Goal: Task Accomplishment & Management: Use online tool/utility

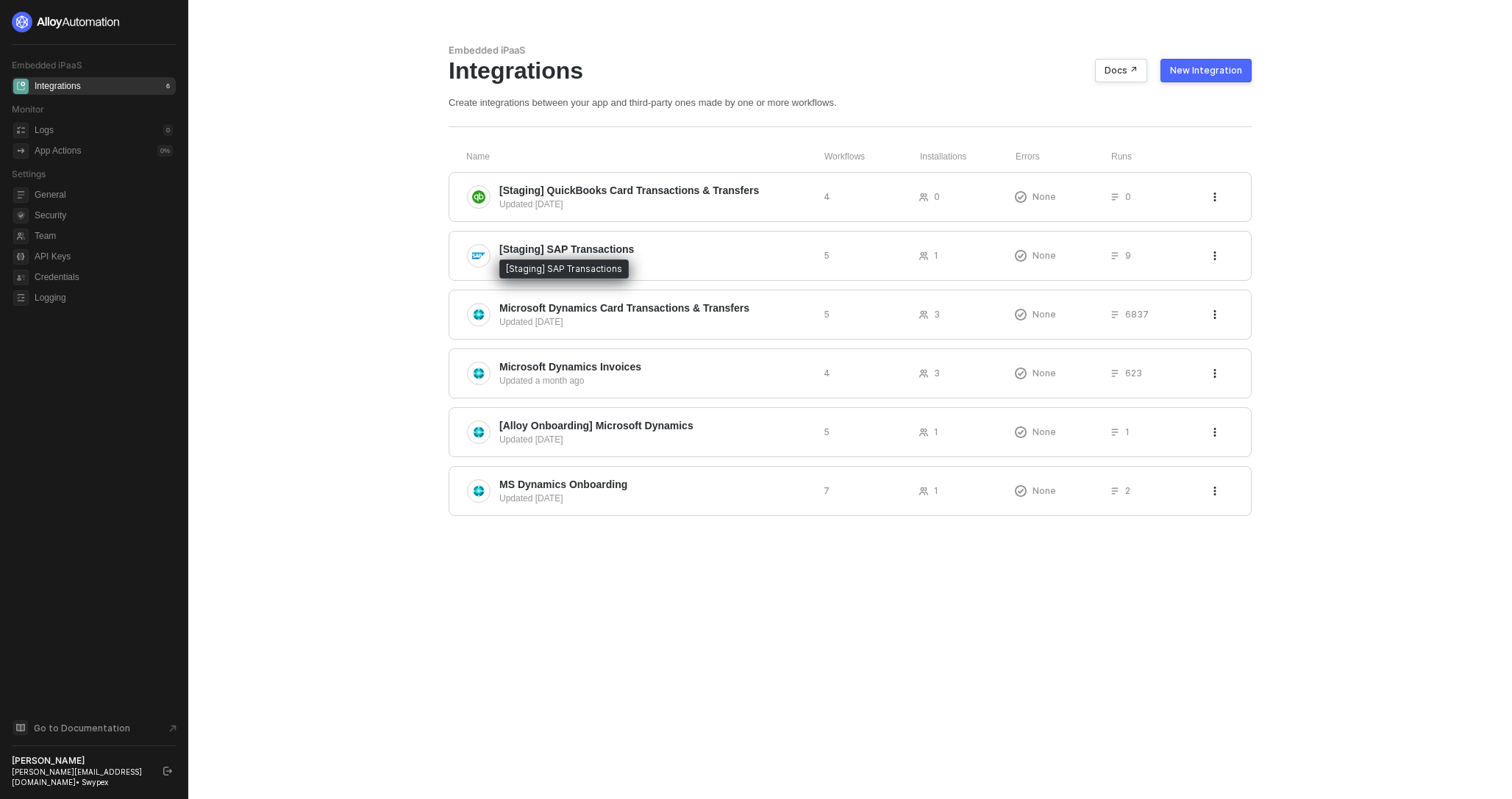
click at [549, 259] on div "[Staging] SAP Transactions" at bounding box center [564, 269] width 129 height 19
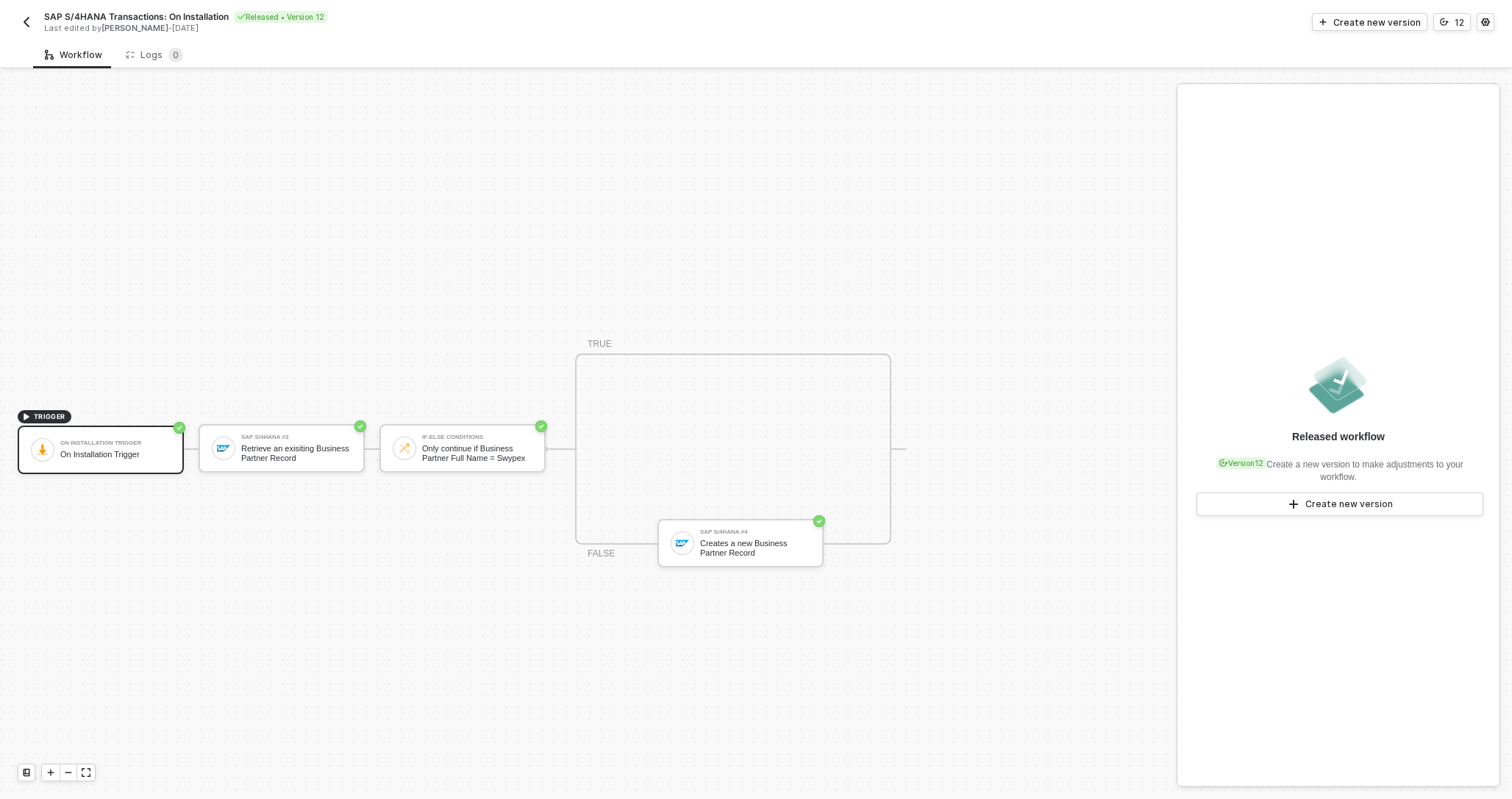
scroll to position [27, 0]
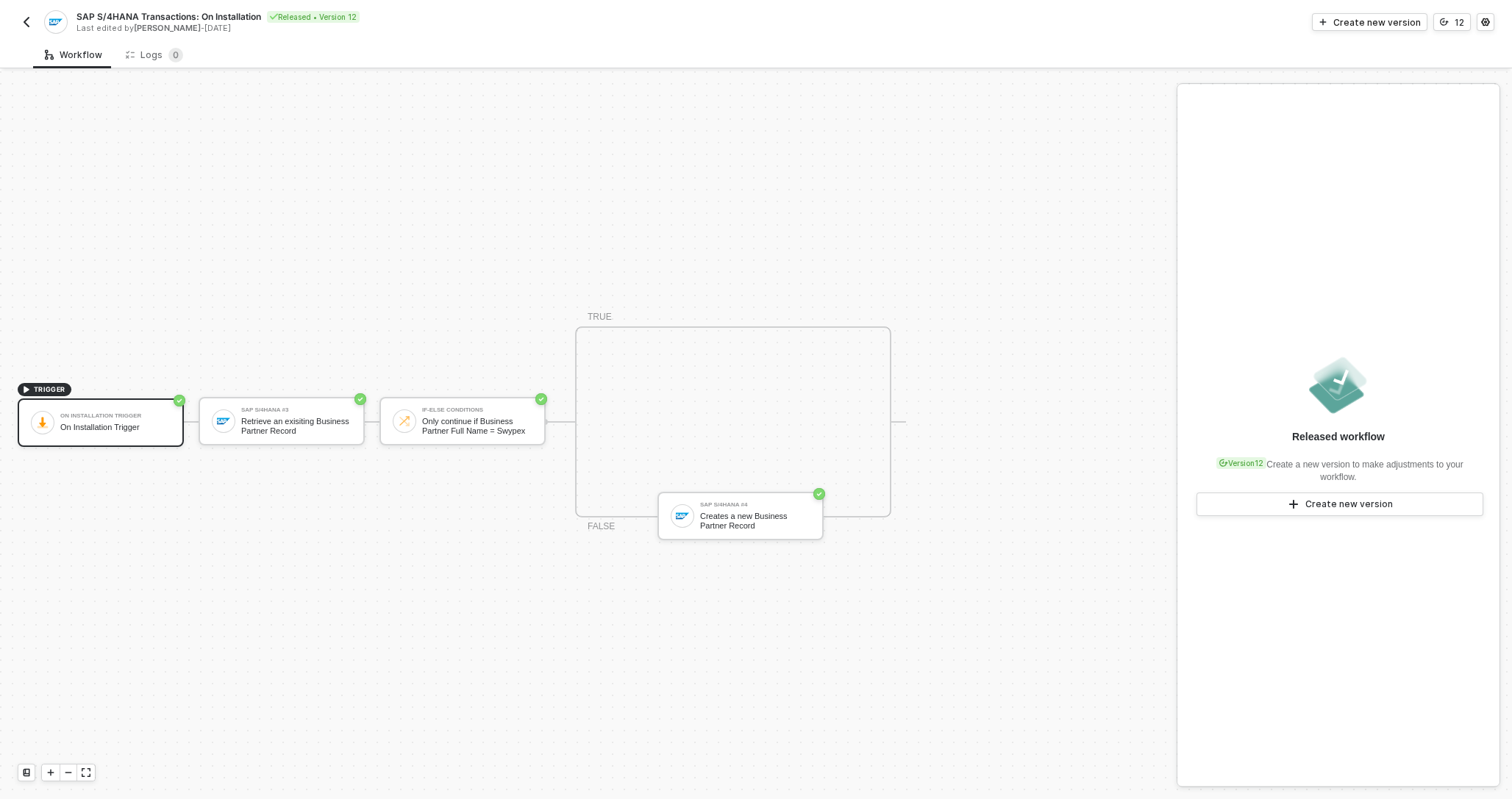
click at [22, 20] on img "button" at bounding box center [26, 22] width 12 height 12
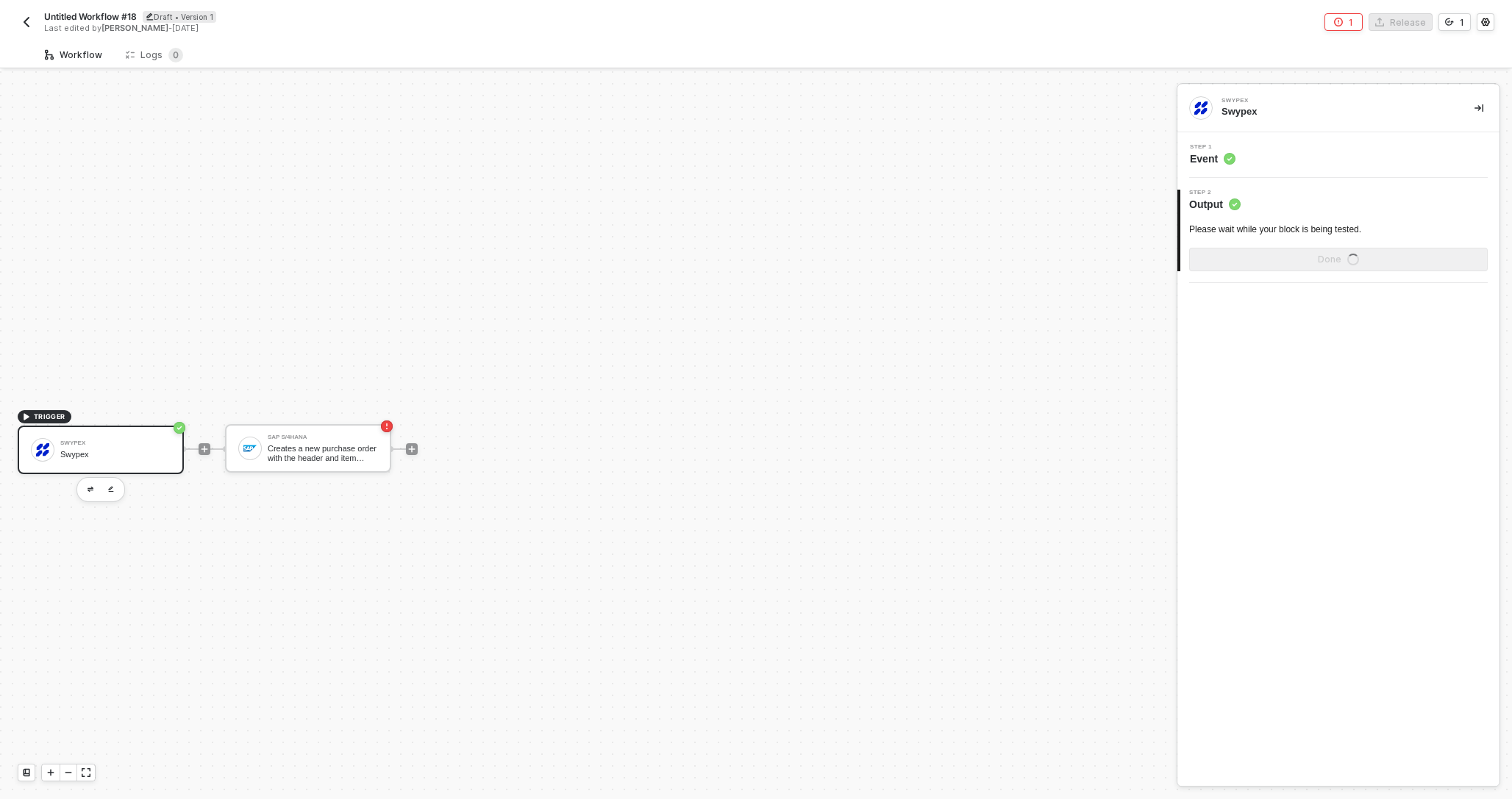
scroll to position [27, 0]
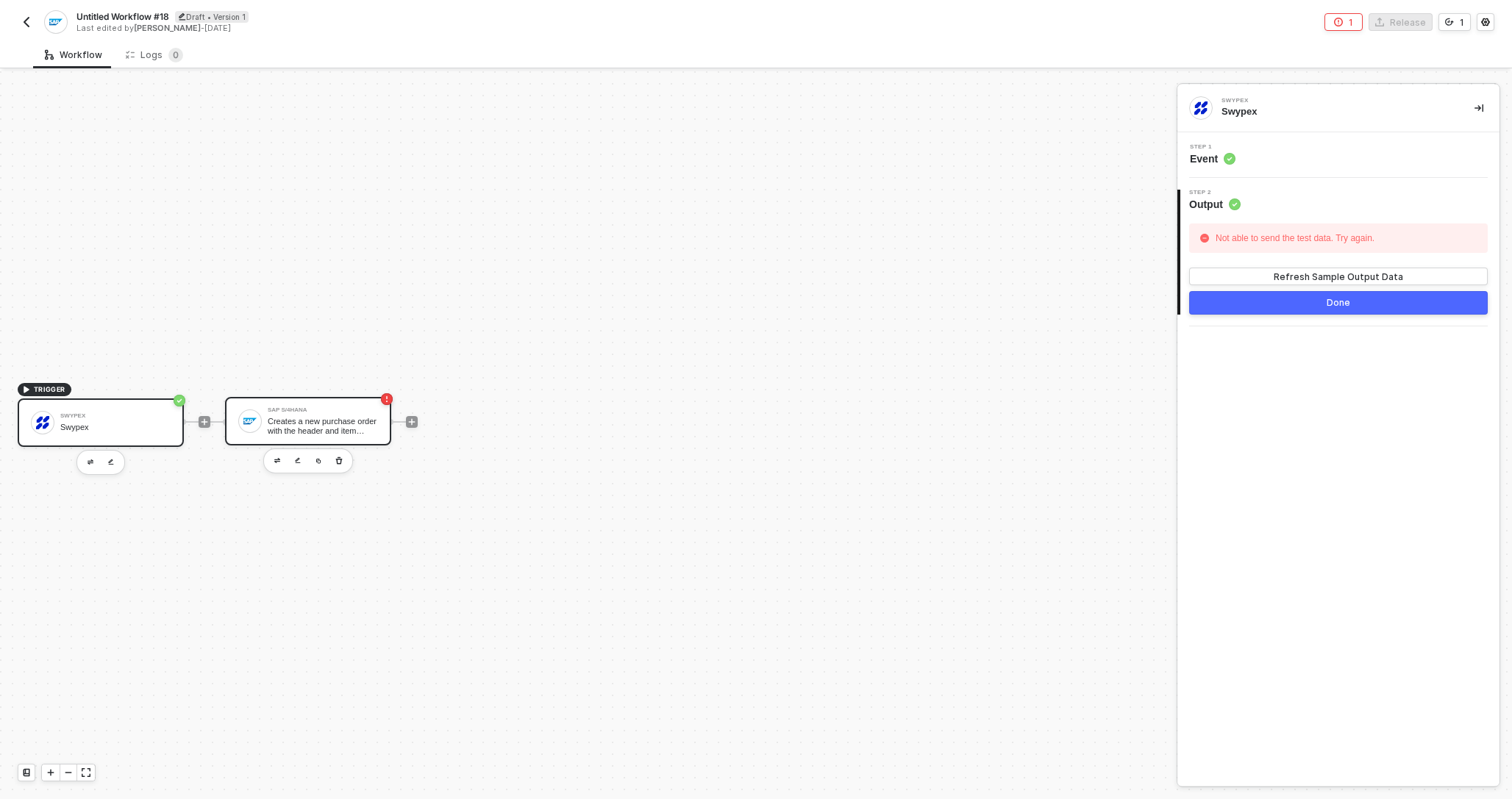
click at [282, 435] on div "SAP S/4HANA Creates a new purchase order with the header and item details passe…" at bounding box center [308, 421] width 166 height 49
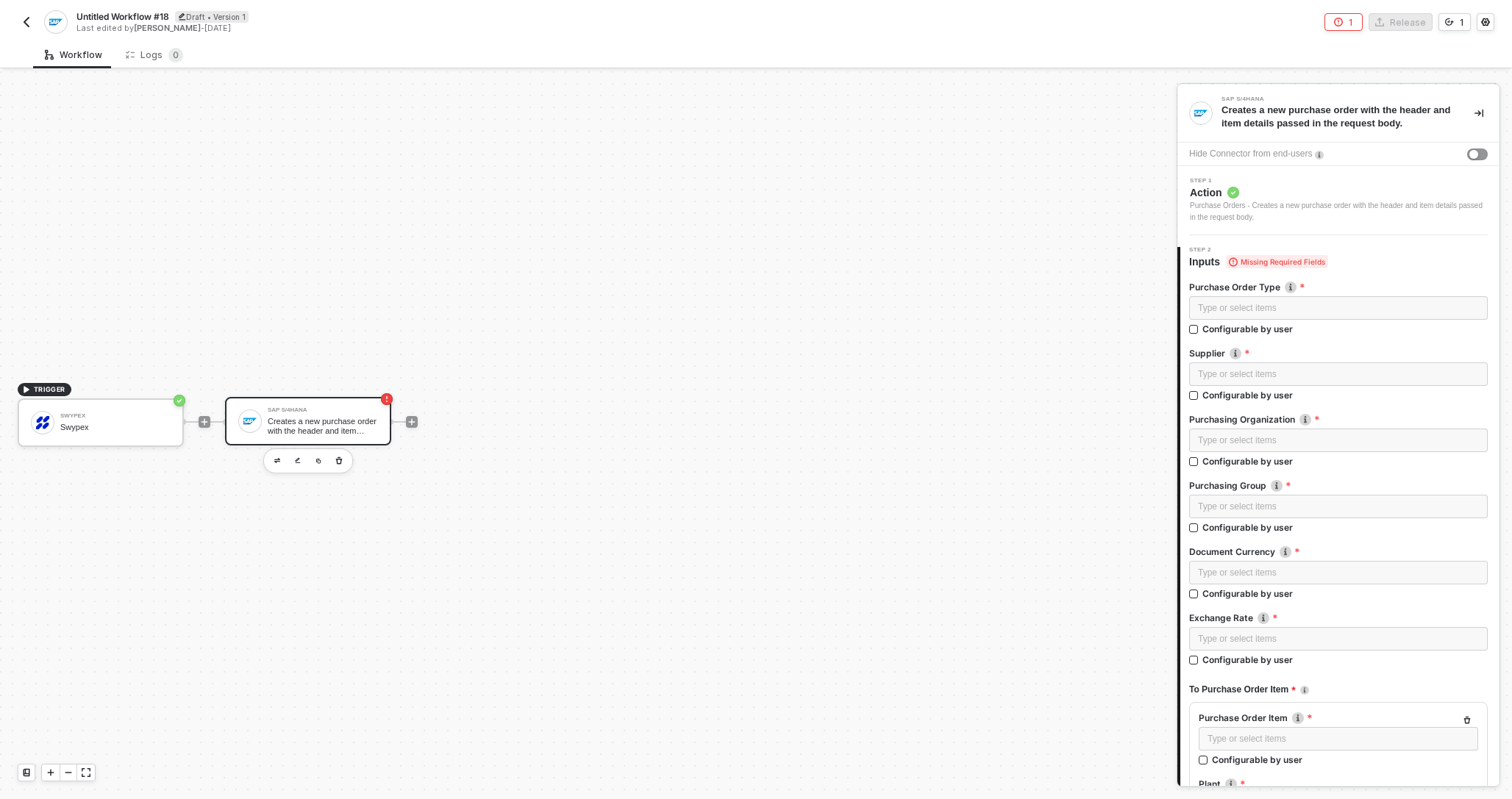
click at [1405, 190] on span "Action" at bounding box center [1338, 193] width 298 height 15
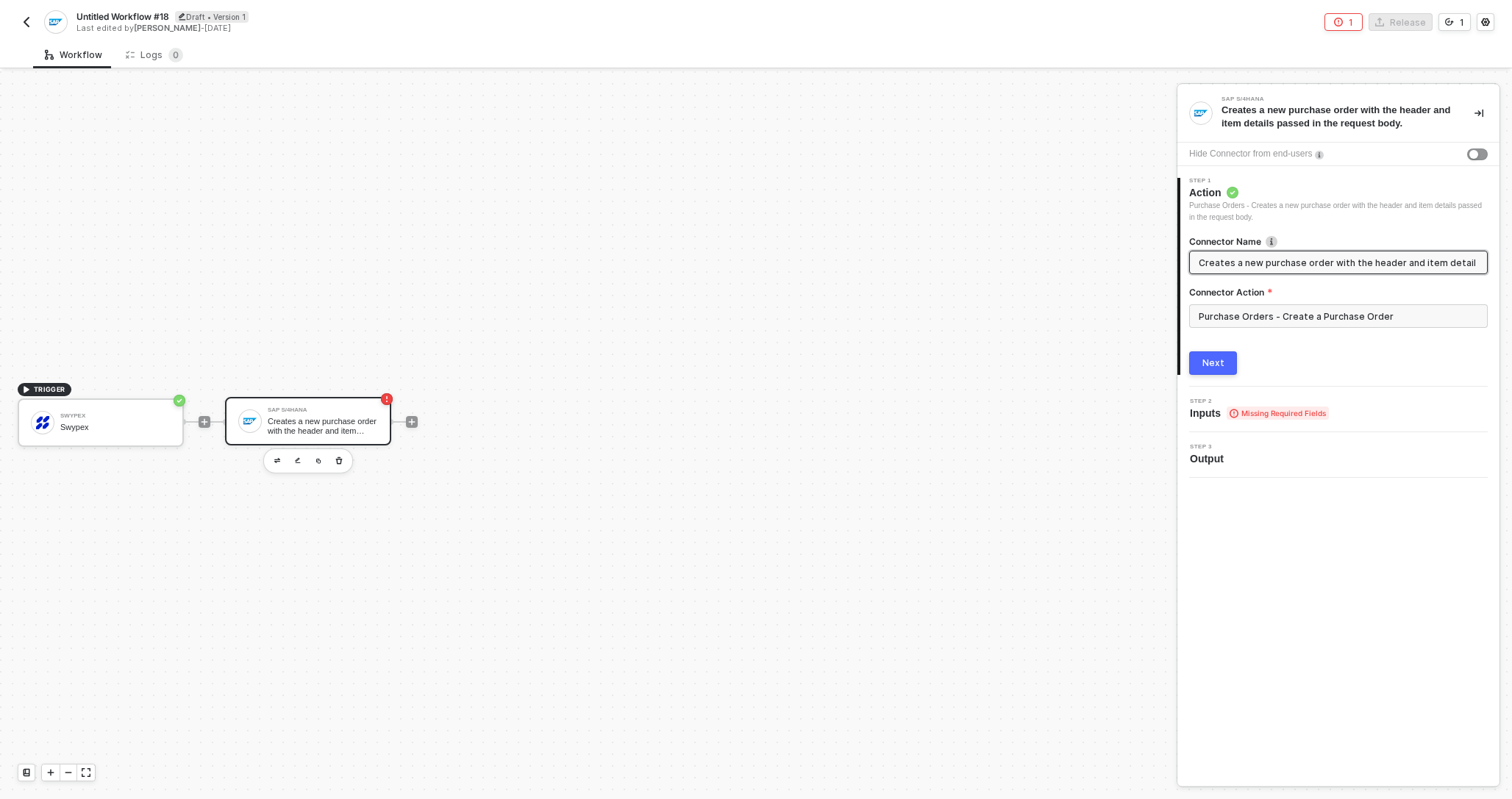
click at [1295, 413] on span "Missing Required Fields" at bounding box center [1277, 413] width 102 height 13
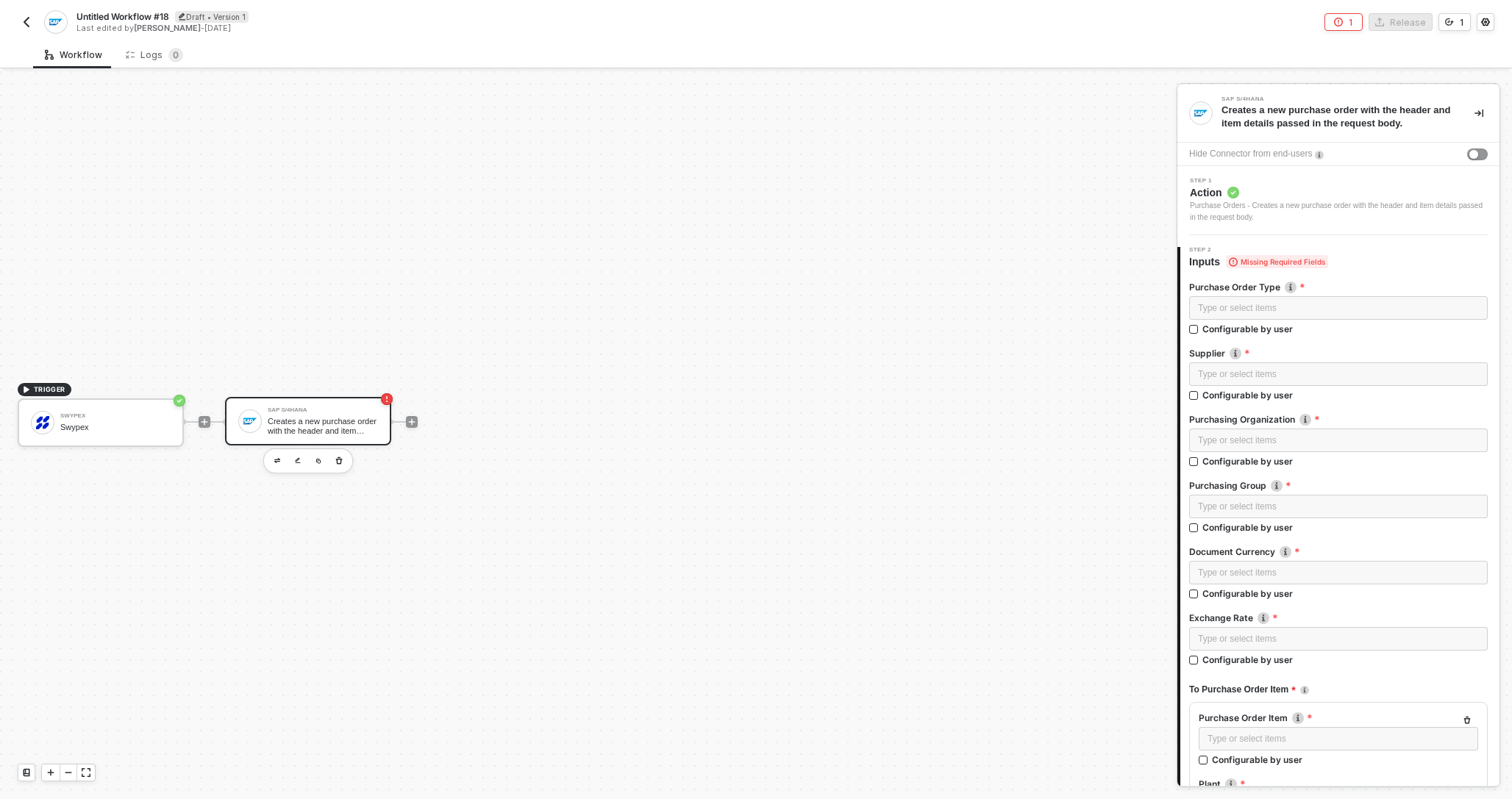
click at [1280, 197] on span "Action" at bounding box center [1338, 193] width 298 height 15
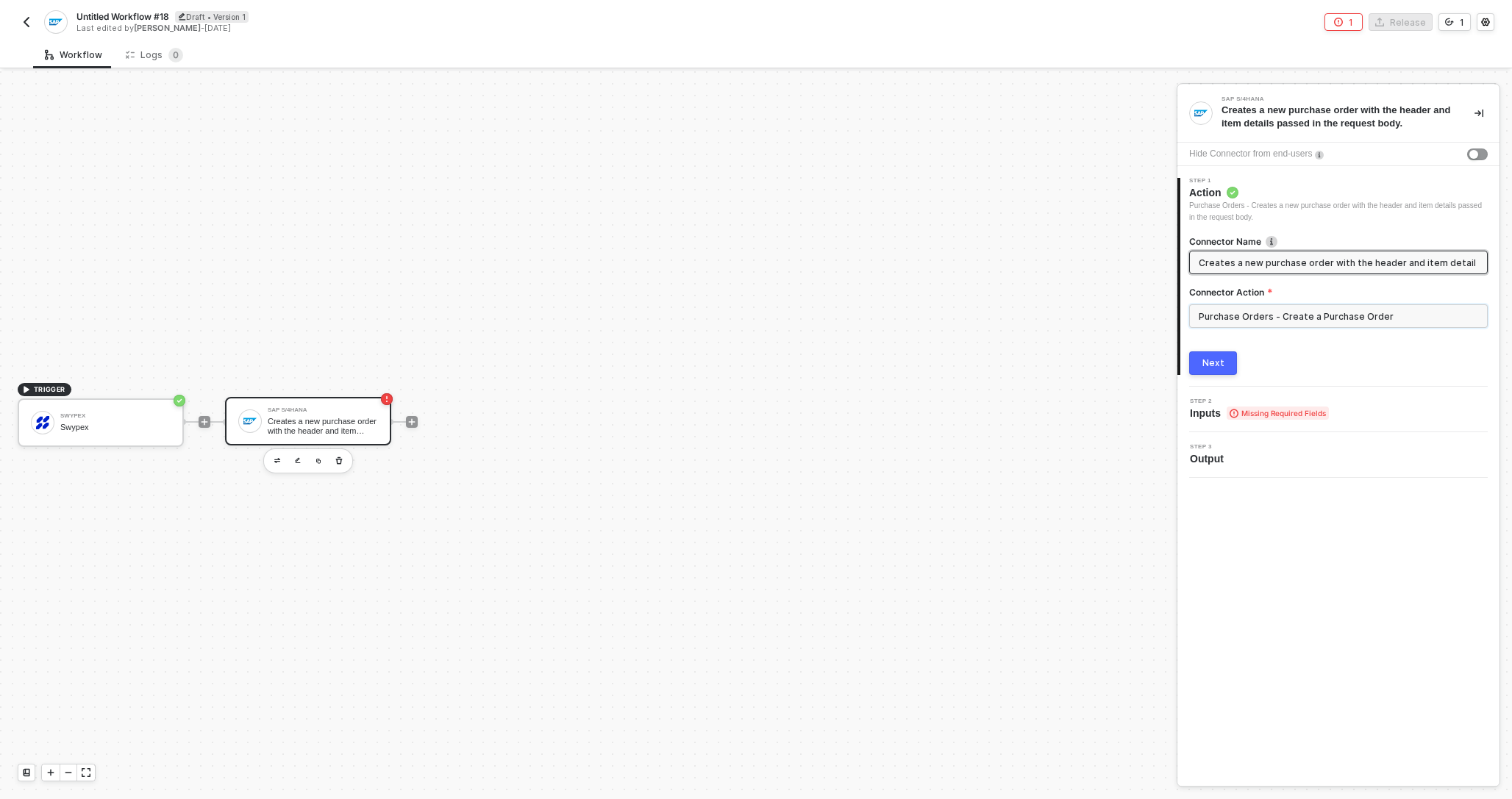
click at [1242, 317] on input "Purchase Orders - Create a Purchase Order" at bounding box center [1338, 316] width 299 height 24
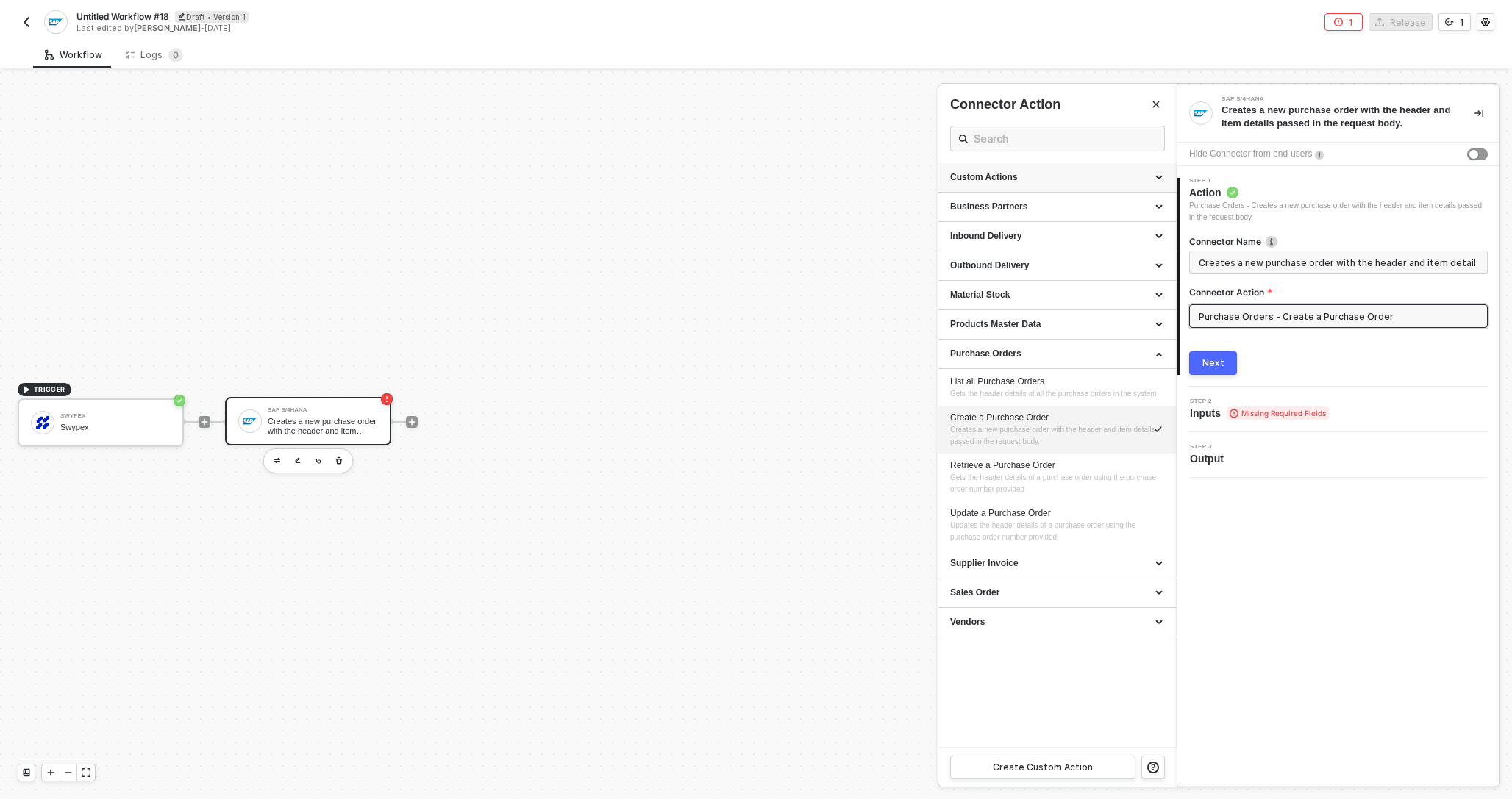
click at [1016, 172] on div "Custom Actions" at bounding box center [1057, 177] width 214 height 12
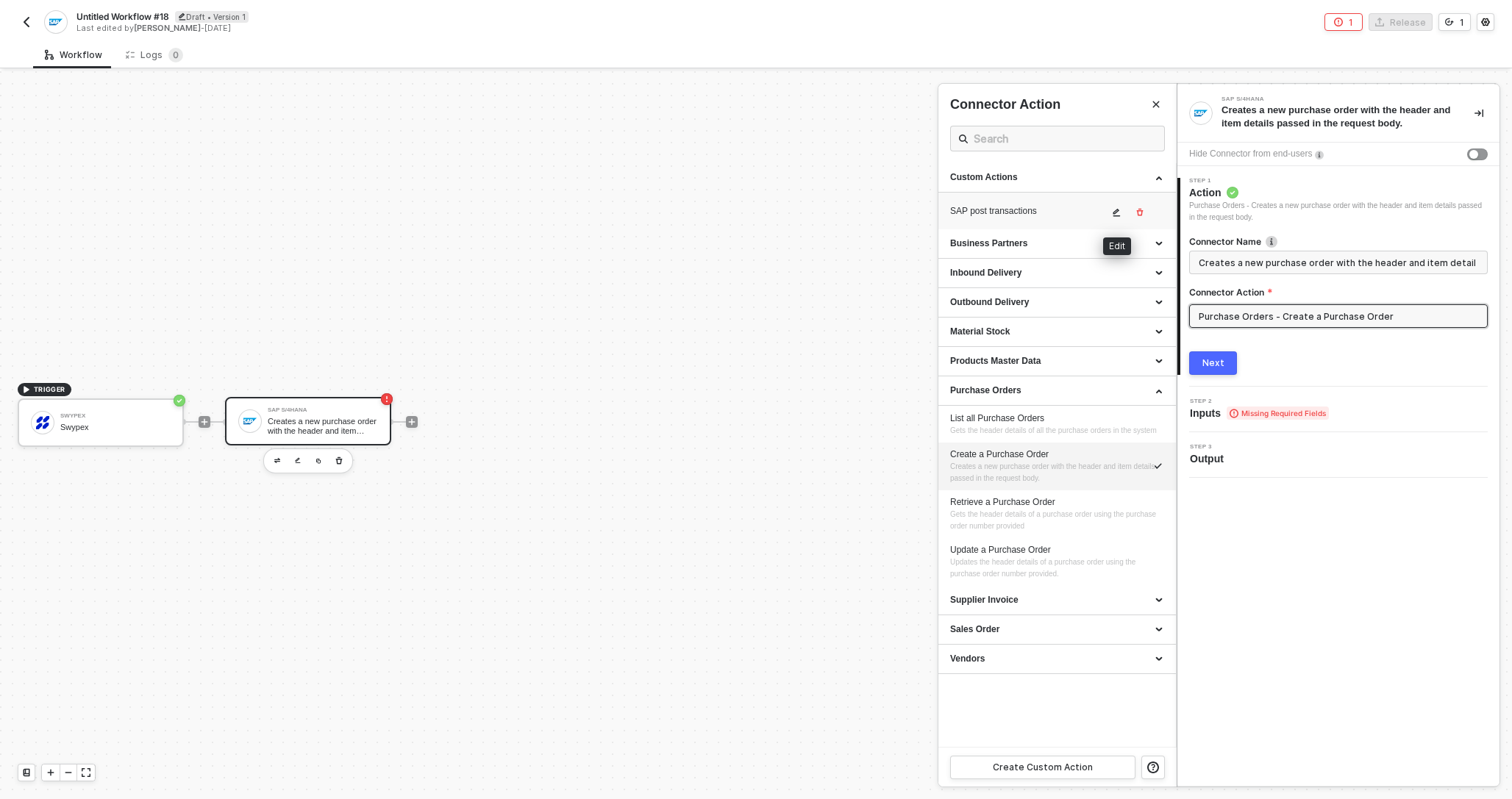
click at [1113, 216] on icon "icon-edit" at bounding box center [1117, 212] width 7 height 8
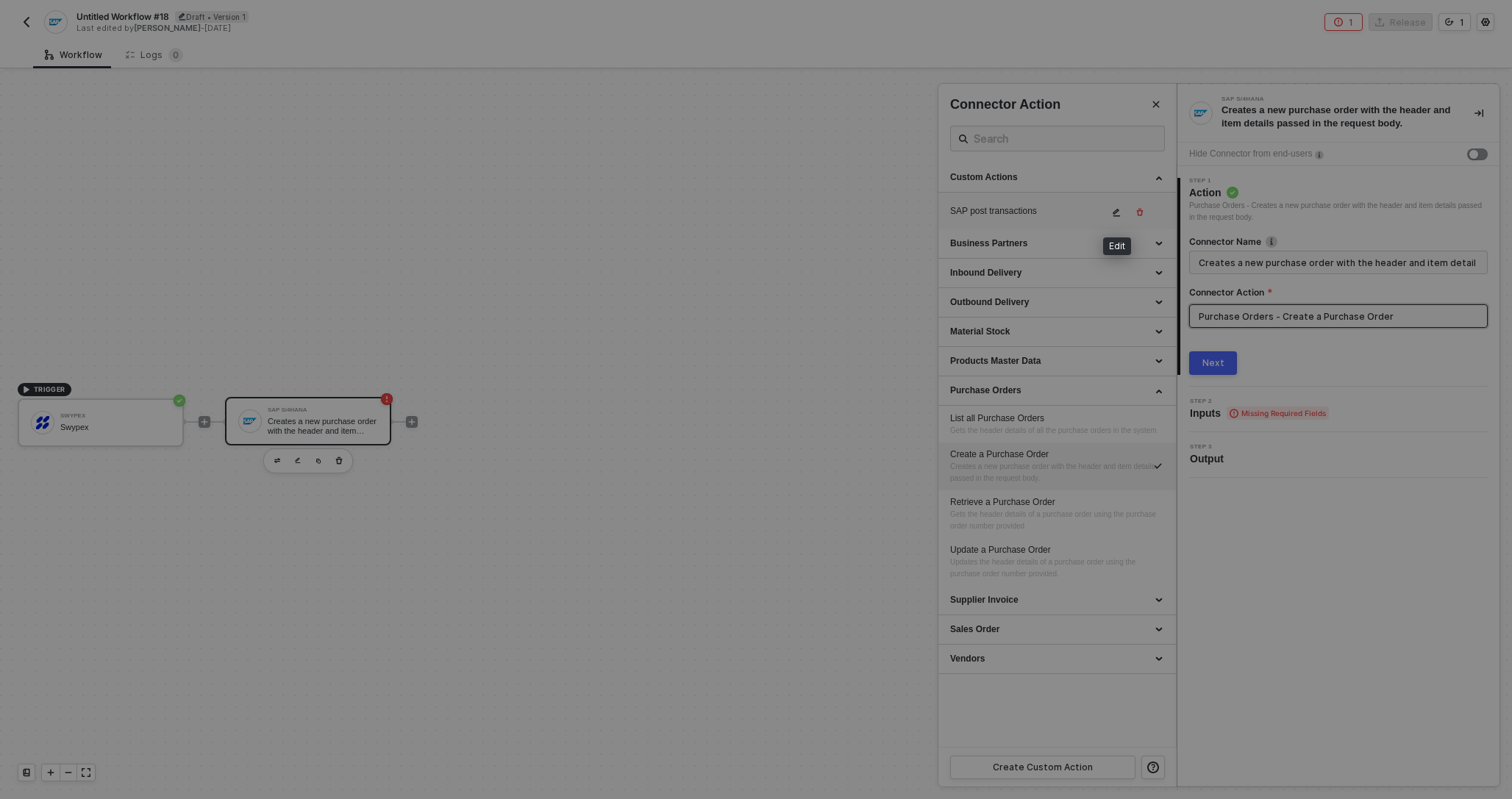
type textarea "HTTP/1.1 403 Forbidden { "data": [ [ { "json": { "message": "AxiosError: Reques…"
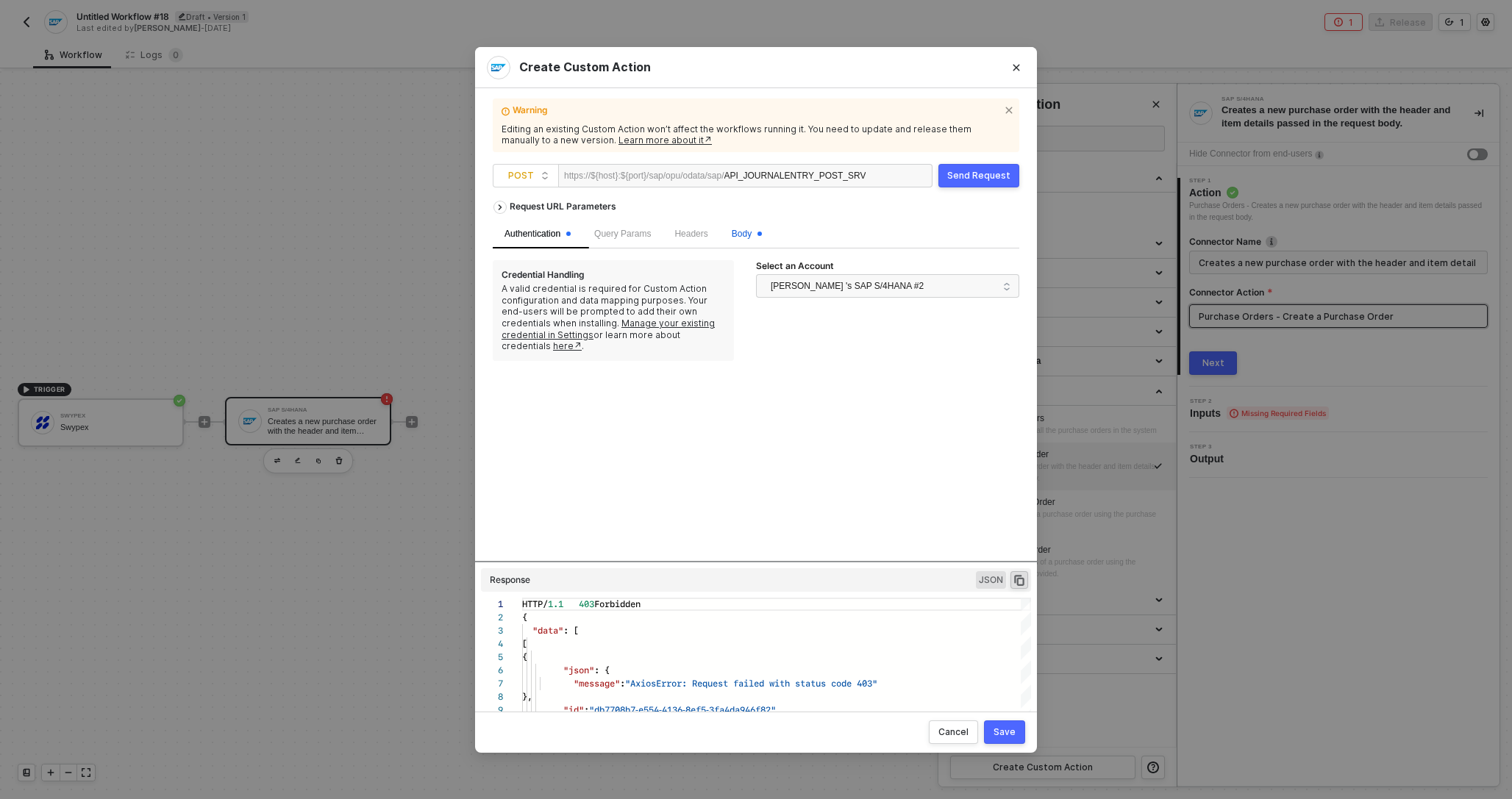
click at [752, 232] on span "Body" at bounding box center [746, 234] width 30 height 10
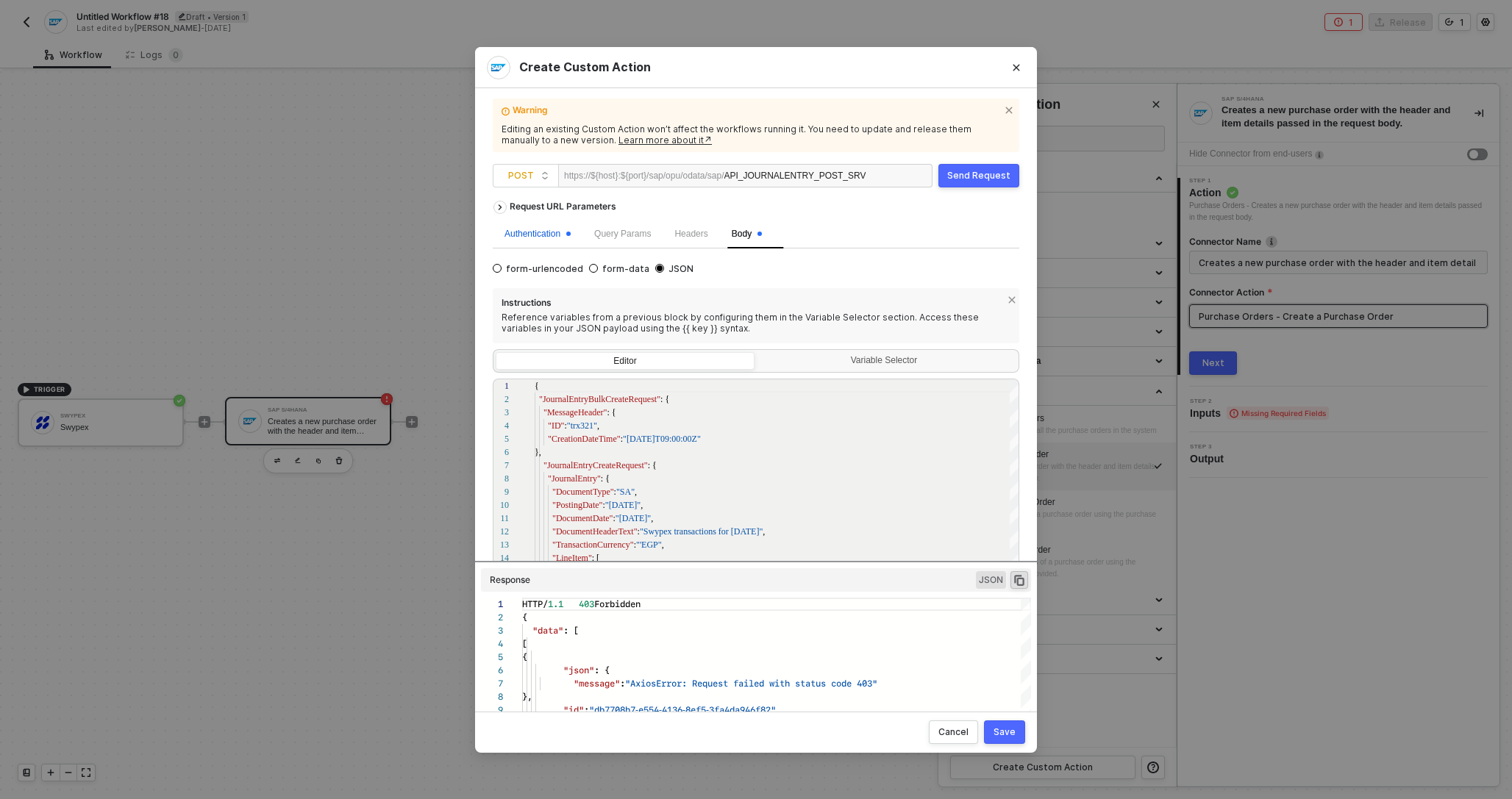
click at [545, 236] on div "Authentication" at bounding box center [538, 234] width 66 height 14
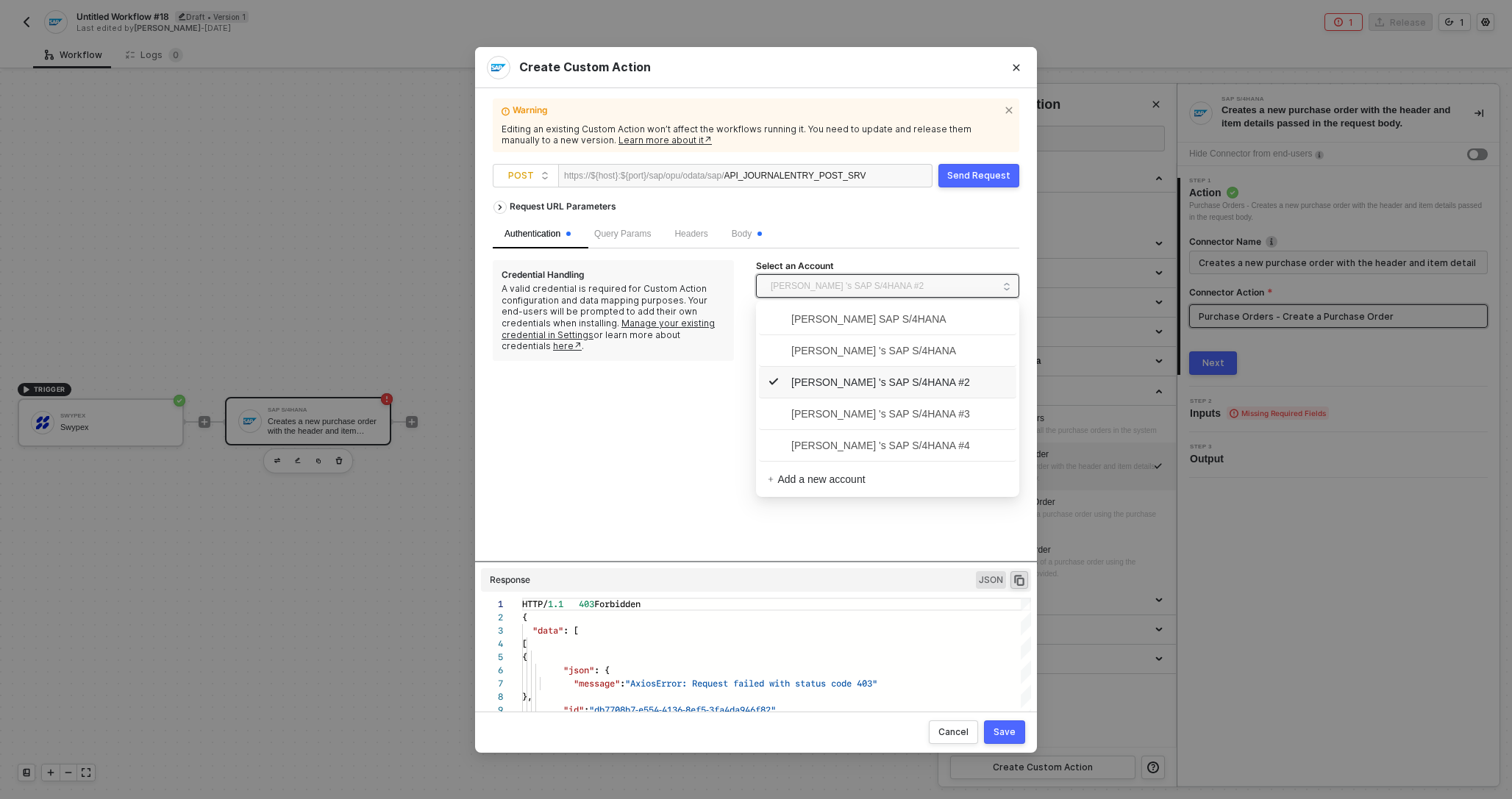
click at [809, 285] on span "Nadeem Bakr 's SAP S/4HANA #2" at bounding box center [847, 286] width 153 height 22
click at [632, 234] on span "Query Params" at bounding box center [622, 234] width 57 height 10
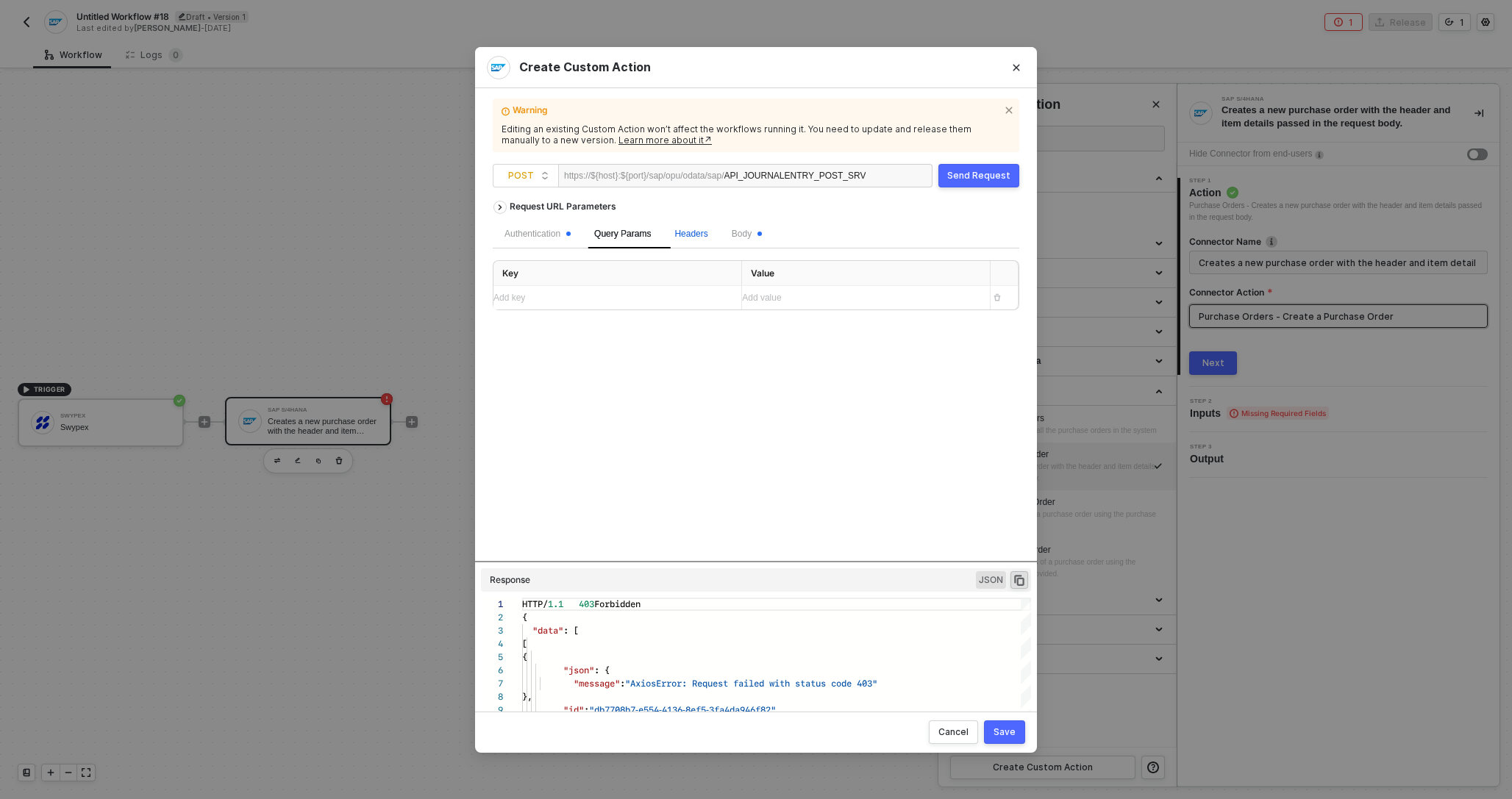
click at [688, 236] on span "Headers" at bounding box center [691, 234] width 33 height 10
click at [752, 237] on span "Body" at bounding box center [746, 234] width 30 height 10
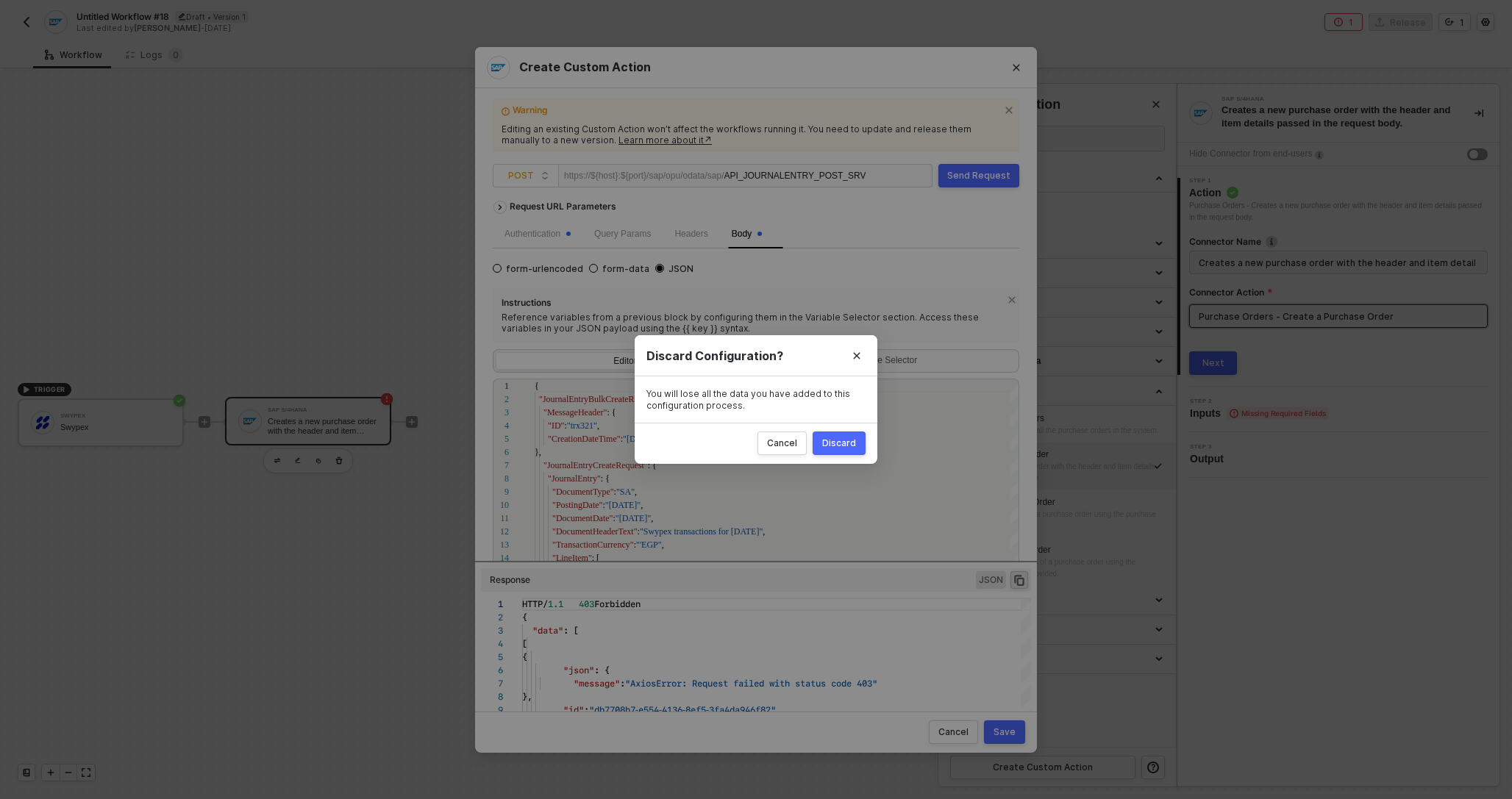
click at [394, 198] on div "Create Custom Action Warning Editing an existing Custom Action won’t affect the…" at bounding box center [756, 399] width 1512 height 799
click at [796, 444] on div "Cancel" at bounding box center [782, 443] width 30 height 12
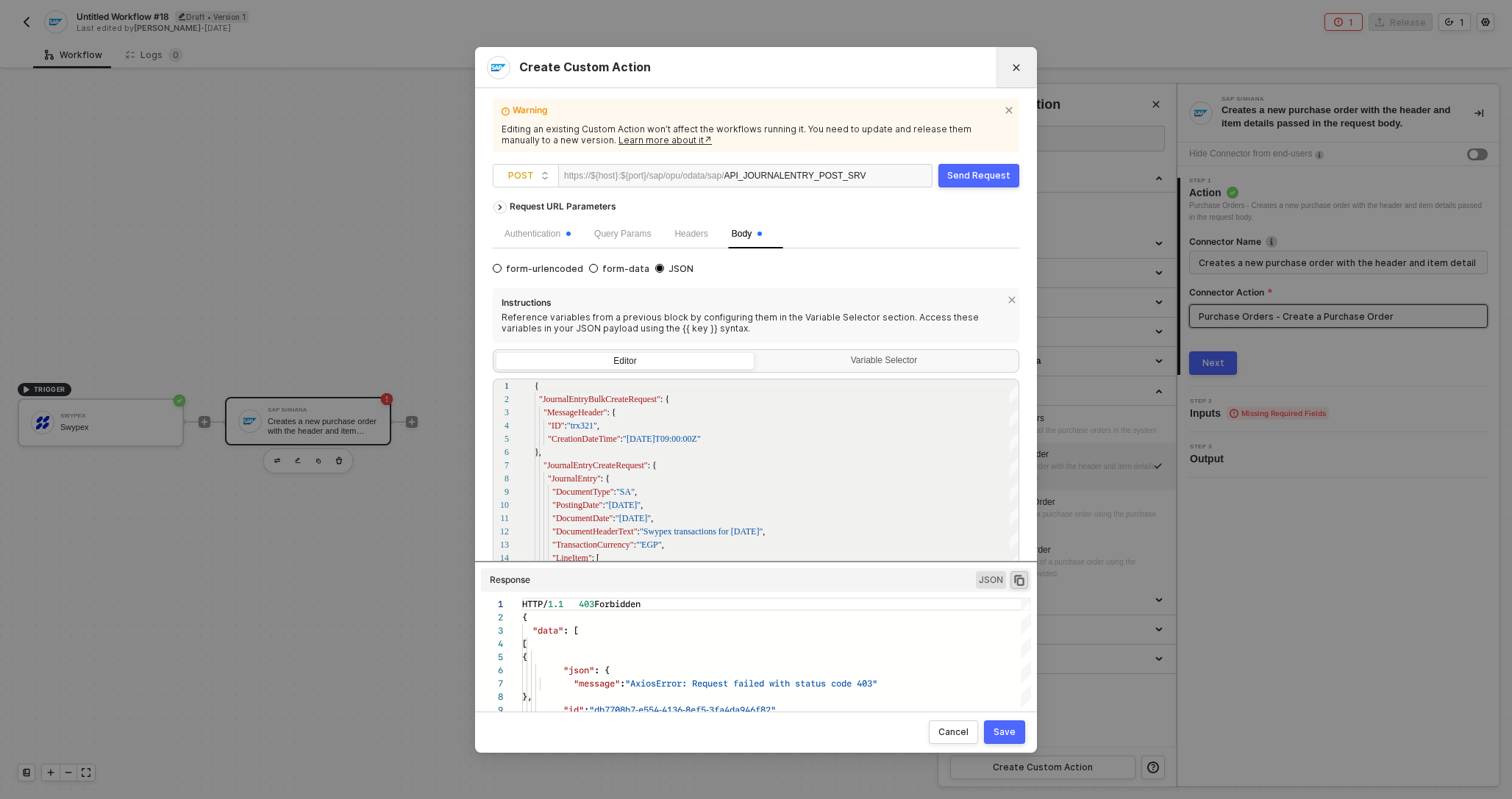
click at [1016, 61] on button "Close" at bounding box center [1016, 68] width 24 height 24
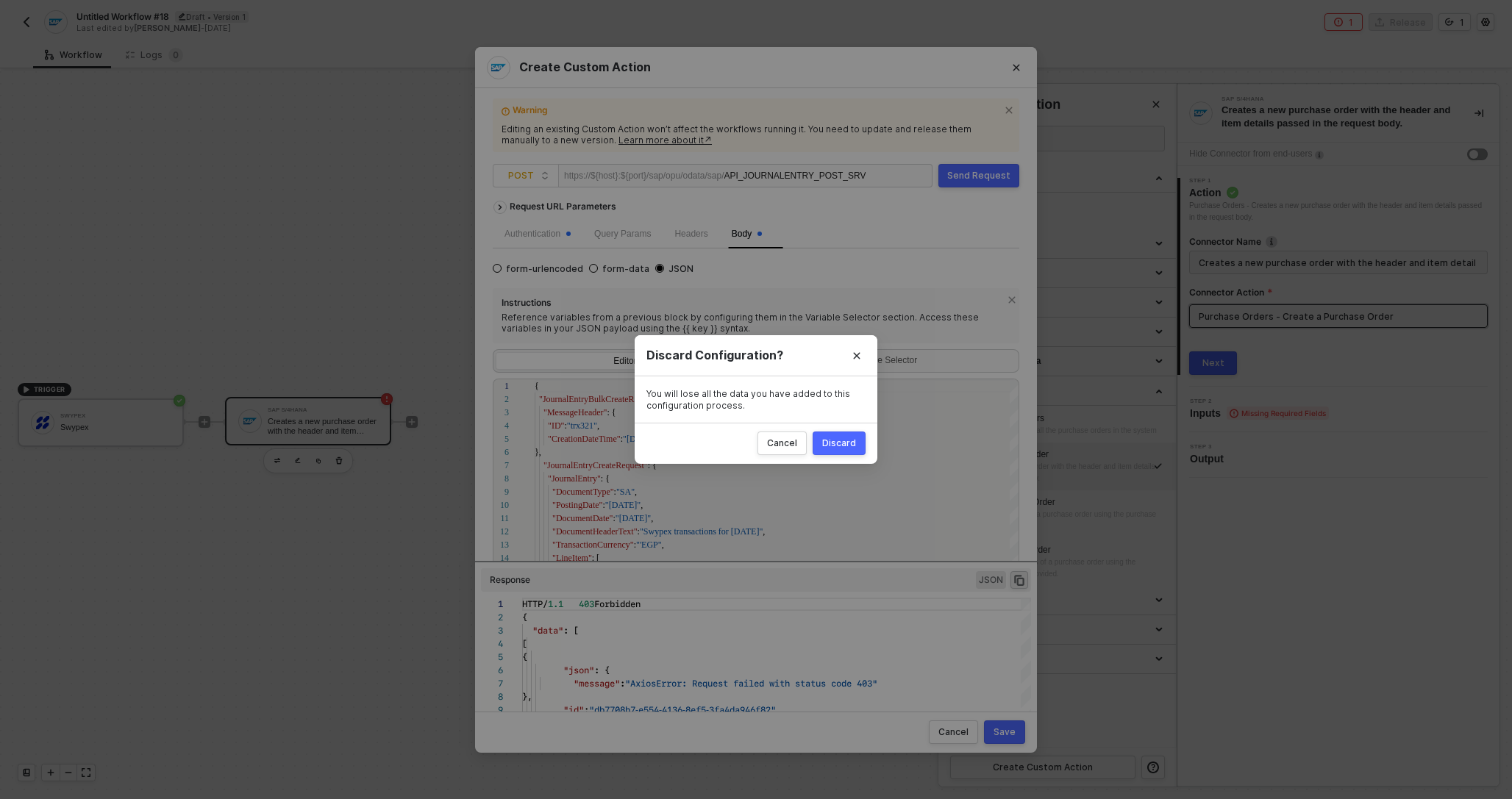
click at [833, 437] on div "Discard" at bounding box center [839, 443] width 34 height 12
radio input "true"
radio input "false"
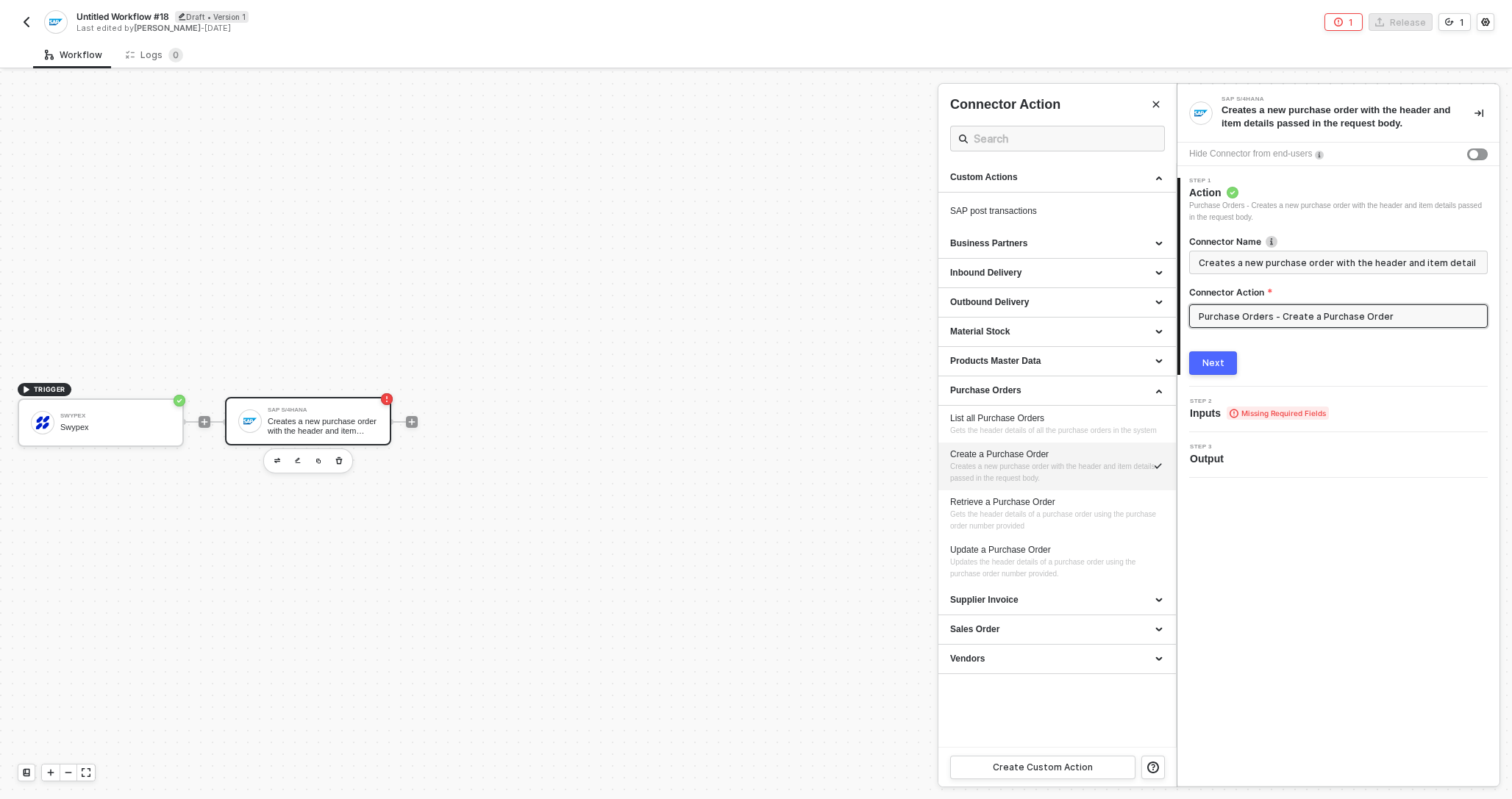
click at [28, 18] on img "button" at bounding box center [26, 22] width 12 height 12
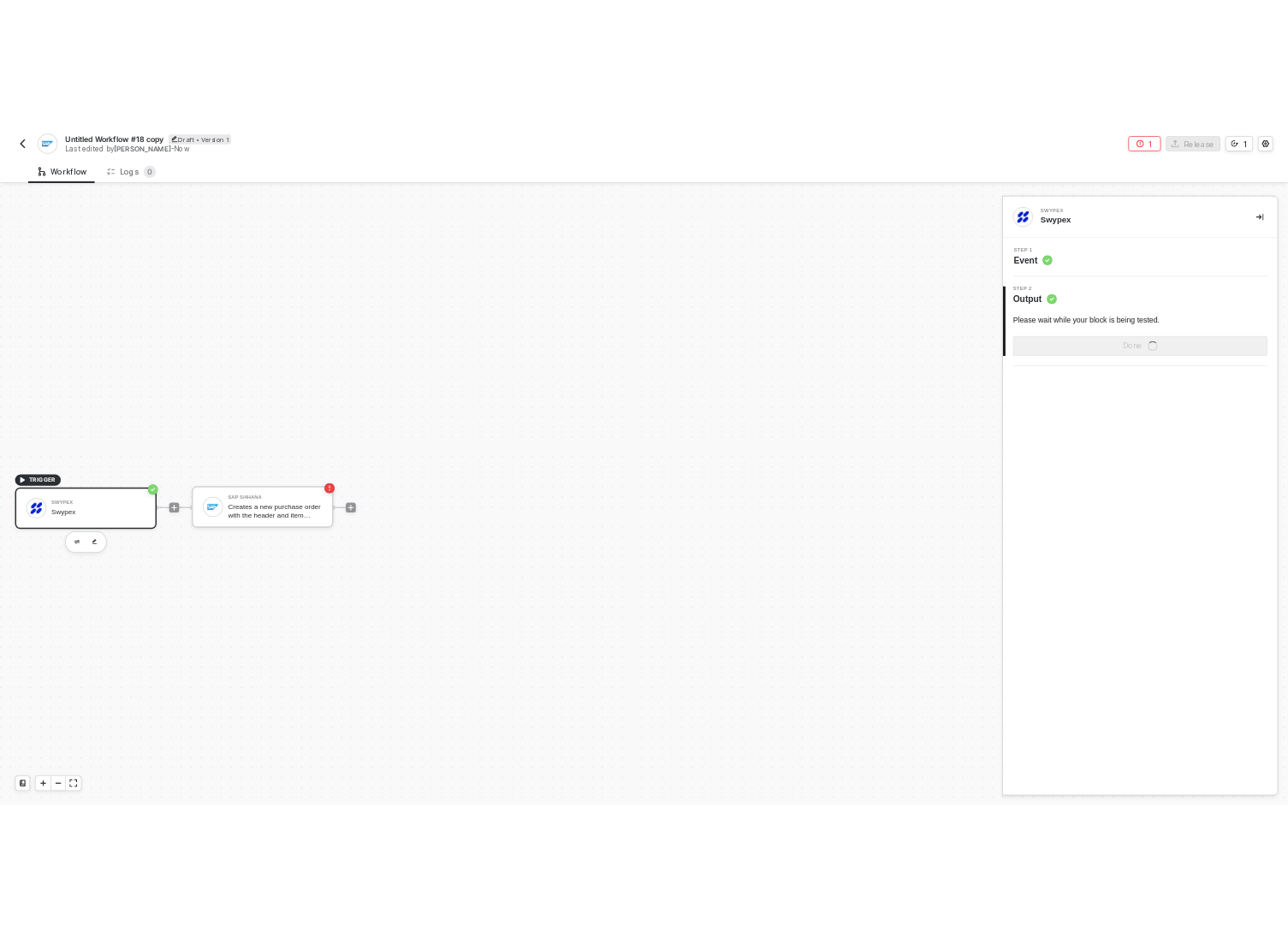
scroll to position [32, 0]
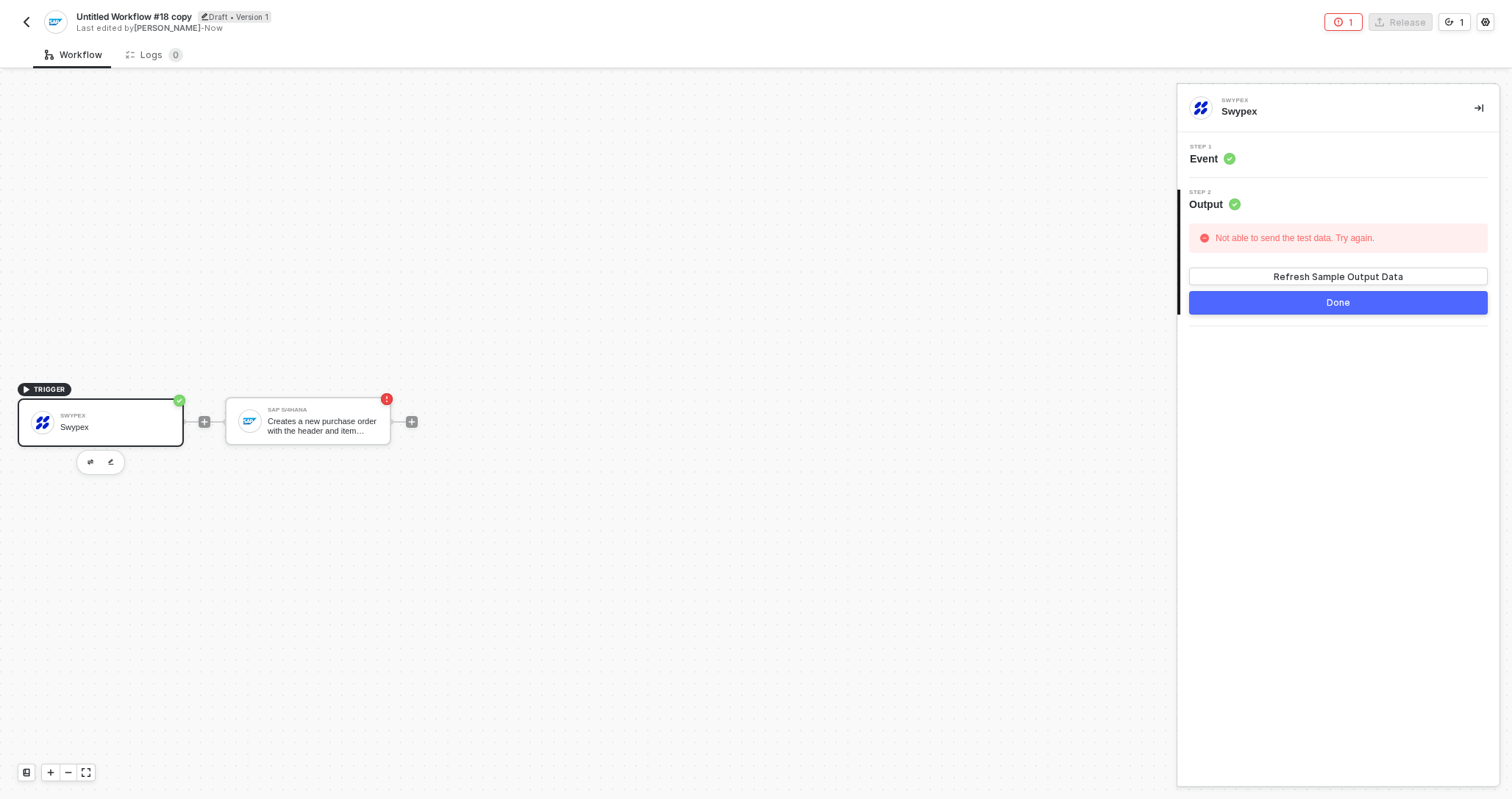
click at [137, 13] on span "Untitled Workflow #18 copy" at bounding box center [134, 16] width 115 height 12
click at [137, 13] on input "Untitled Workflow #18 copy" at bounding box center [202, 17] width 250 height 18
click at [202, 18] on input "Untitled Workflow #18 copy" at bounding box center [202, 17] width 250 height 18
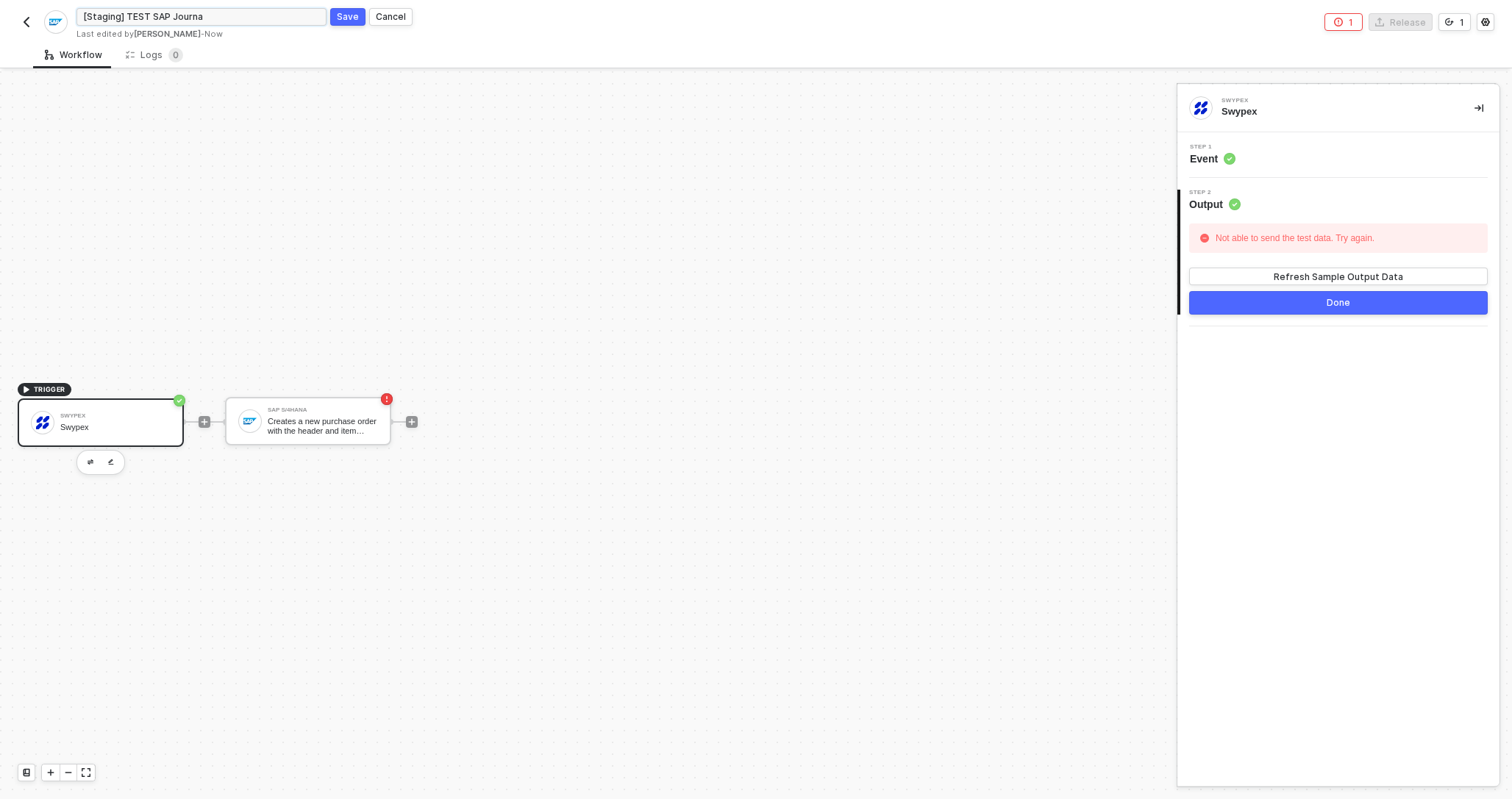
type input "[Staging] TEST SAP Journal"
click button "Save" at bounding box center [348, 17] width 35 height 18
click at [363, 350] on div "TRIGGER Swypex Swypex SAP S/4HANA Creates a new purchase order with the header …" at bounding box center [585, 421] width 1169 height 755
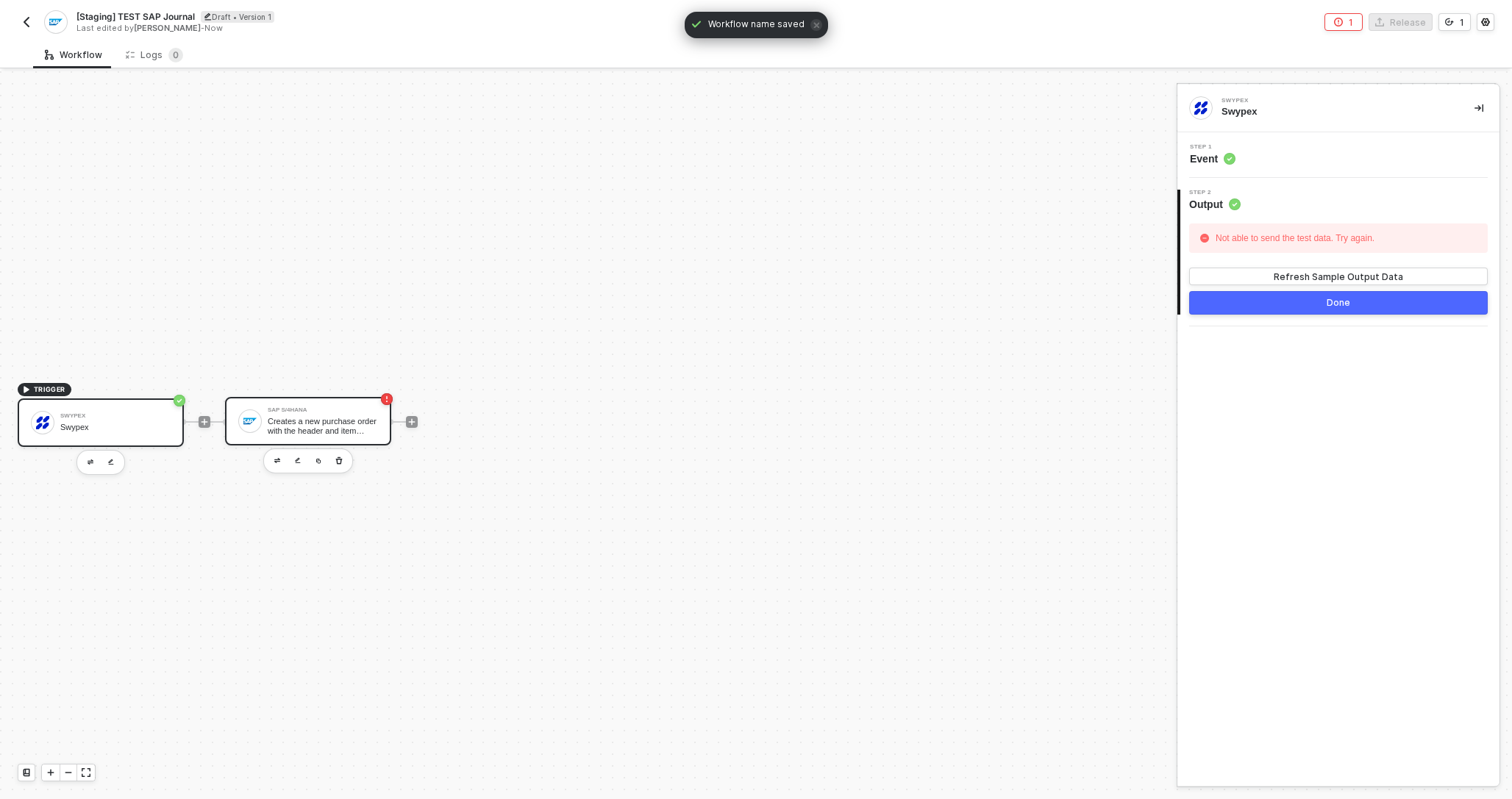
click at [306, 418] on div "Creates a new purchase order with the header and item details passed in the req…" at bounding box center [323, 426] width 110 height 18
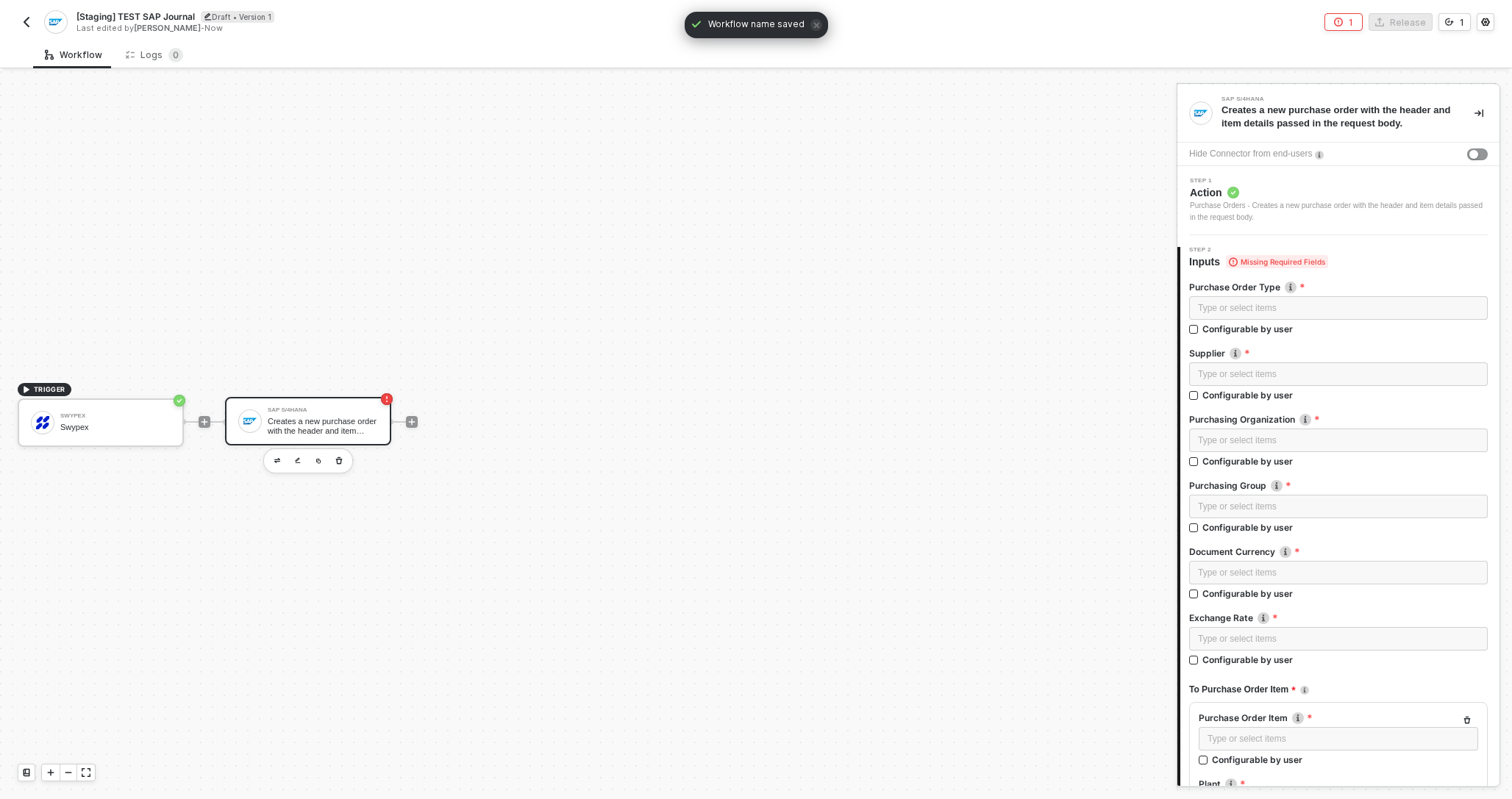
click at [1261, 197] on span "Action" at bounding box center [1338, 193] width 298 height 15
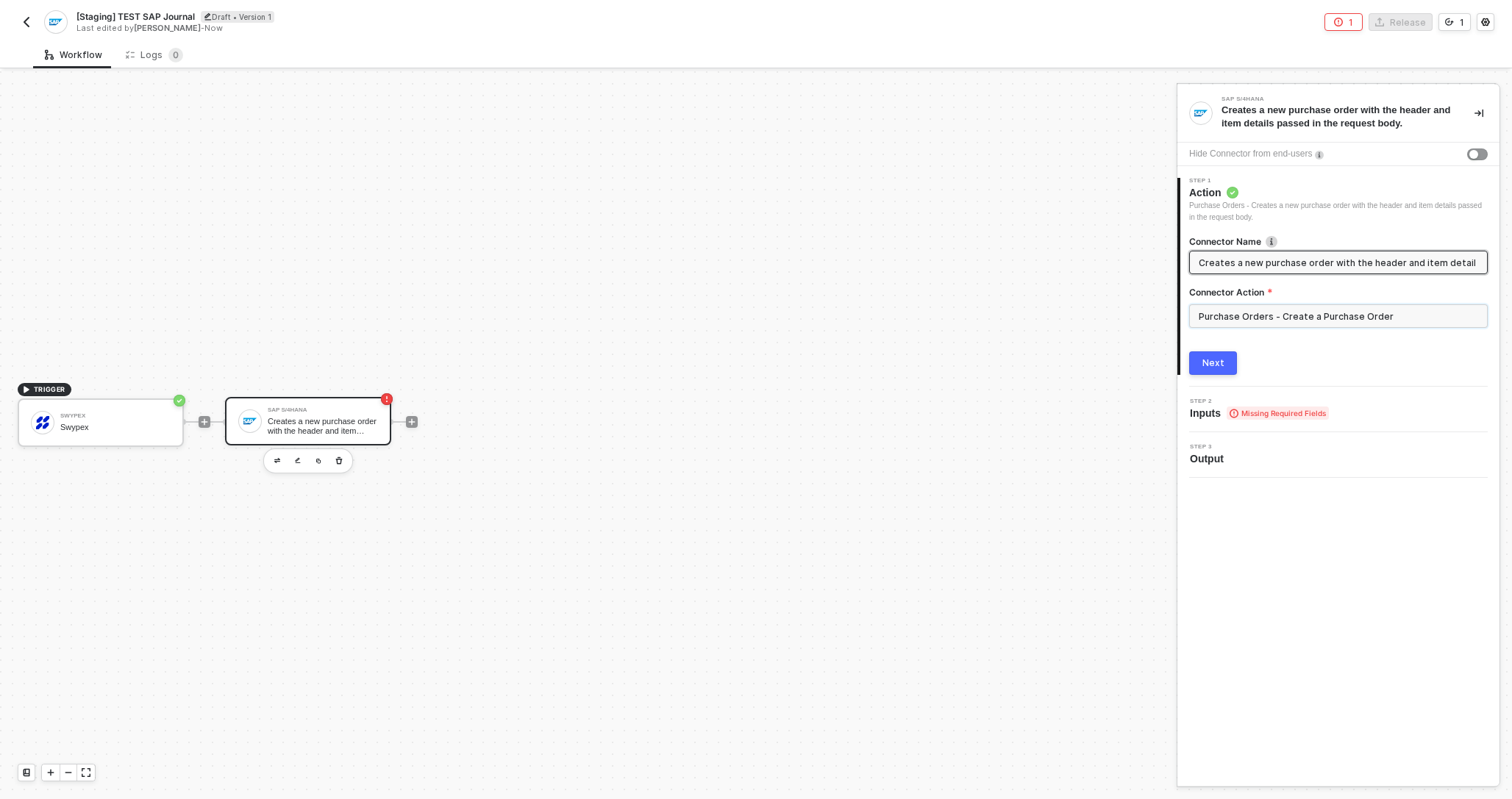
click at [1245, 313] on input "Purchase Orders - Create a Purchase Order" at bounding box center [1338, 316] width 299 height 24
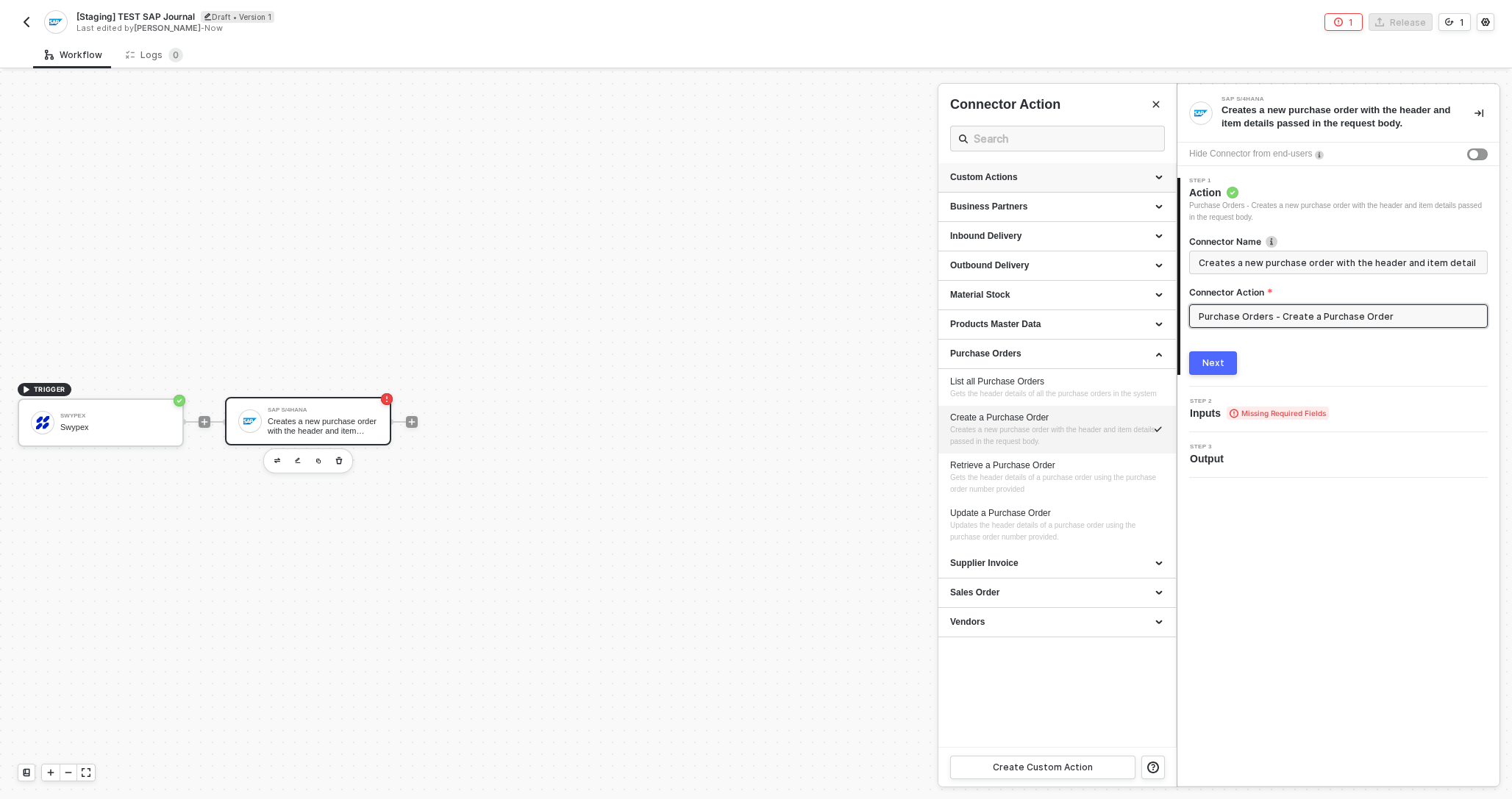
click at [1008, 179] on div "Custom Actions" at bounding box center [1057, 177] width 214 height 12
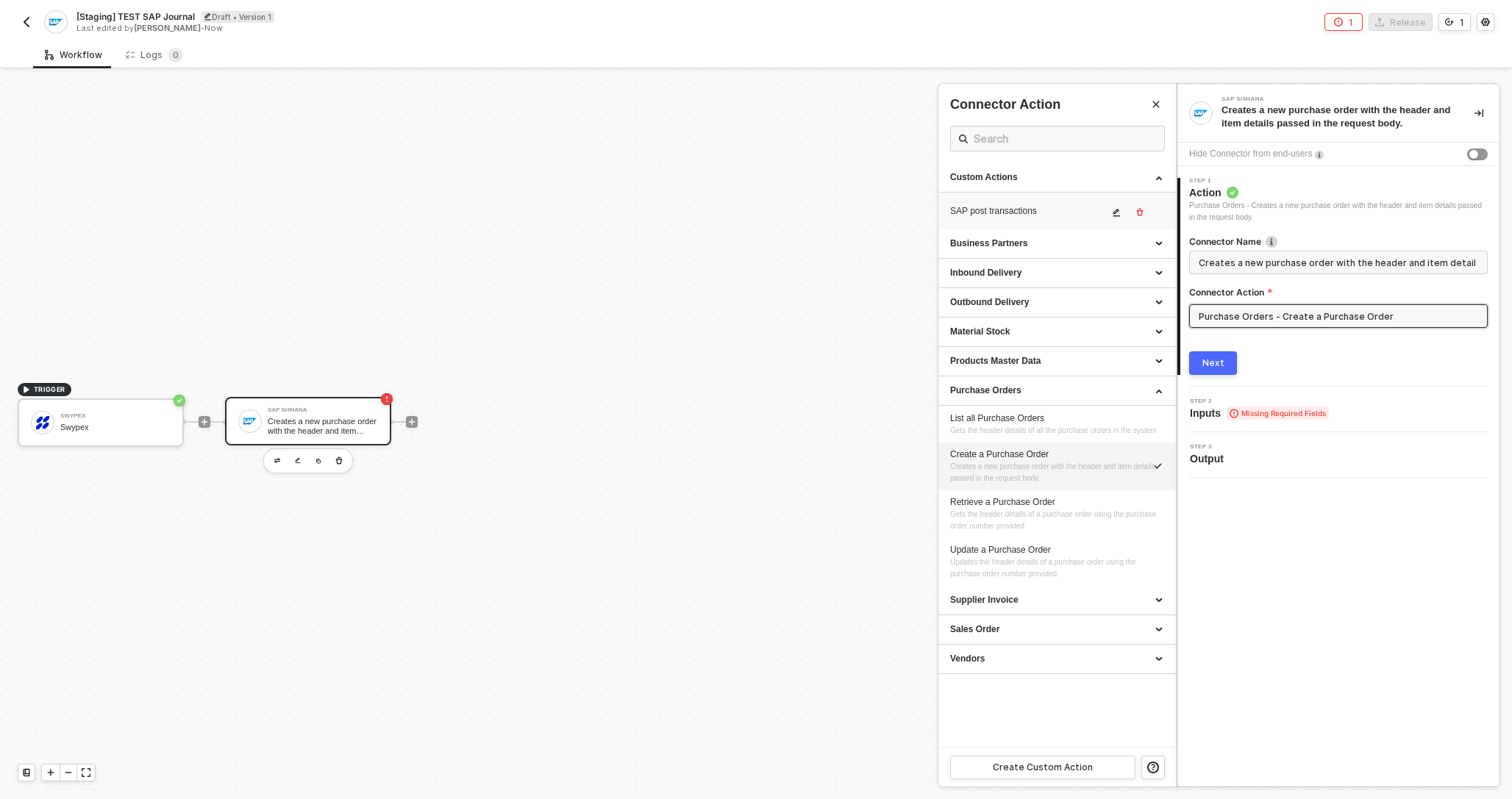
click at [1033, 213] on div "SAP post transactions" at bounding box center [1029, 211] width 158 height 12
type input "Custom Action"
type input "Custom - SAP post transactions"
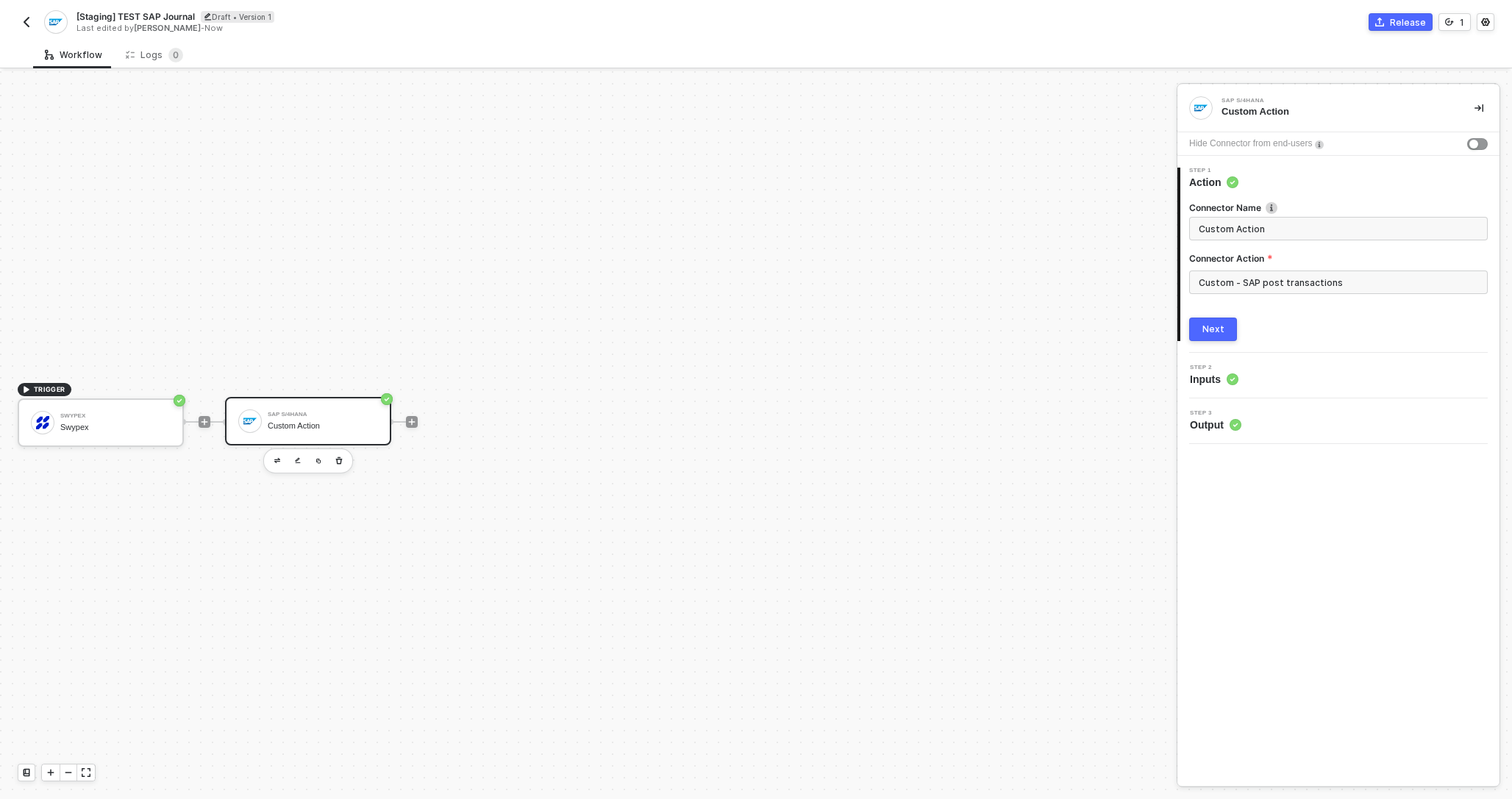
click at [1236, 376] on circle at bounding box center [1233, 379] width 12 height 12
click at [1256, 367] on div "Step 3 Output" at bounding box center [1340, 369] width 318 height 22
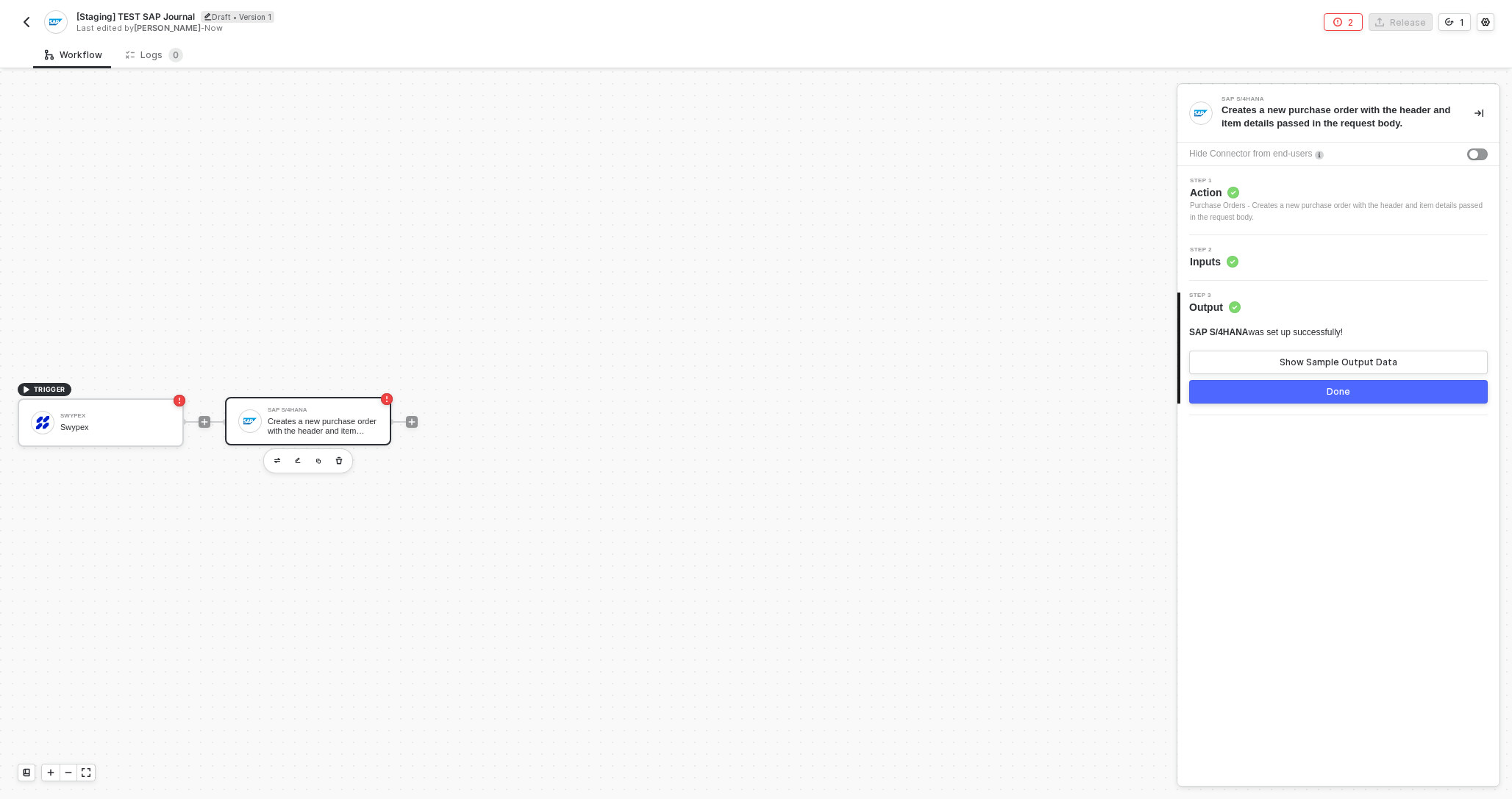
click at [1260, 195] on span "Action" at bounding box center [1338, 193] width 298 height 15
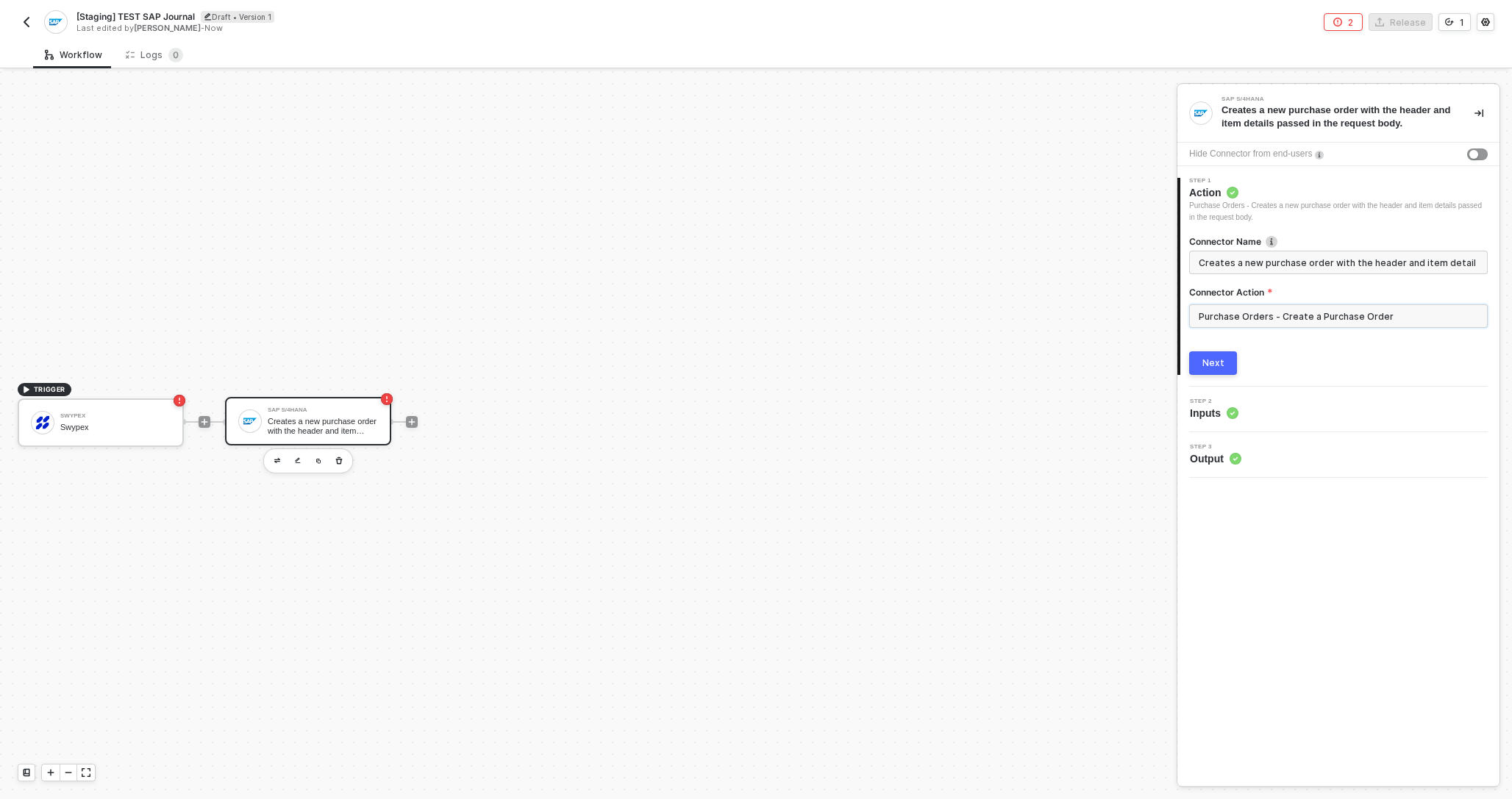
click at [1255, 314] on input "Purchase Orders - Create a Purchase Order" at bounding box center [1338, 316] width 299 height 24
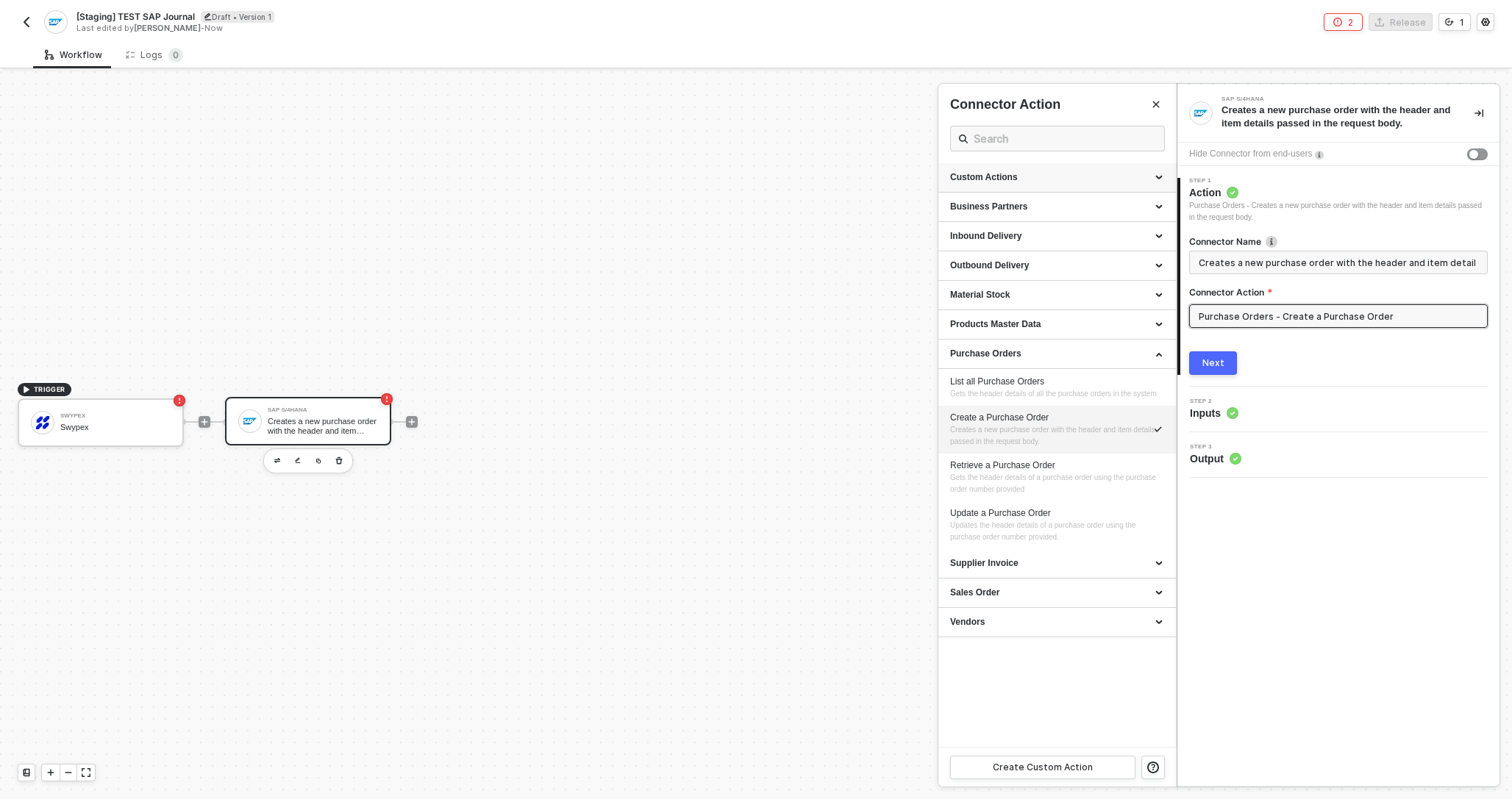
click at [1036, 175] on div "Custom Actions" at bounding box center [1057, 177] width 214 height 12
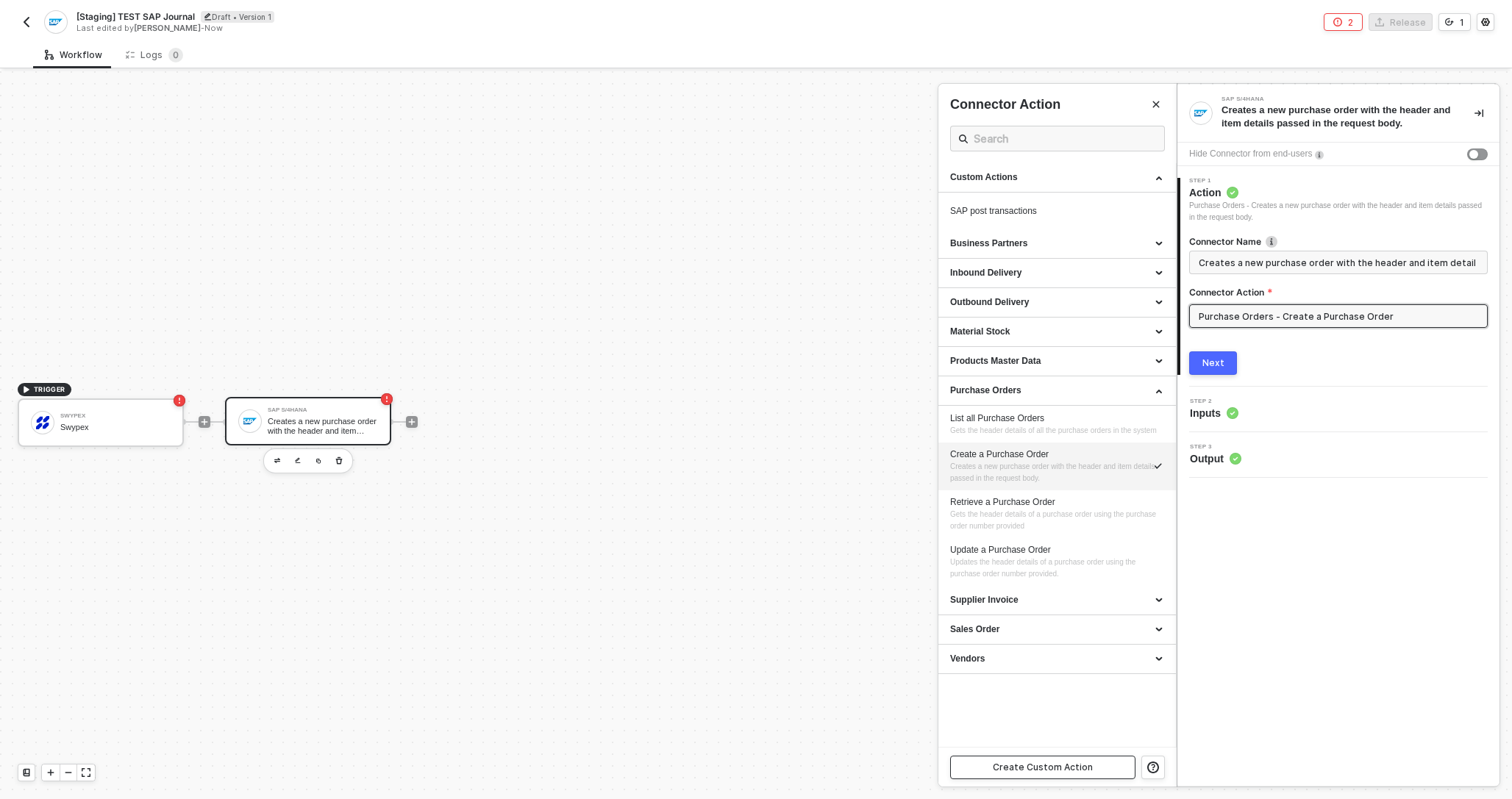
click at [1008, 776] on button "Create Custom Action" at bounding box center [1043, 767] width 185 height 24
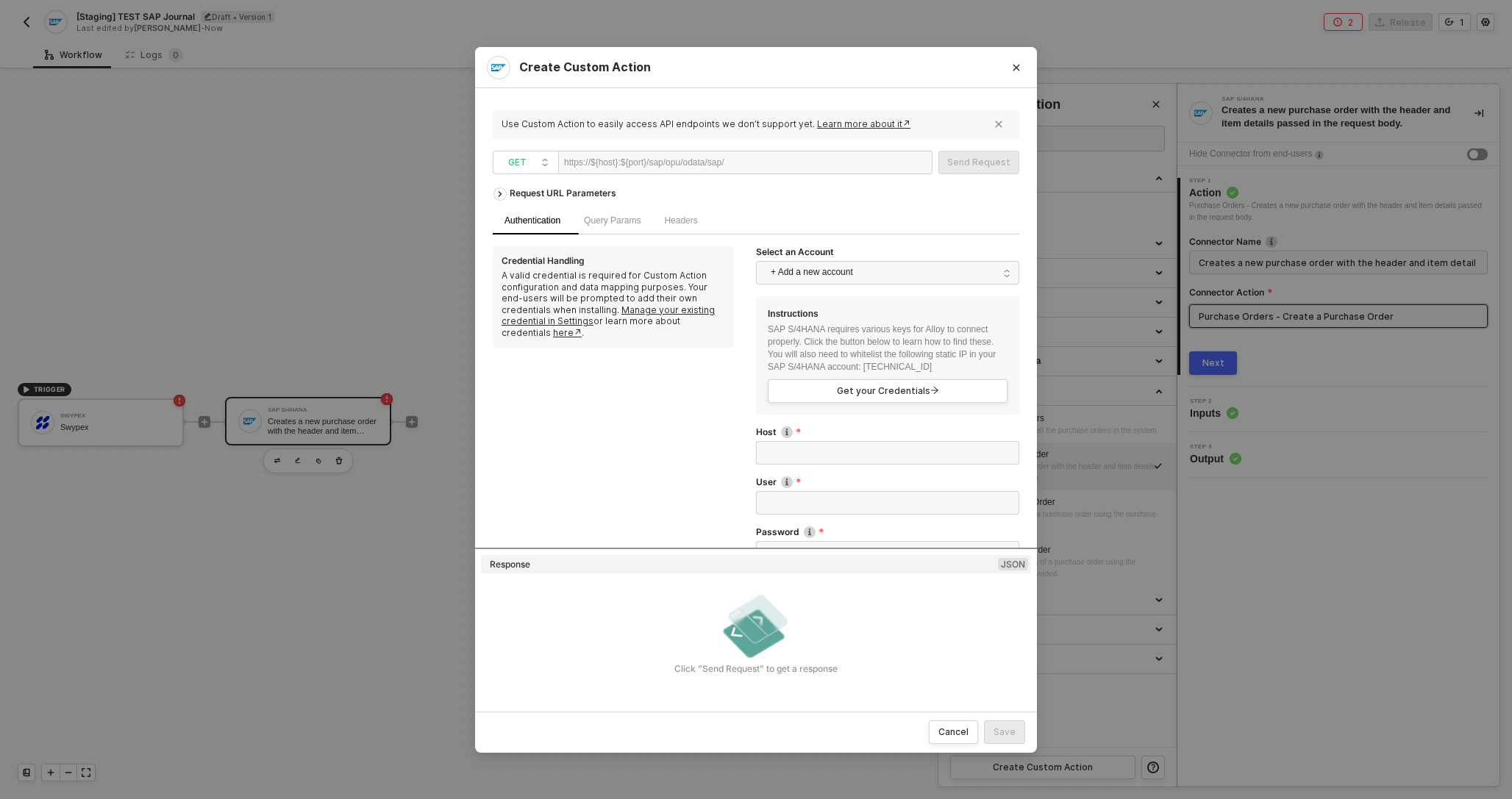
click at [771, 151] on div "https://${host}:${port}/sap/opu/odata/sap/" at bounding box center [745, 162] width 374 height 24
click at [772, 162] on div at bounding box center [769, 163] width 90 height 24
paste div
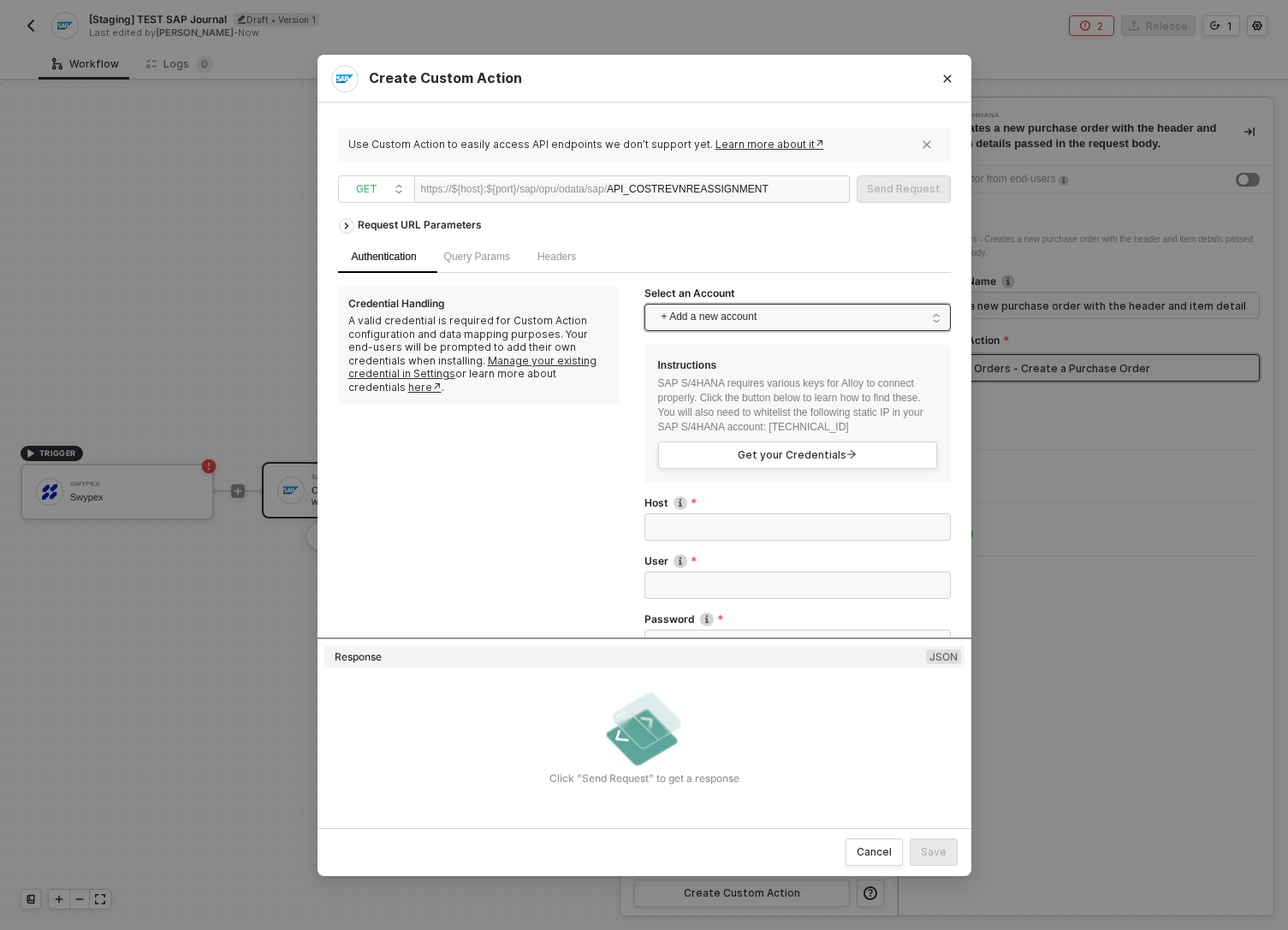
click at [739, 320] on span "+ Add a new account" at bounding box center [801, 317] width 279 height 27
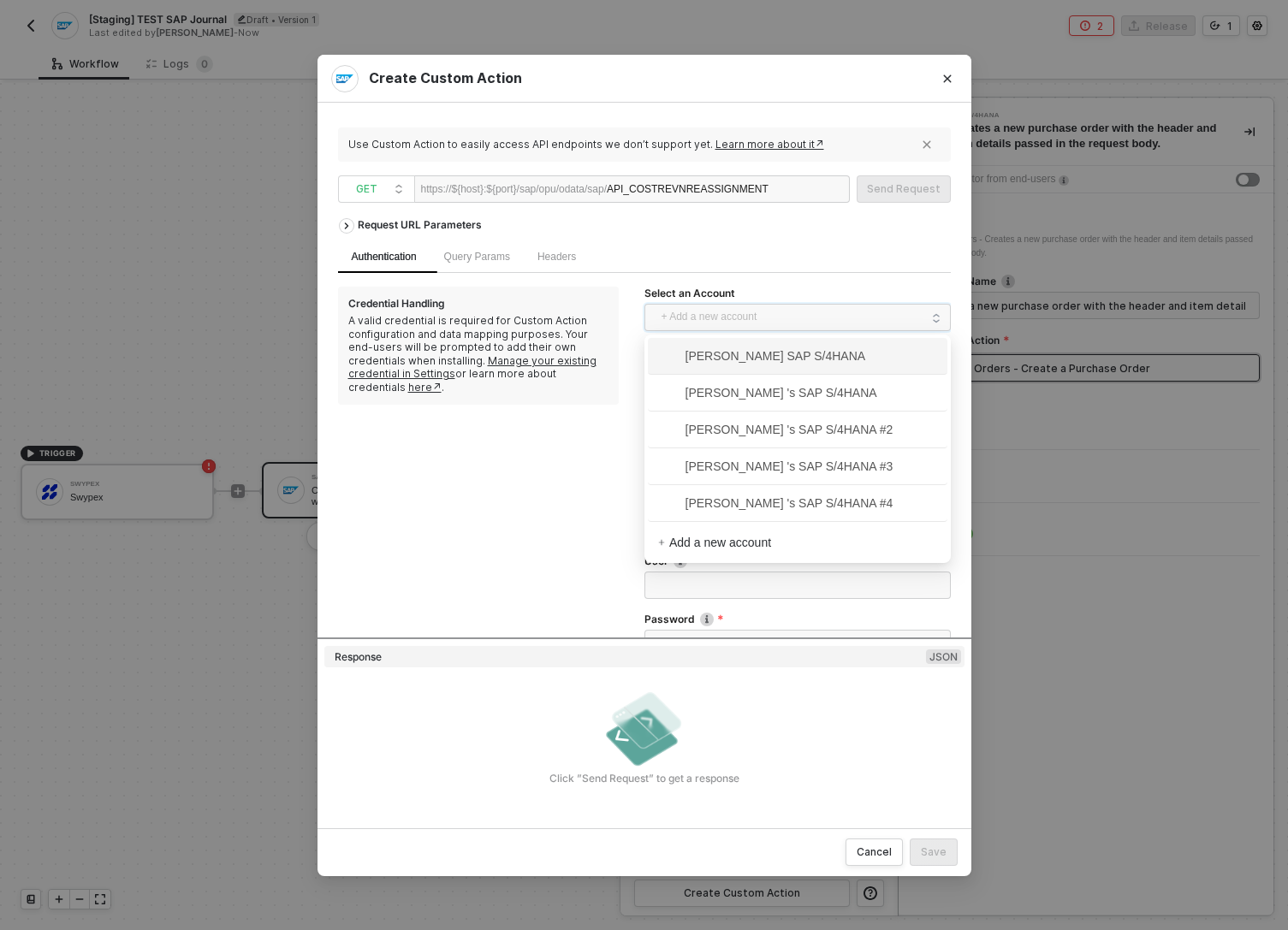
click at [748, 366] on span "Ahmad Mokhtar's SAP S/4HANA" at bounding box center [798, 356] width 279 height 27
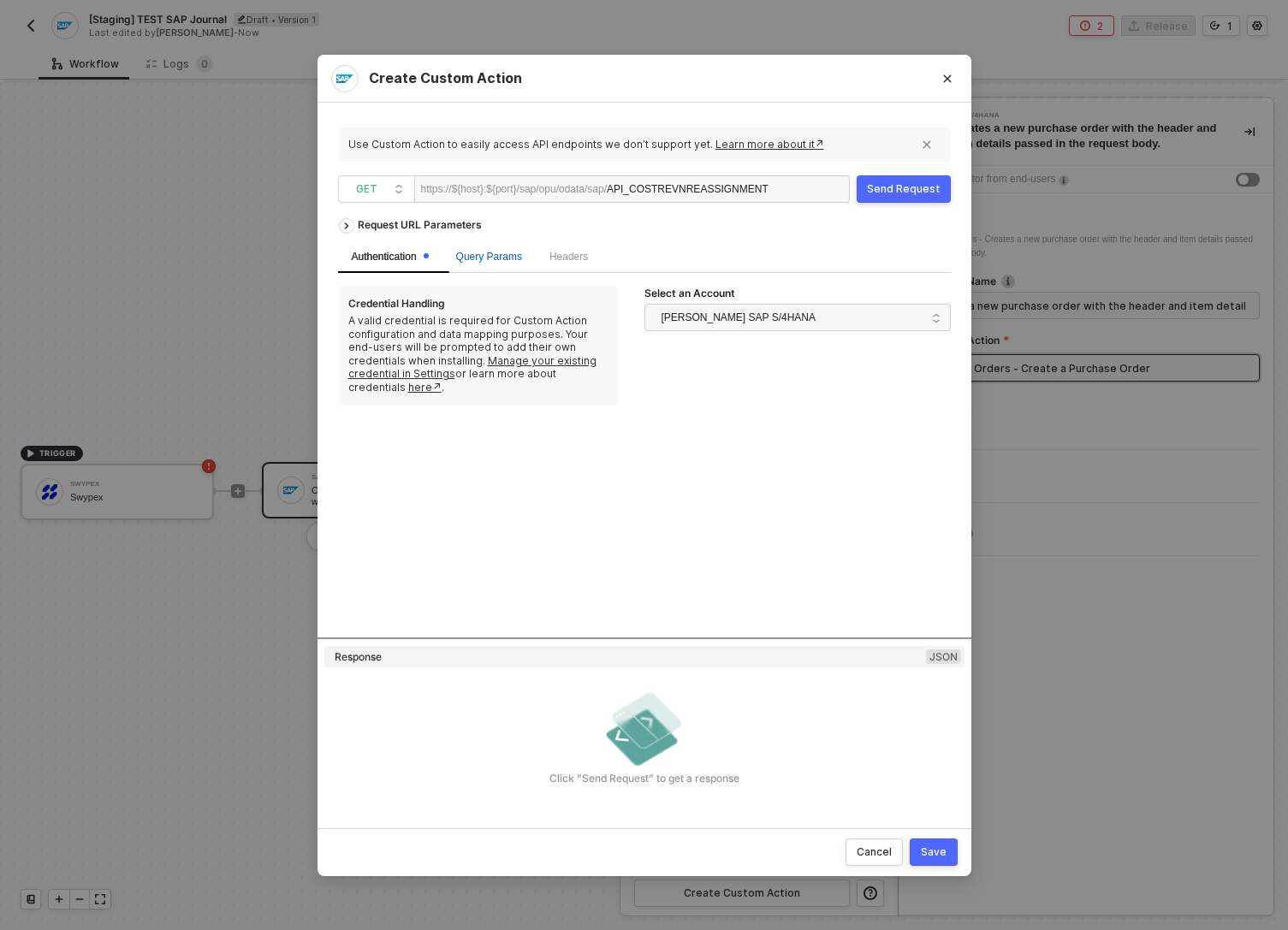
click at [486, 253] on span "Query Params" at bounding box center [489, 257] width 66 height 12
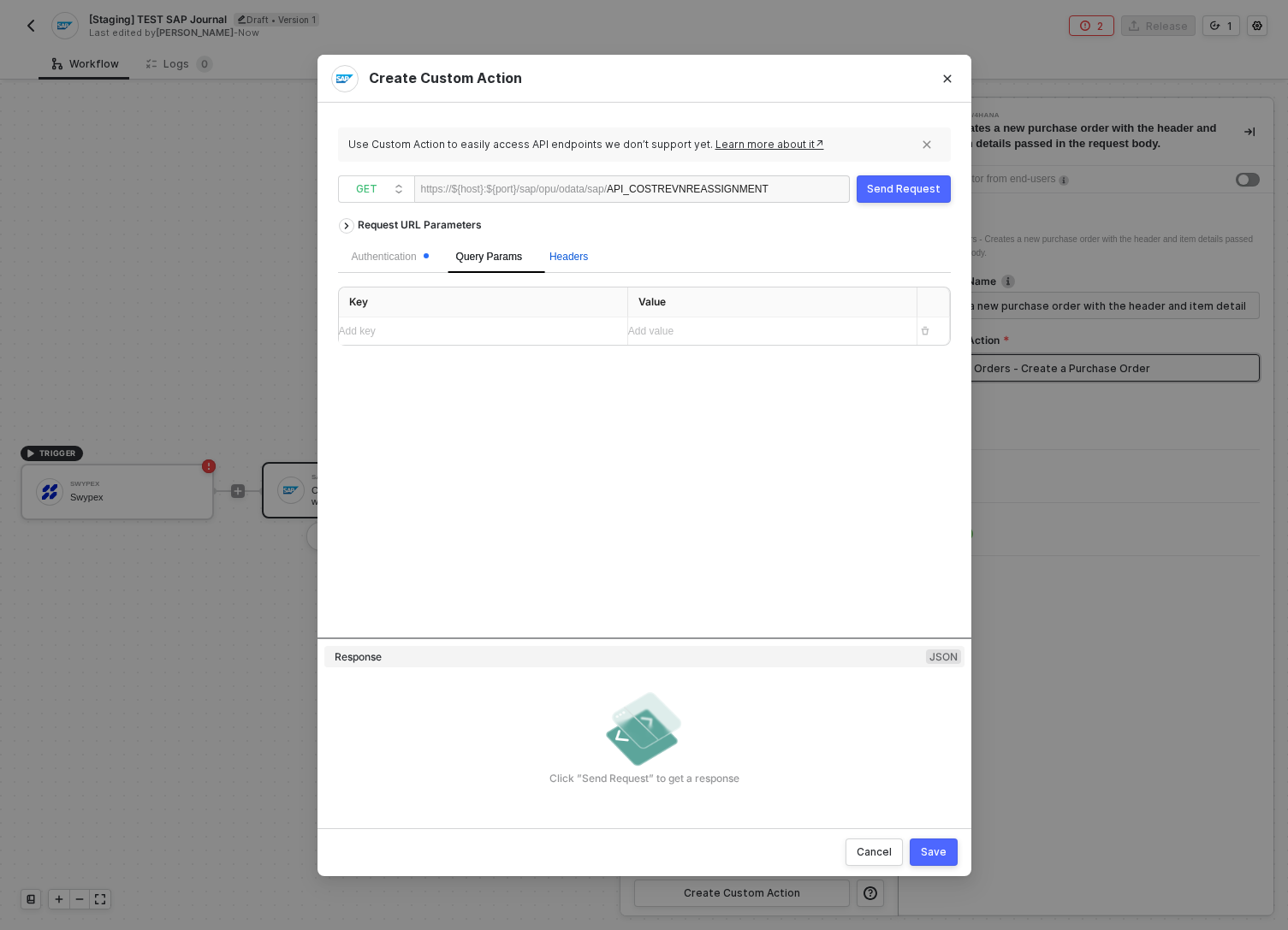
click at [574, 258] on span "Headers" at bounding box center [568, 257] width 39 height 12
click at [522, 258] on span "Query Params" at bounding box center [489, 257] width 66 height 12
click at [423, 255] on div "Authentication" at bounding box center [390, 257] width 77 height 16
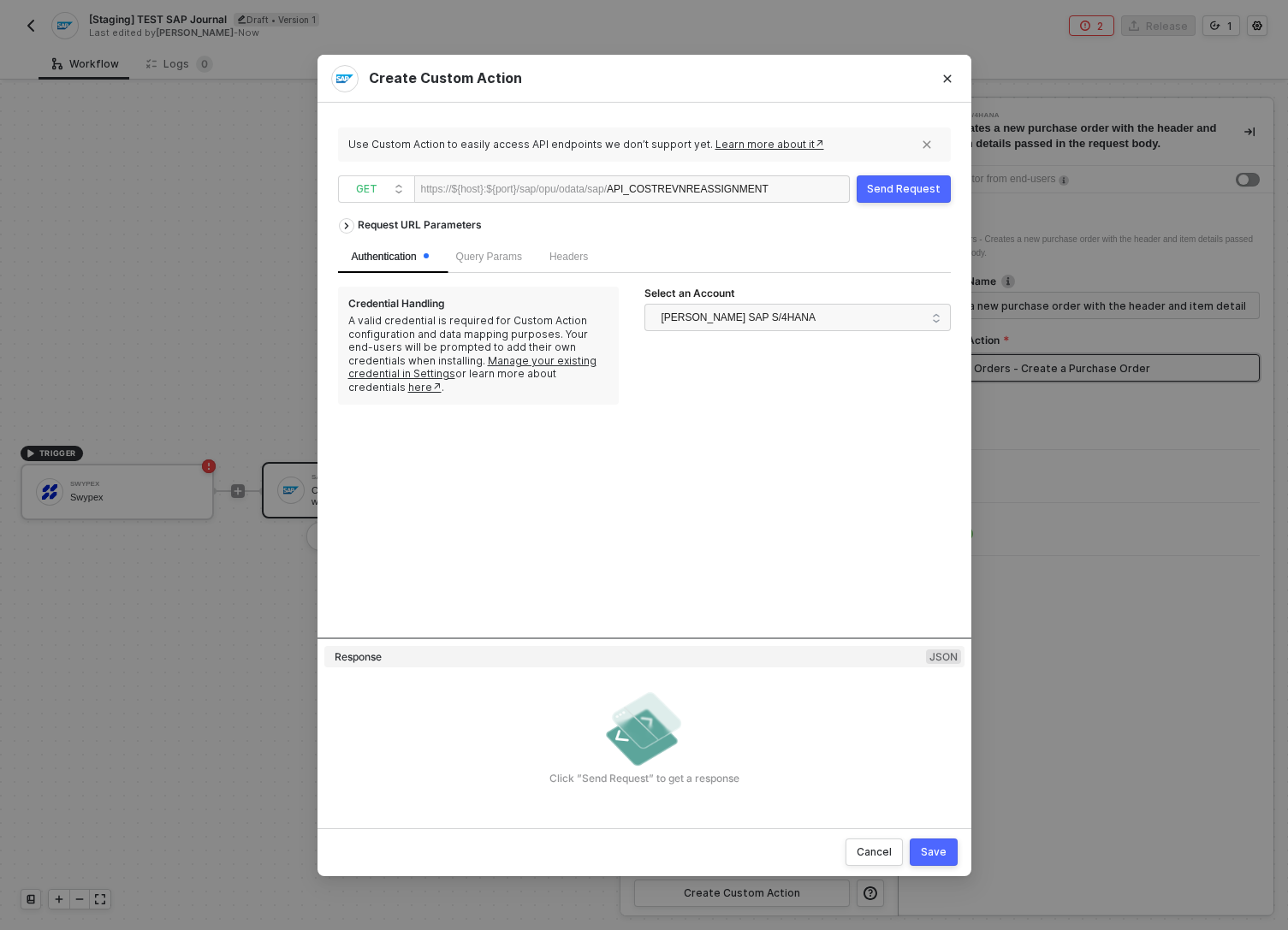
click at [466, 652] on div "Response JSON" at bounding box center [644, 657] width 640 height 22
click at [387, 183] on span "GET" at bounding box center [380, 189] width 48 height 26
click at [364, 249] on div "POST" at bounding box center [377, 251] width 63 height 21
click at [638, 257] on span "Body" at bounding box center [626, 257] width 23 height 12
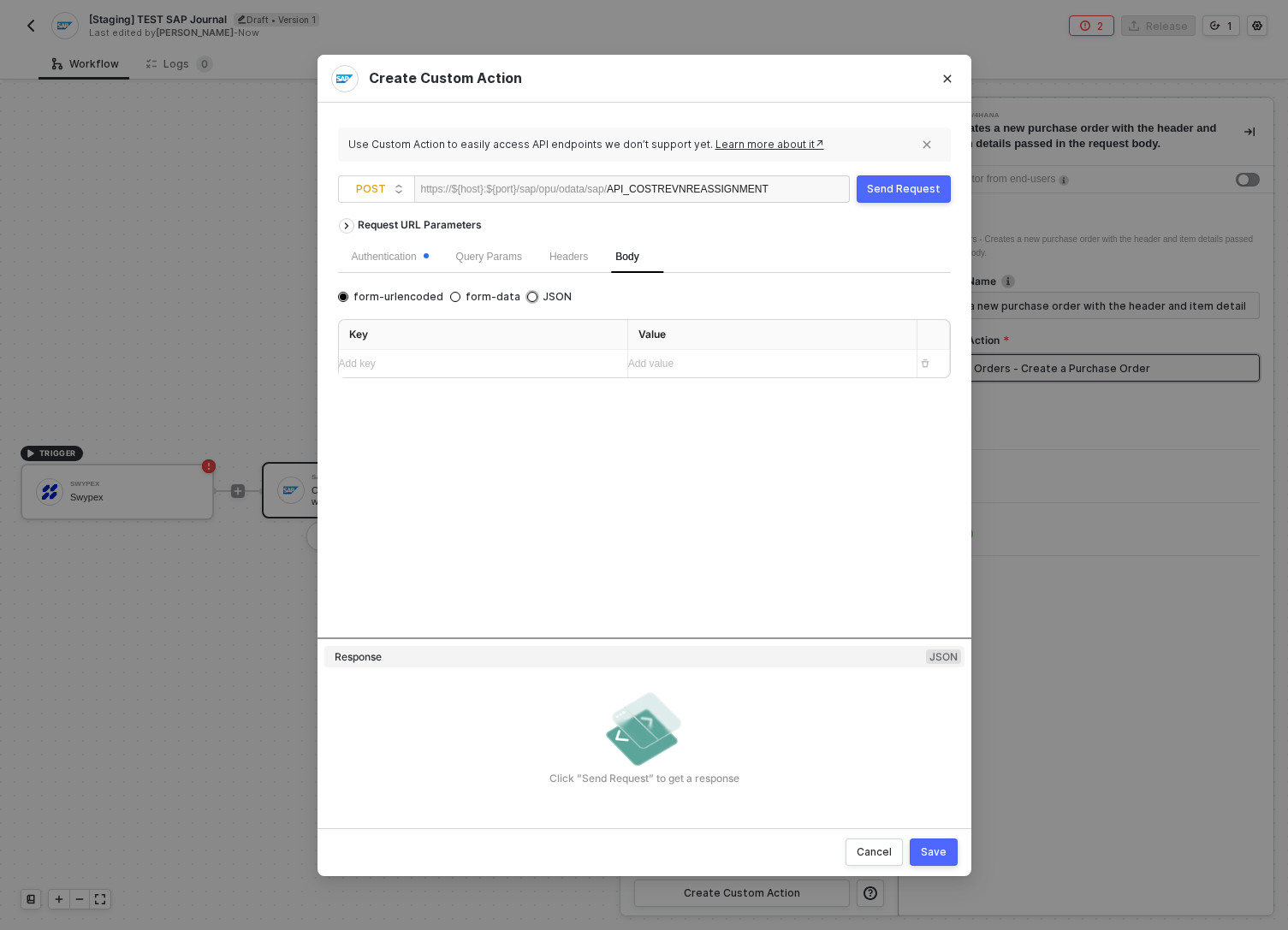
click at [527, 294] on input "JSON" at bounding box center [532, 297] width 10 height 10
radio input "true"
radio input "false"
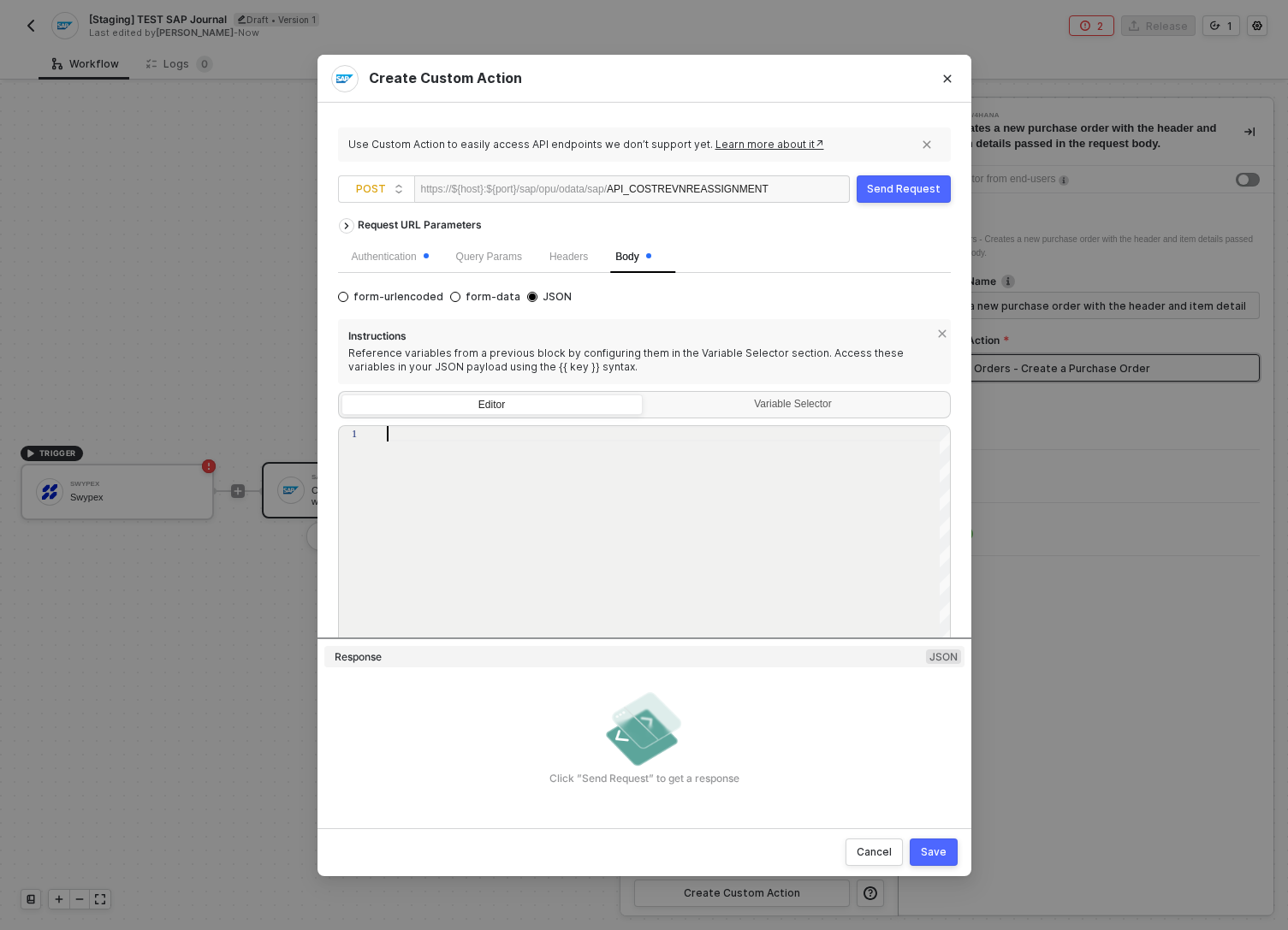
click at [744, 444] on div at bounding box center [669, 544] width 565 height 236
paste textarea "}"
type textarea "}"
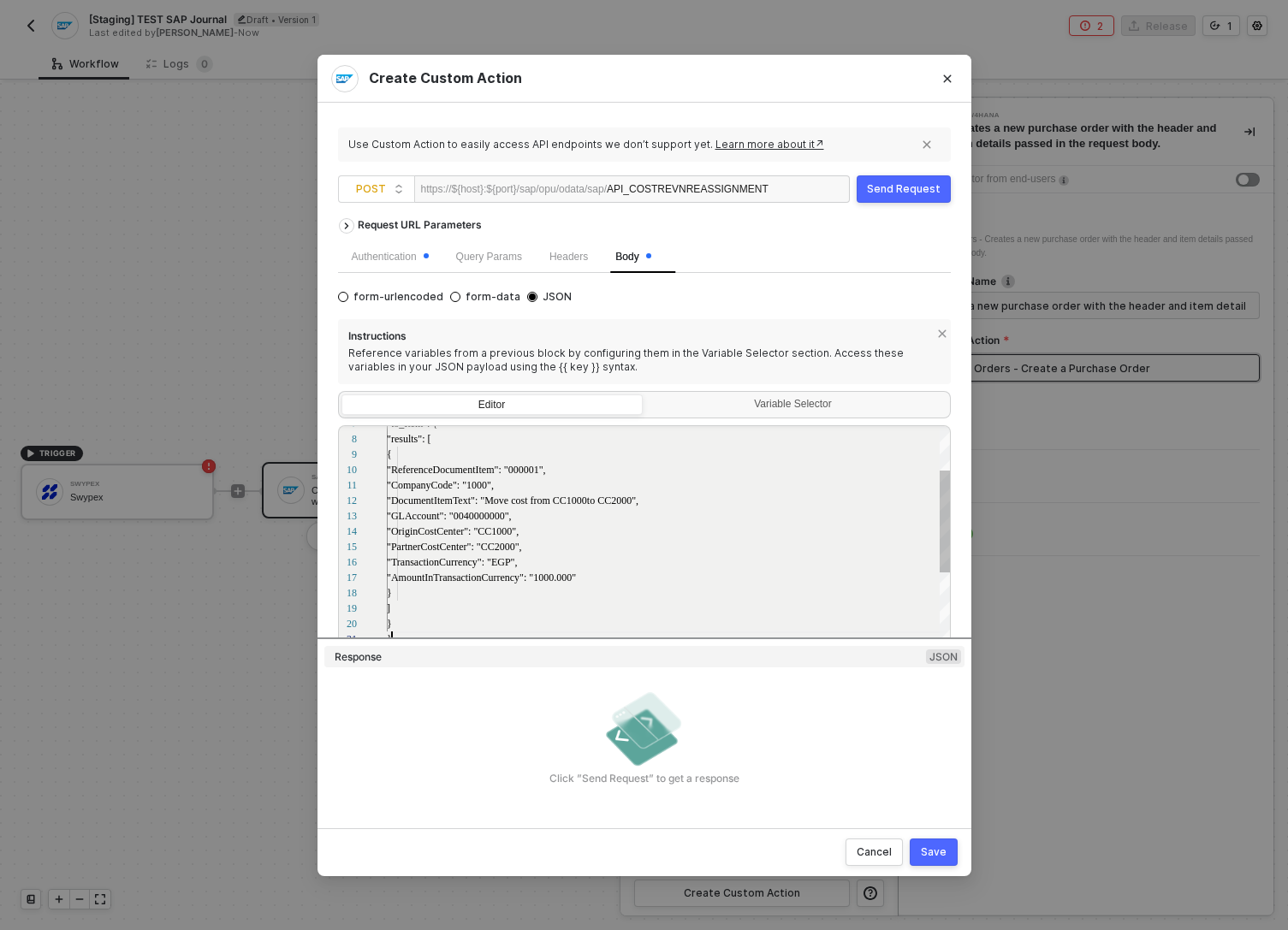
scroll to position [0, 4]
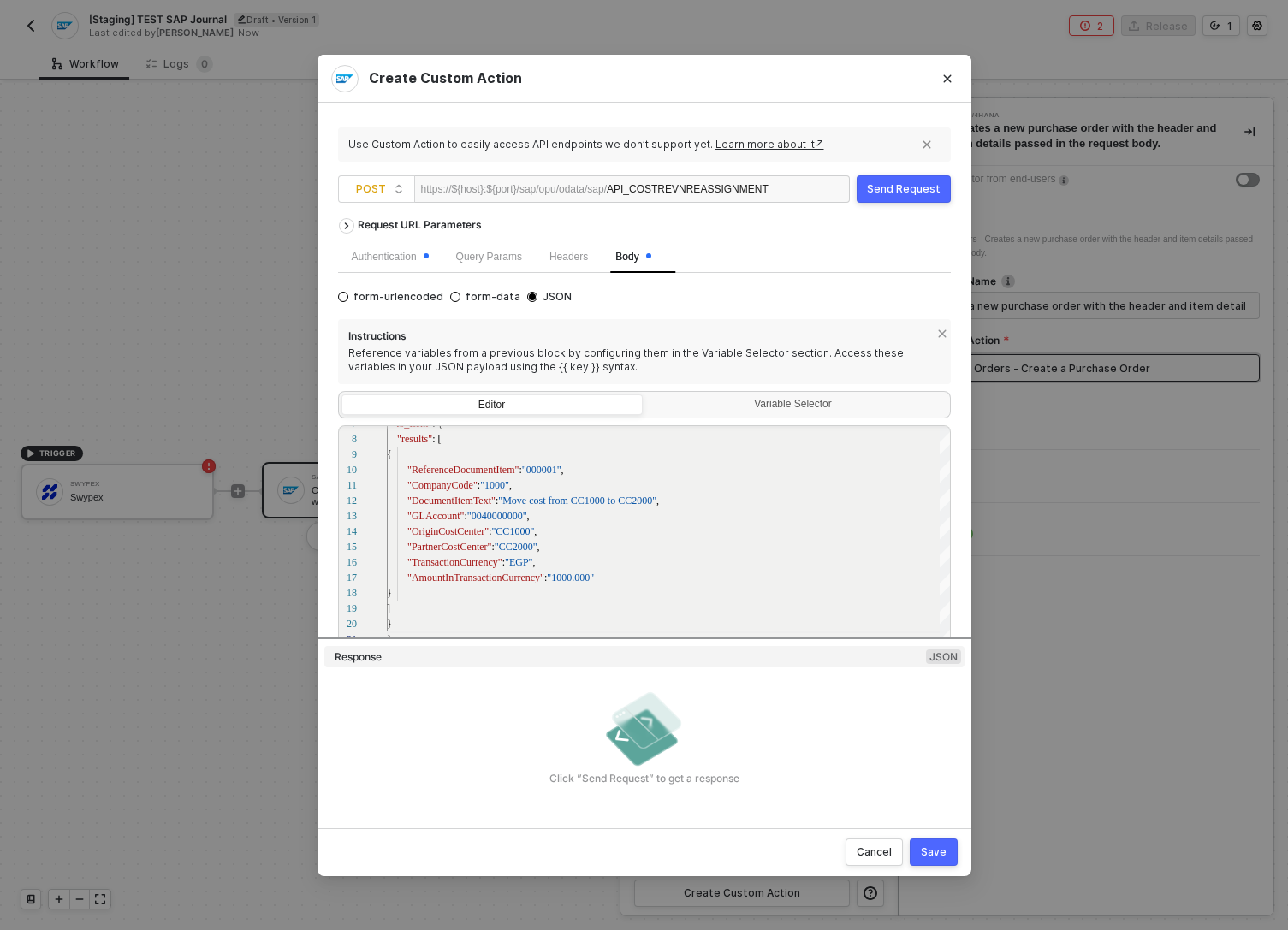
click at [899, 184] on div "Send Request" at bounding box center [904, 189] width 74 height 14
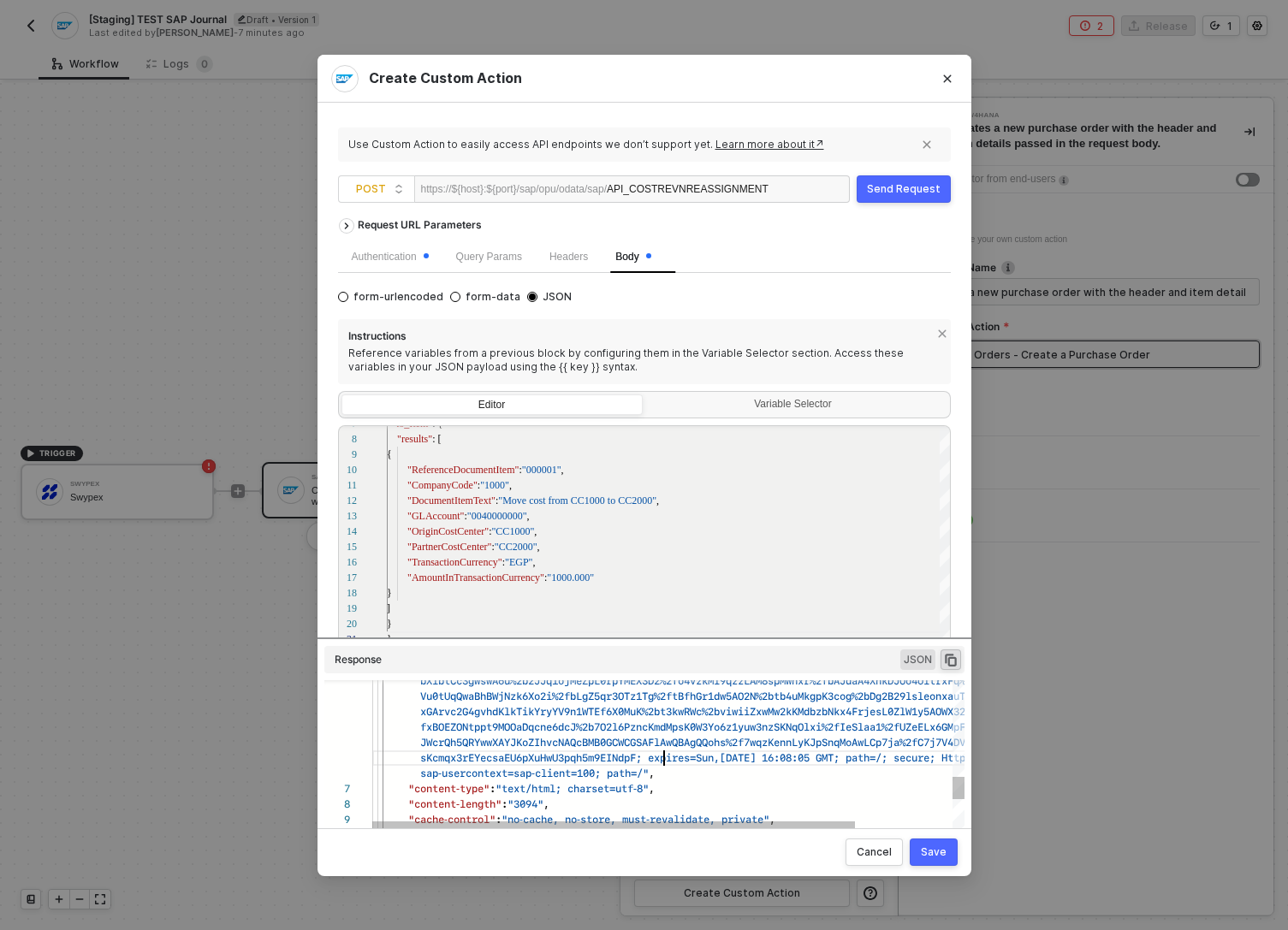
scroll to position [0, 292]
click at [667, 755] on span "sKcmqx3rEYecsaEU6pXuHwU3pqh5m9EINdpF; expires=Sun," at bounding box center [570, 757] width 300 height 16
type textarea "HTTP/1.1 200 OK { "data": { "data": "<html><head><meta http-equiv=\"cache-contr…"
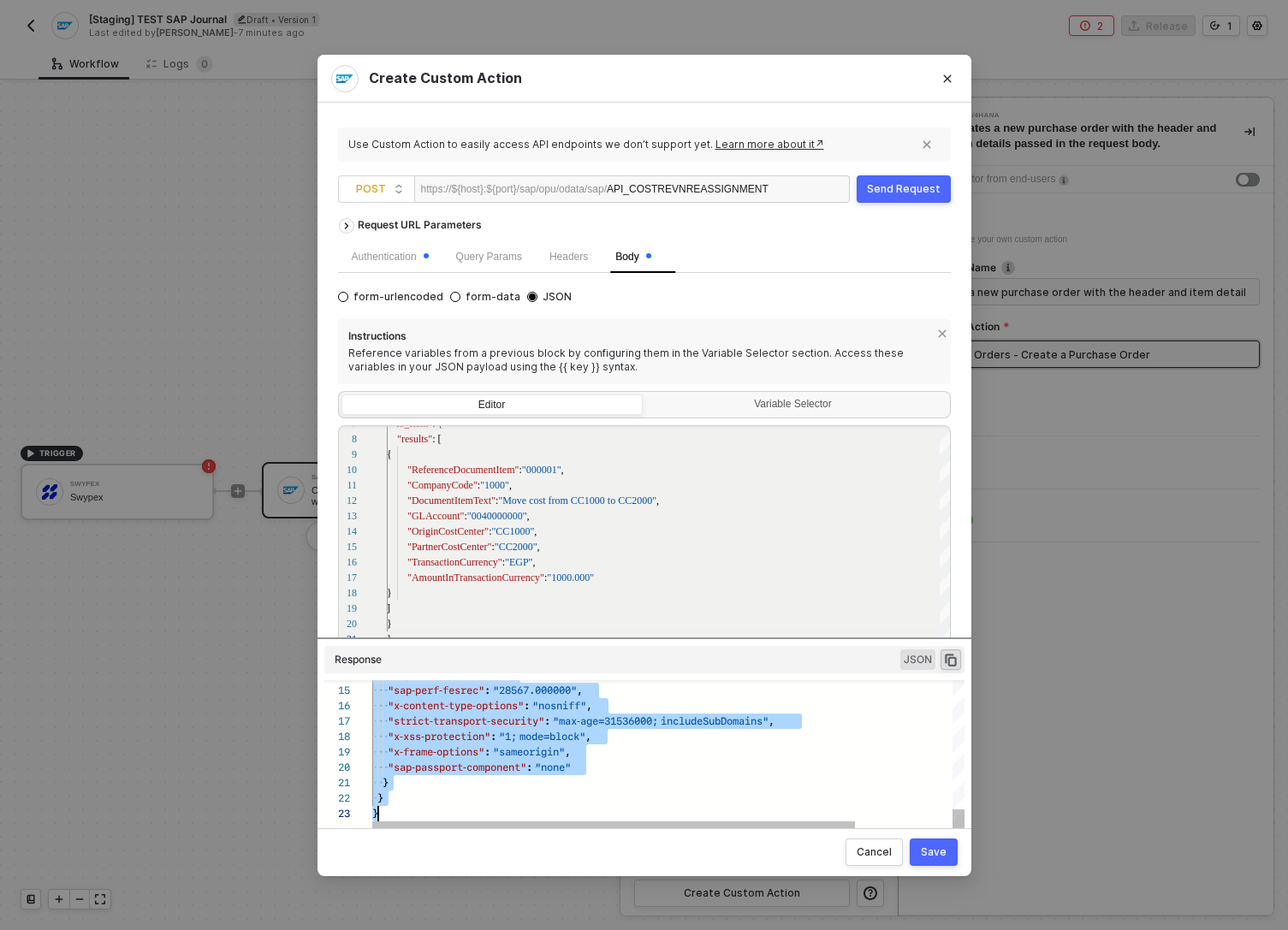
scroll to position [0, 6]
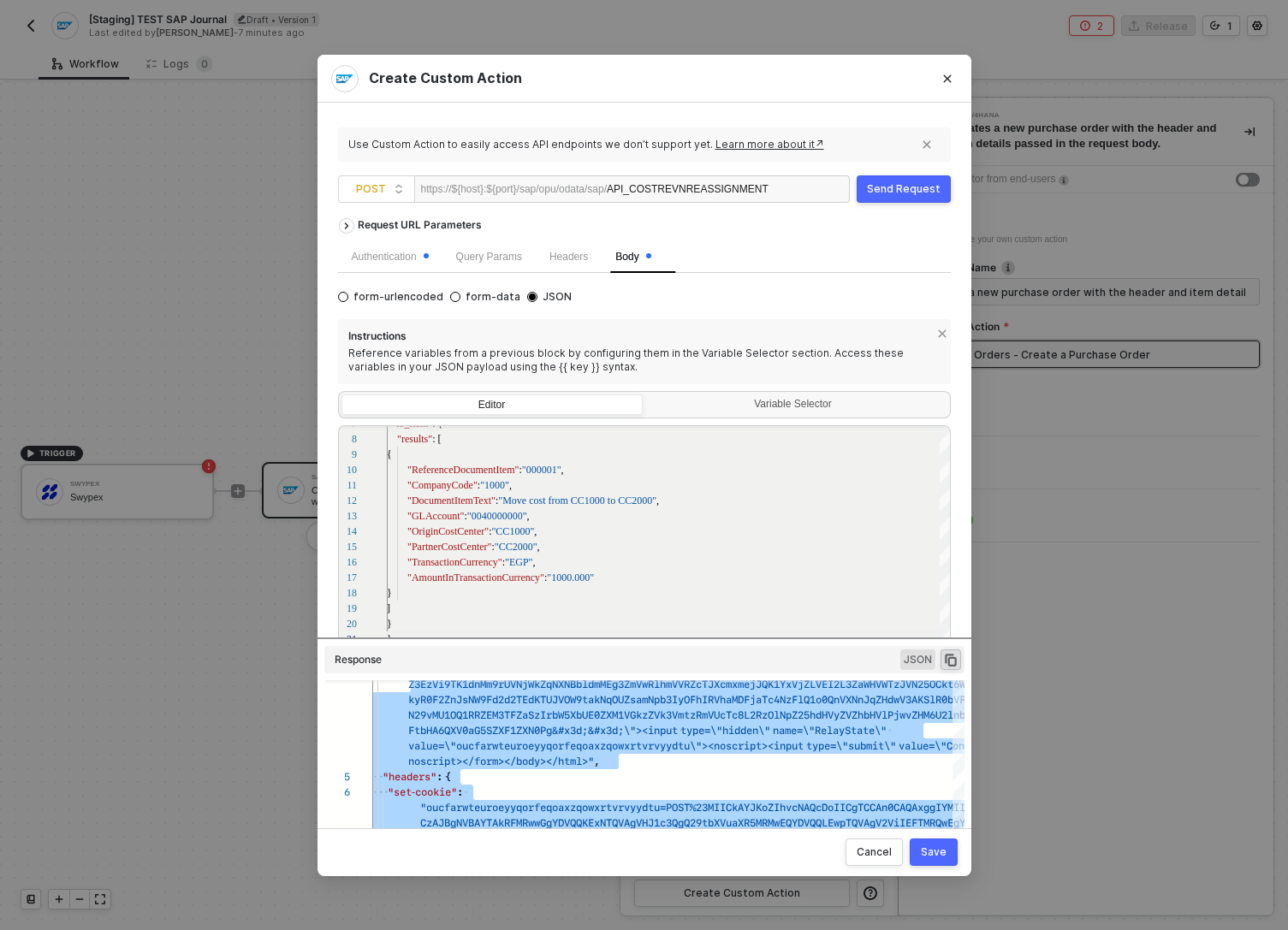
click at [911, 657] on span "JSON" at bounding box center [917, 660] width 35 height 21
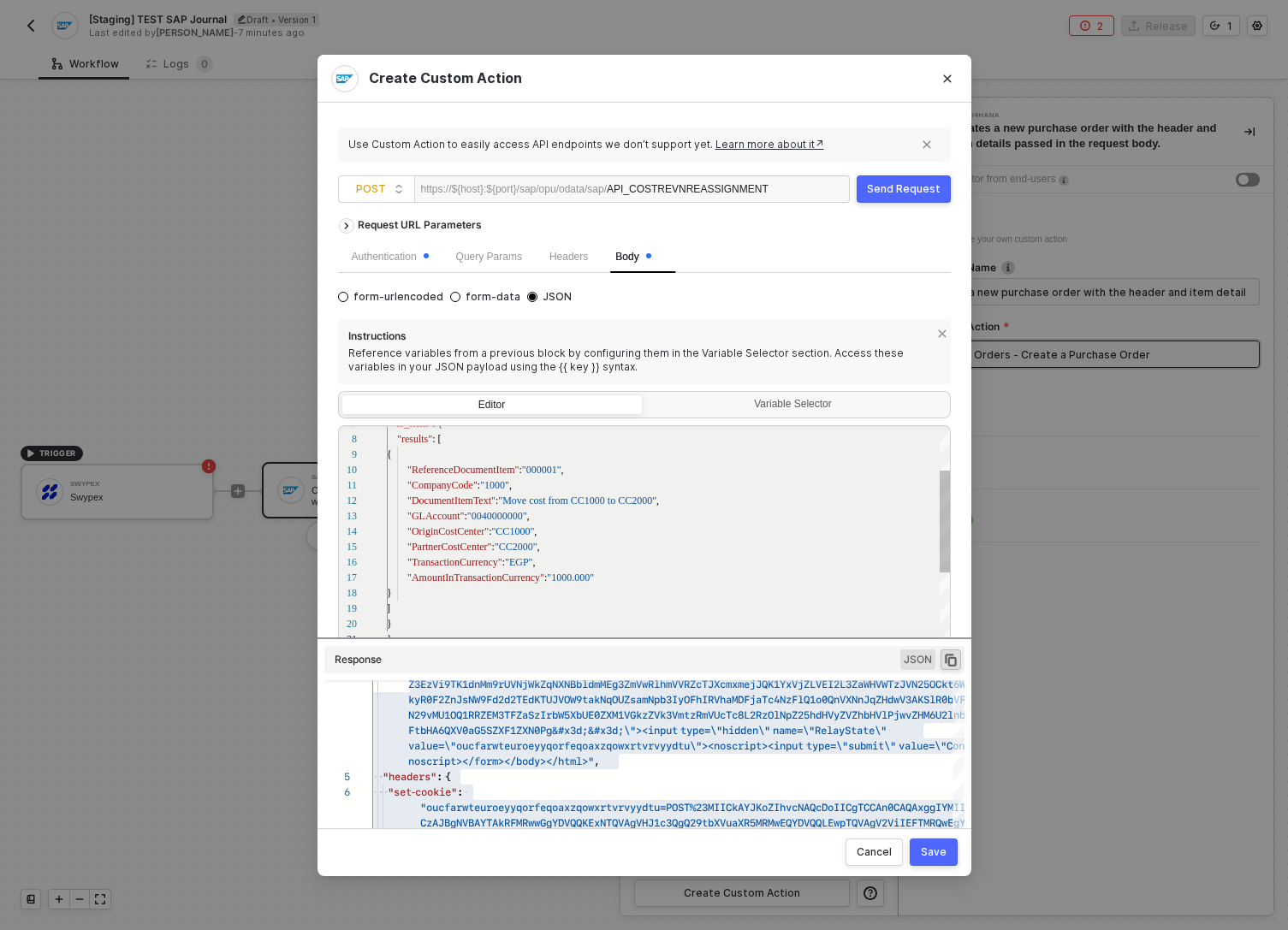
type textarea ""CompanyCode": "1000", "DocumentItemText": "Move cost from CC1000 to CC2000", "…"
click at [650, 521] on div ""GLAccount" : "0040000000" ," at bounding box center [669, 516] width 565 height 15
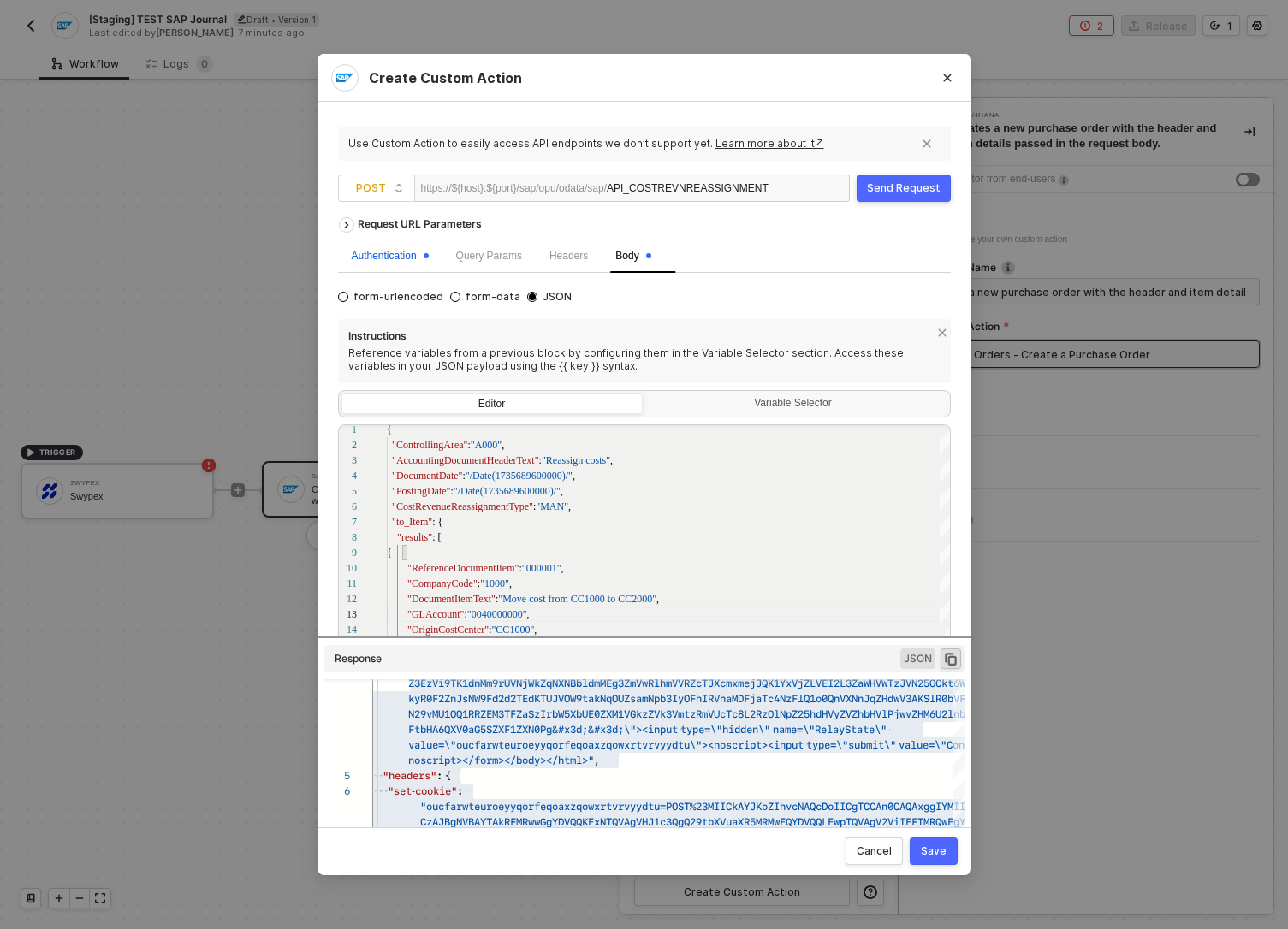
click at [396, 260] on div "Authentication" at bounding box center [390, 256] width 77 height 16
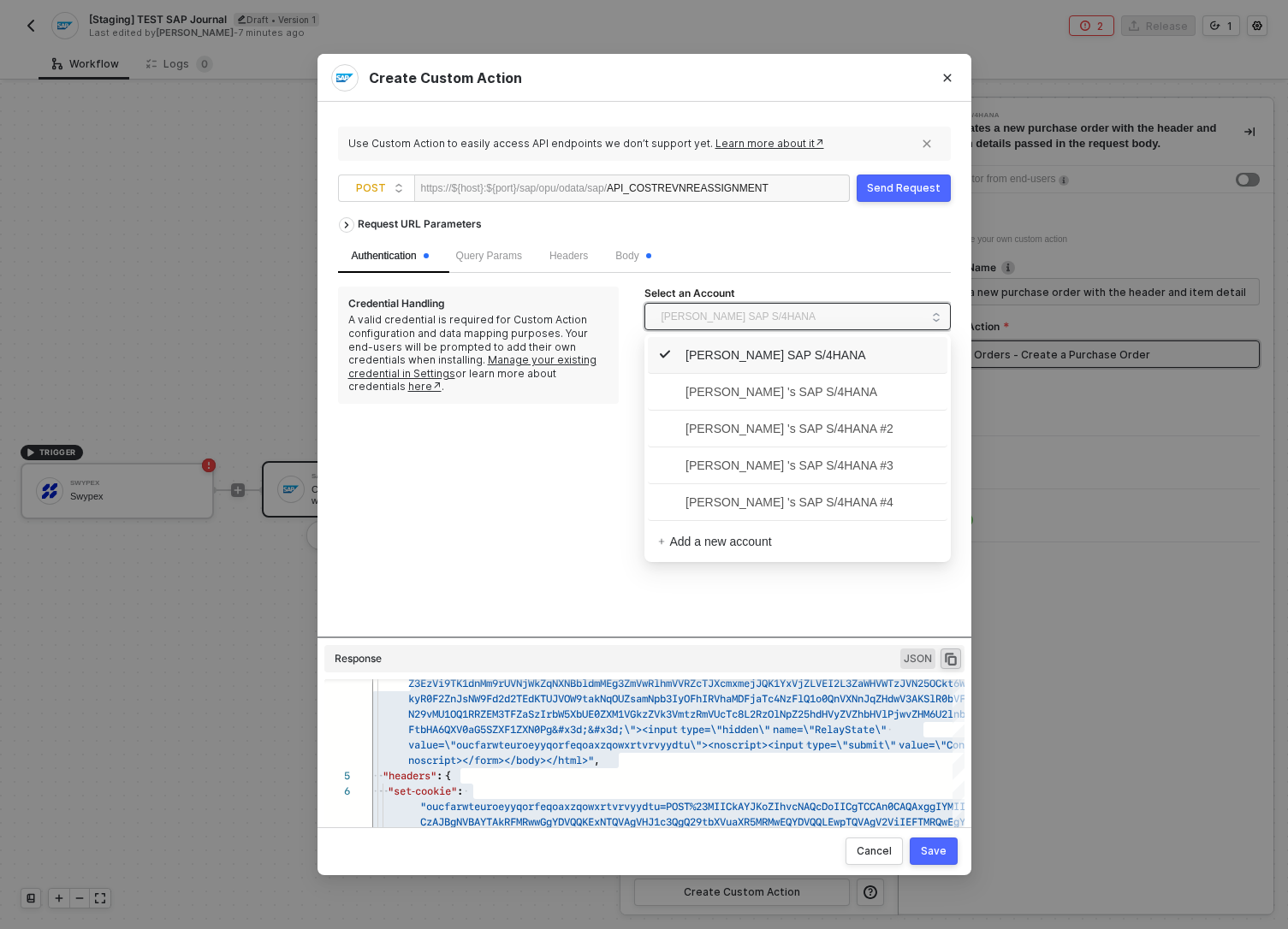
click at [746, 320] on span "Ahmad Mokhtar's SAP S/4HANA" at bounding box center [739, 317] width 155 height 26
click at [747, 431] on span "Nadeem Bakr 's SAP S/4HANA #2" at bounding box center [775, 429] width 235 height 19
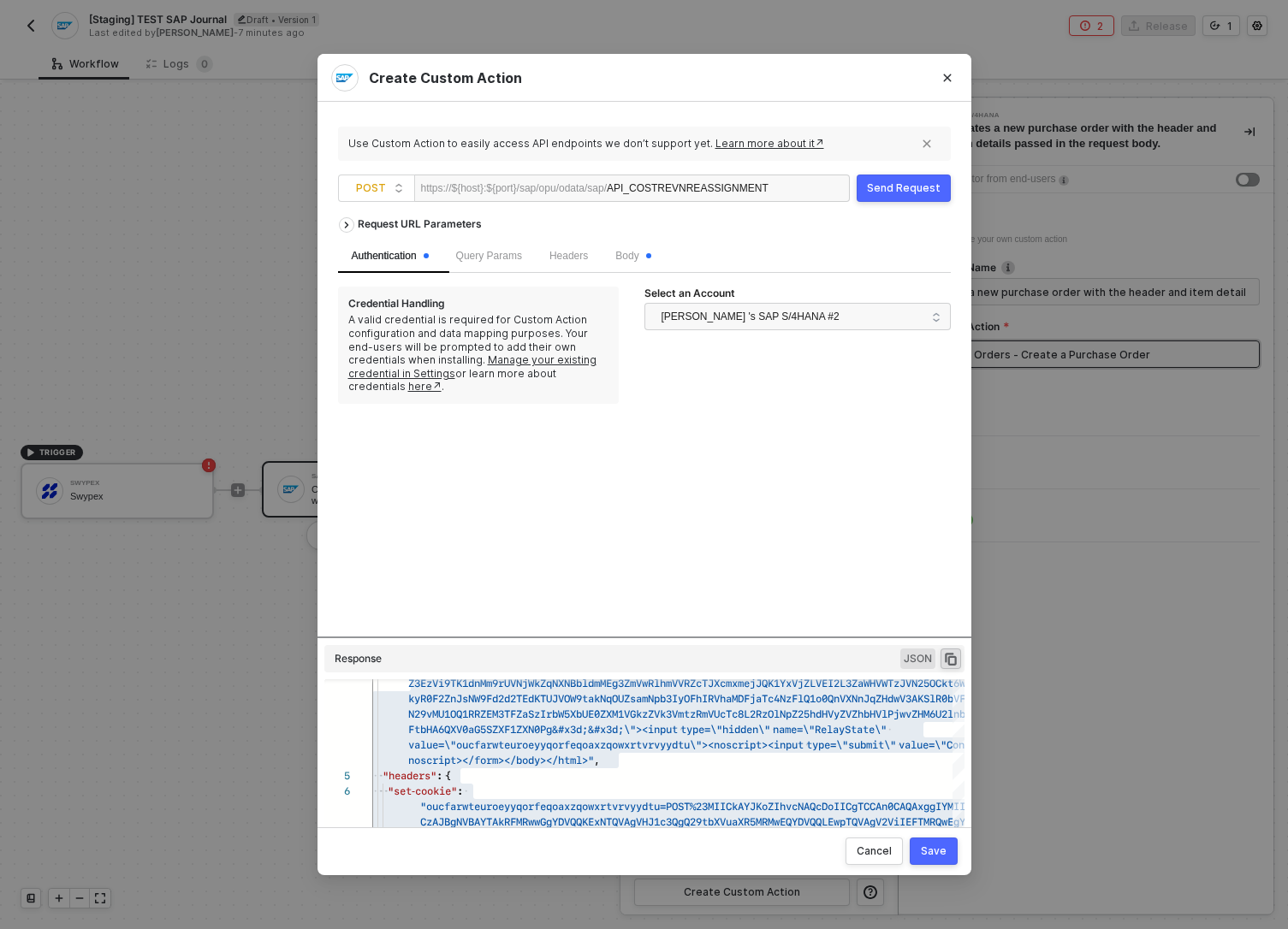
click at [887, 192] on div "Send Request" at bounding box center [904, 188] width 74 height 14
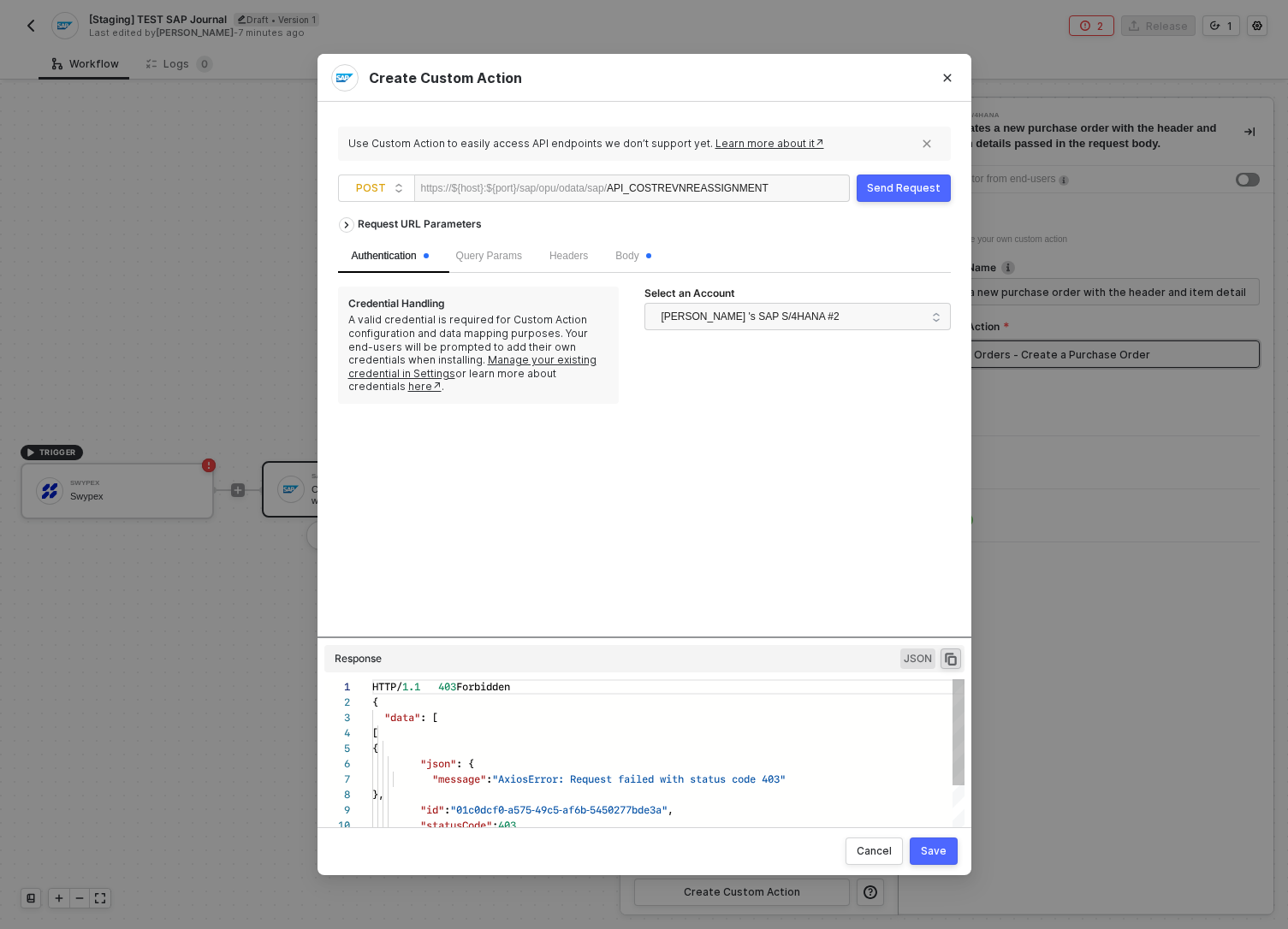
scroll to position [154, 0]
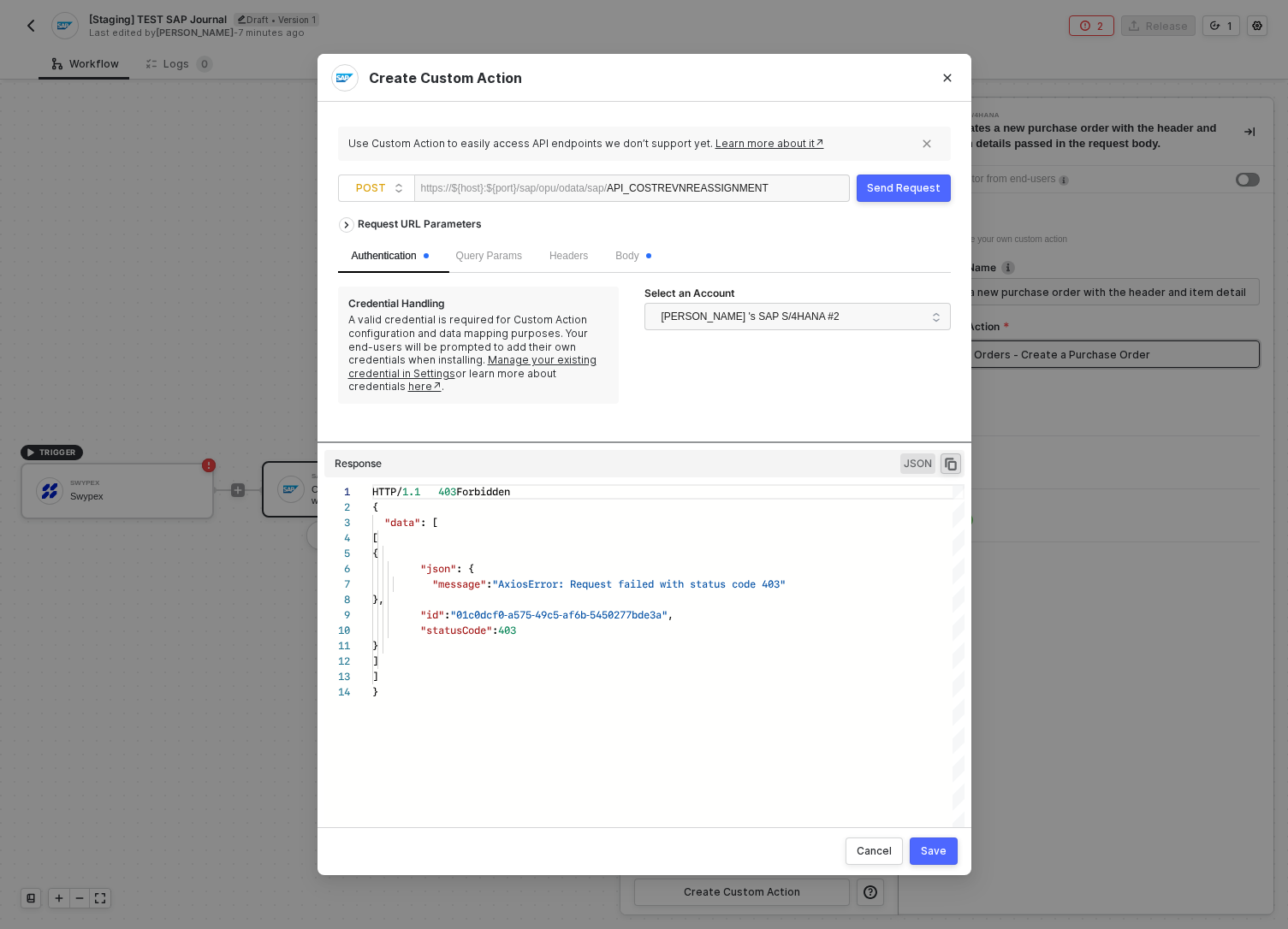
drag, startPoint x: 728, startPoint y: 636, endPoint x: 733, endPoint y: 494, distance: 142.1
click at [733, 494] on div "Request URL Parameters Authentication Query Params Headers Body Credential Hand…" at bounding box center [644, 503] width 613 height 589
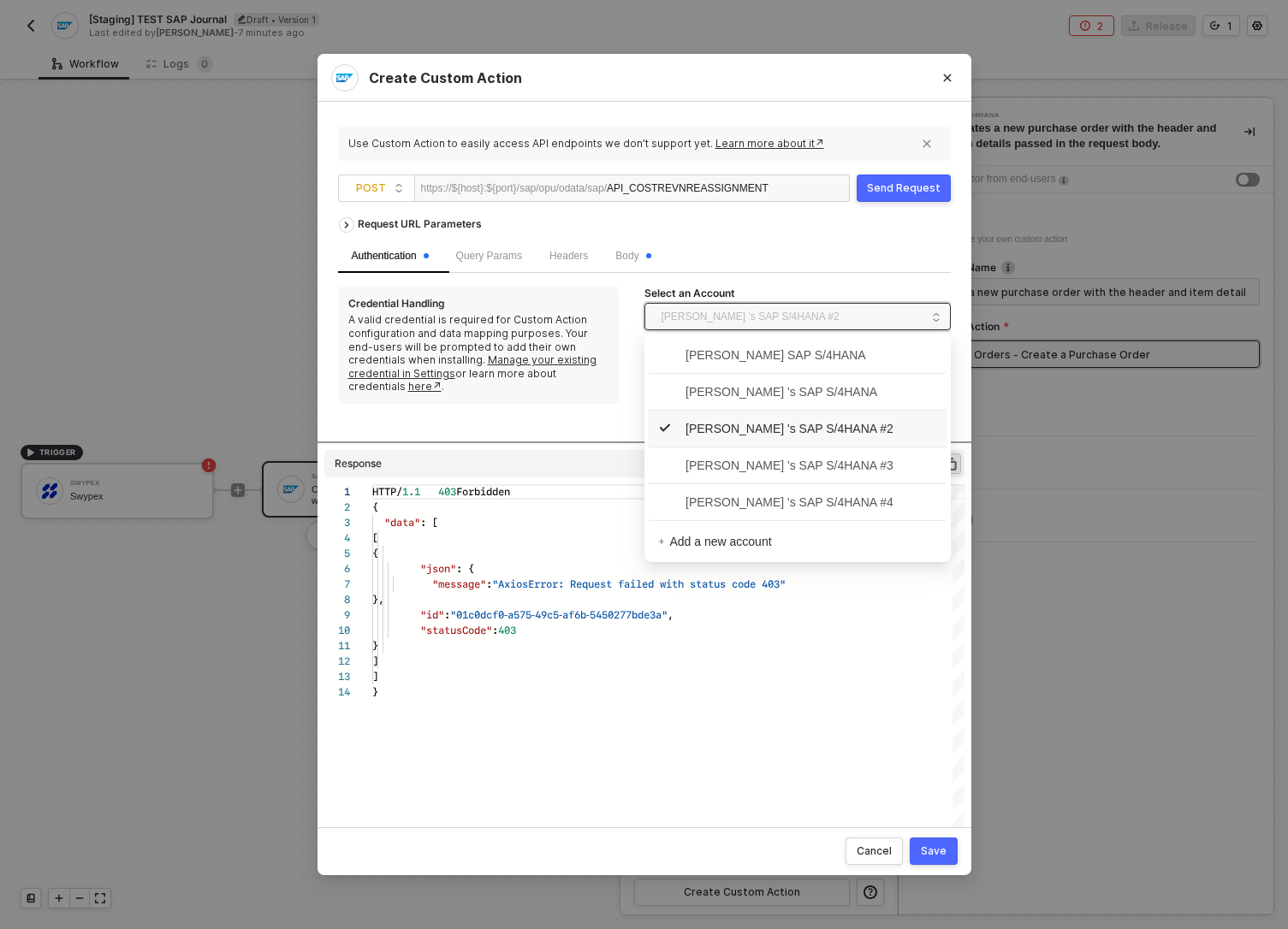
click at [806, 317] on span "Nadeem Bakr 's SAP S/4HANA #2" at bounding box center [751, 317] width 178 height 26
click at [786, 393] on span "Nadeem Bakr 's SAP S/4HANA" at bounding box center [768, 392] width 219 height 19
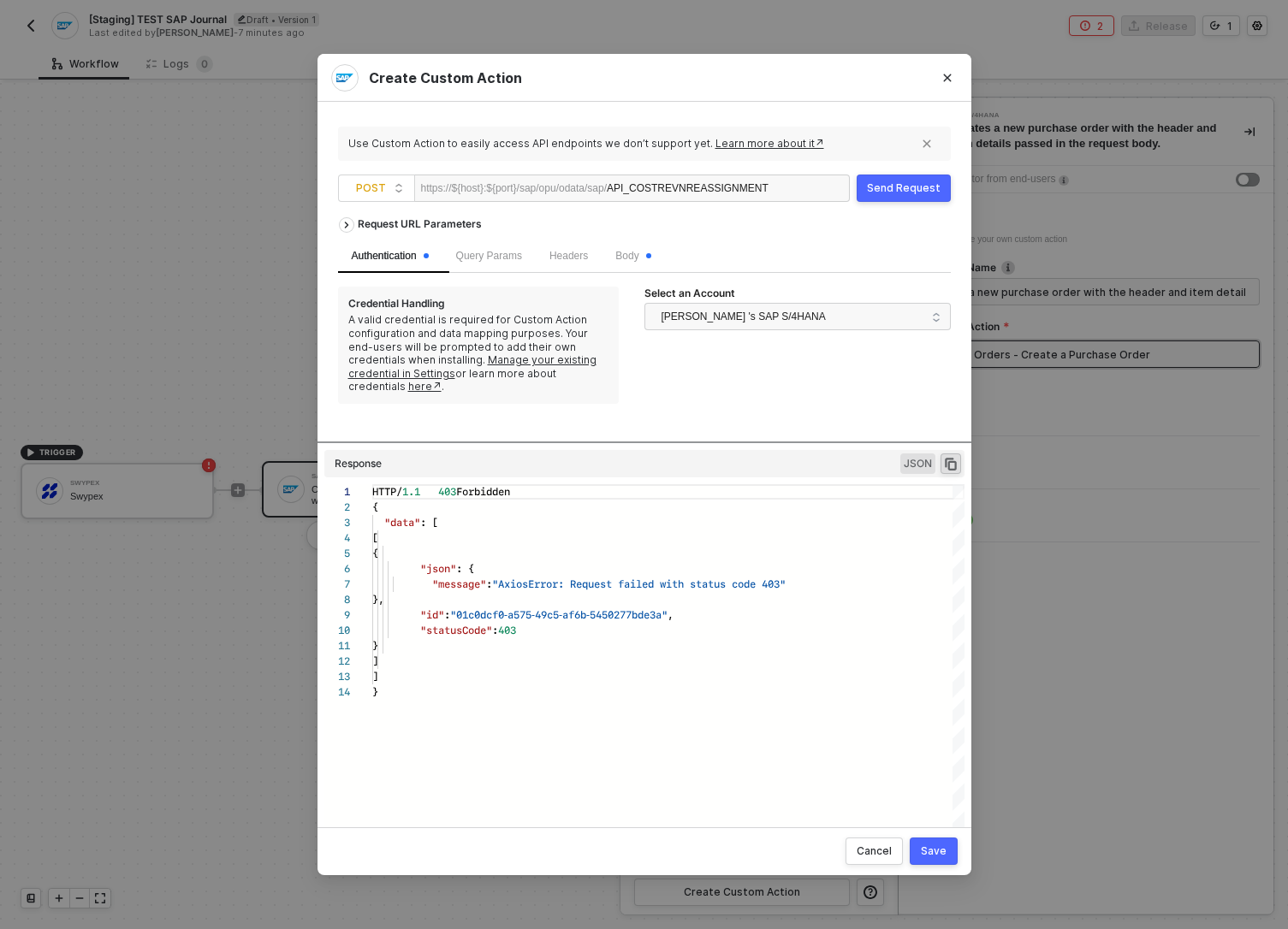
click at [906, 196] on button "Send Request" at bounding box center [904, 188] width 94 height 27
click at [825, 329] on span "Nadeem Bakr 's SAP S/4HANA" at bounding box center [793, 317] width 264 height 27
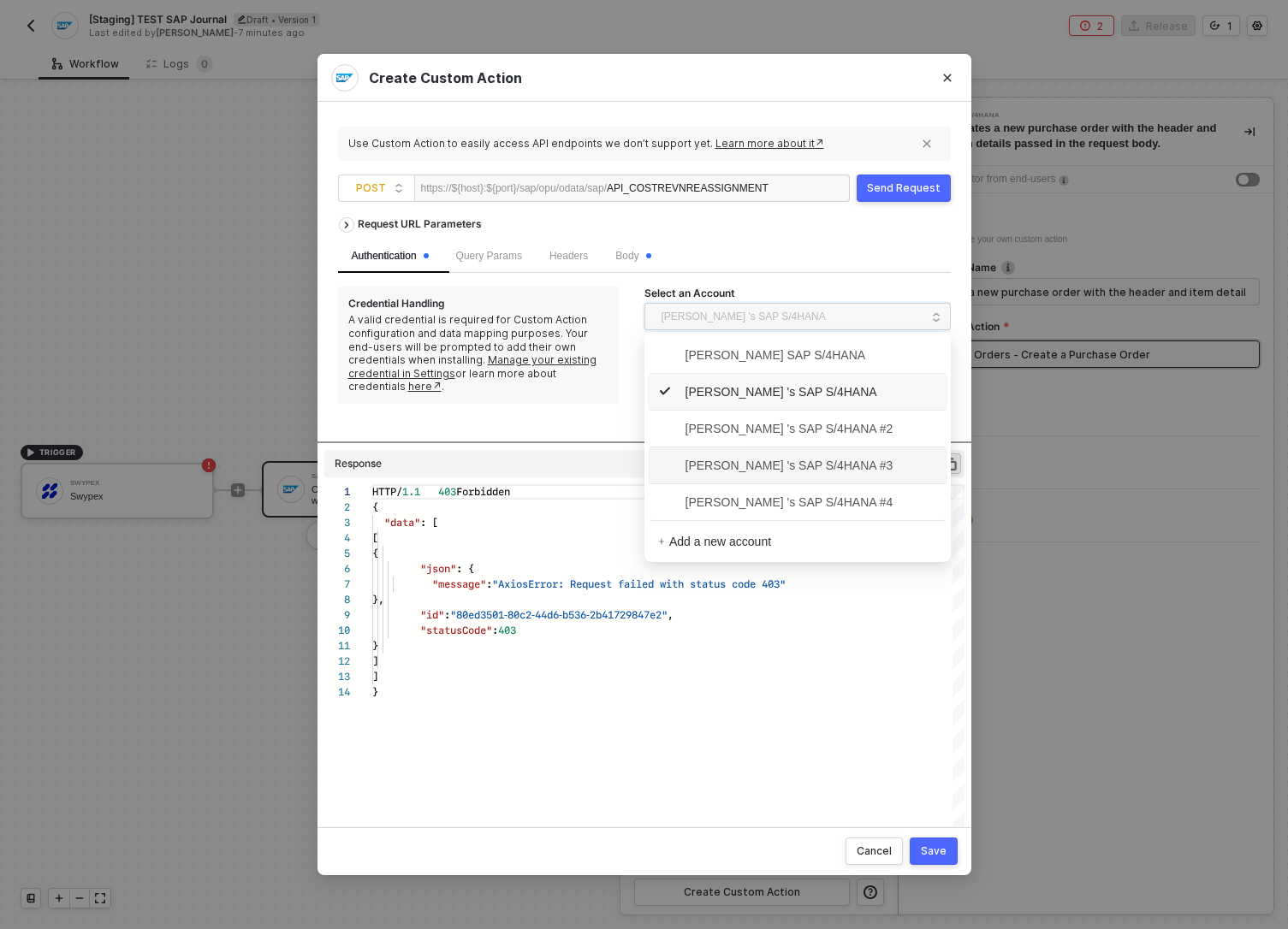
click at [804, 459] on span "Nadeem Bakr 's SAP S/4HANA #3" at bounding box center [775, 465] width 235 height 19
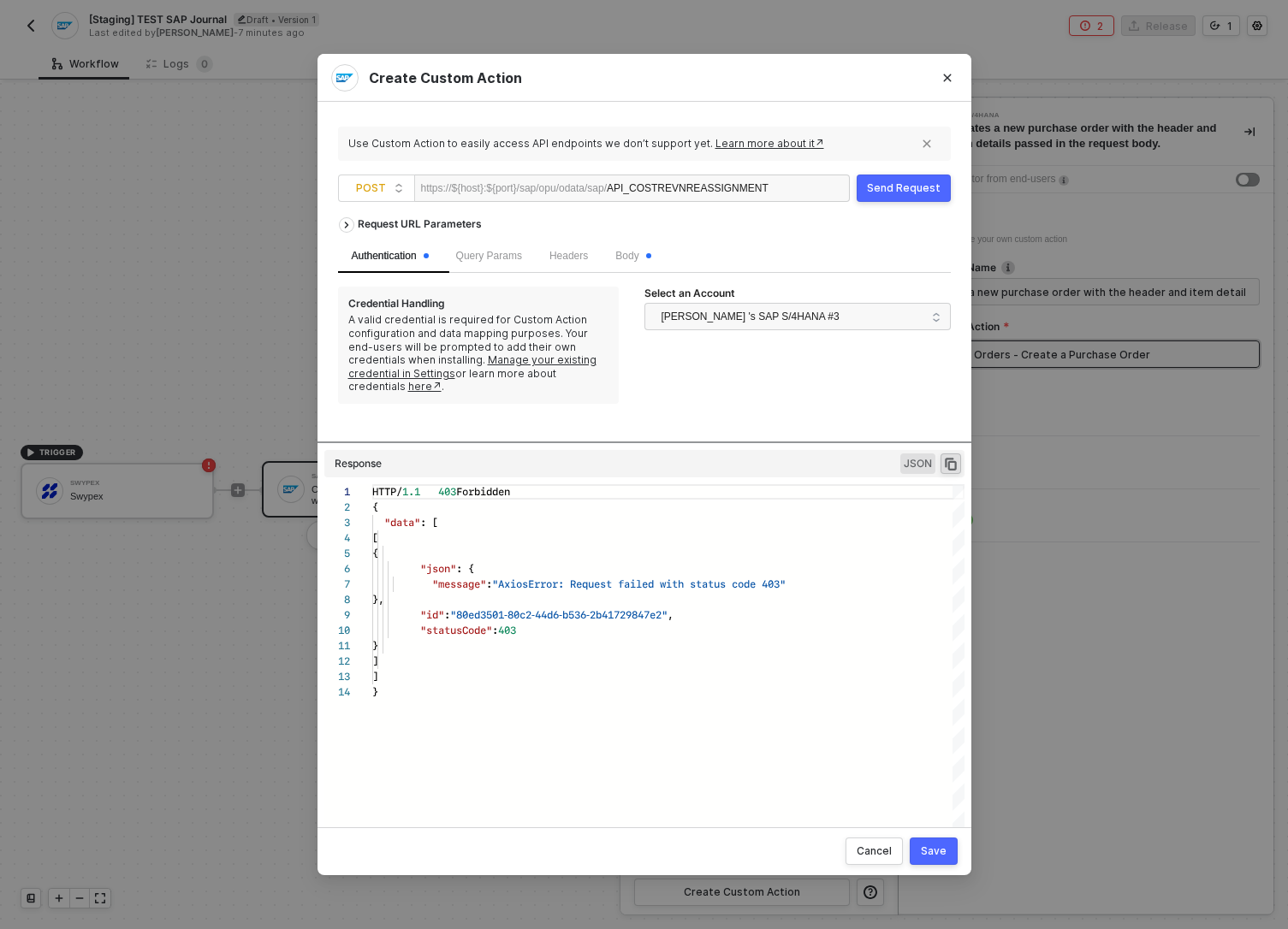
click at [900, 193] on div "Send Request" at bounding box center [904, 188] width 74 height 14
click at [254, 301] on div "Create Custom Action Use Custom Action to easily access API endpoints we don’t …" at bounding box center [644, 464] width 1288 height 929
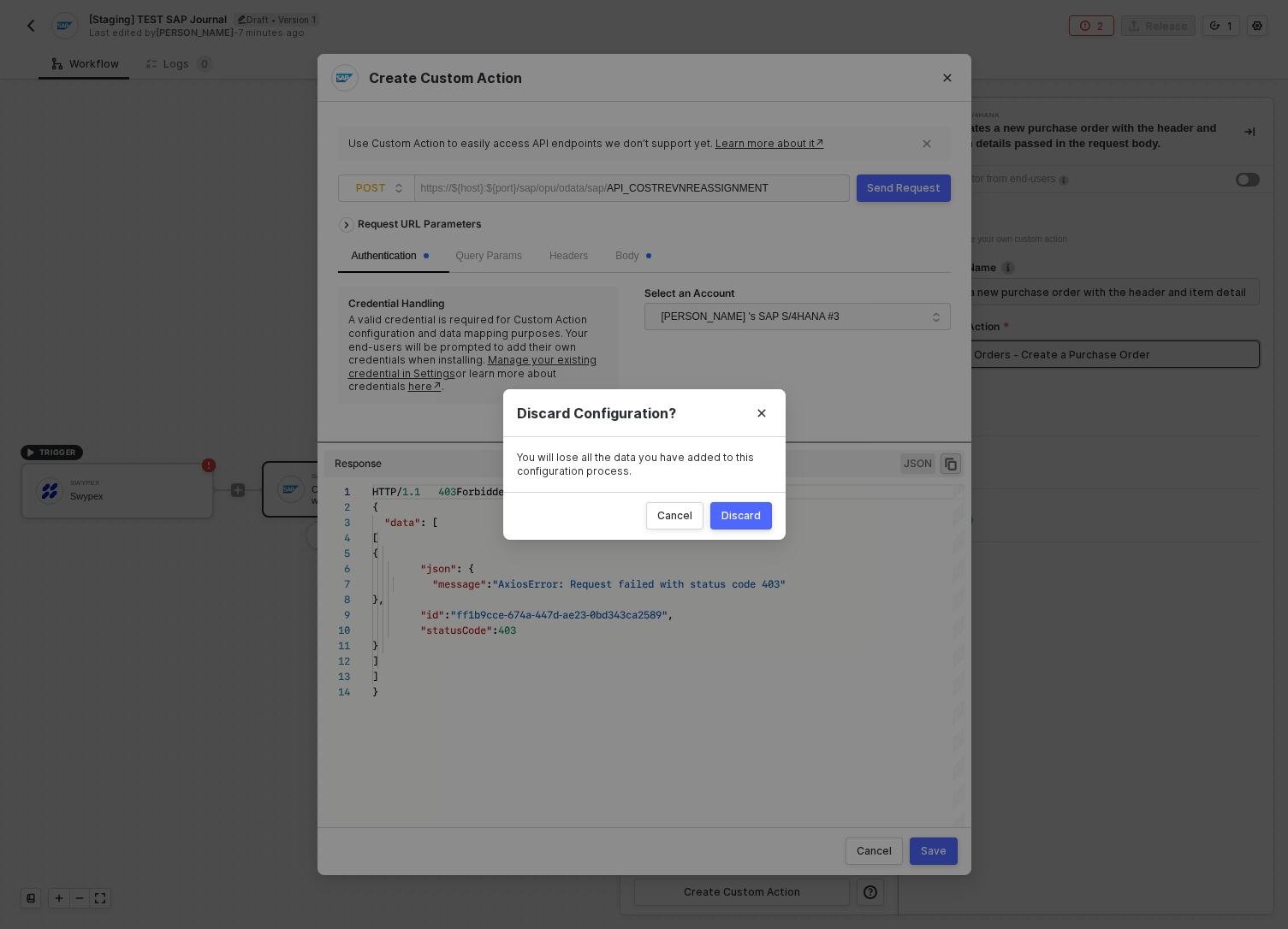
click at [747, 509] on div "Discard" at bounding box center [741, 516] width 39 height 14
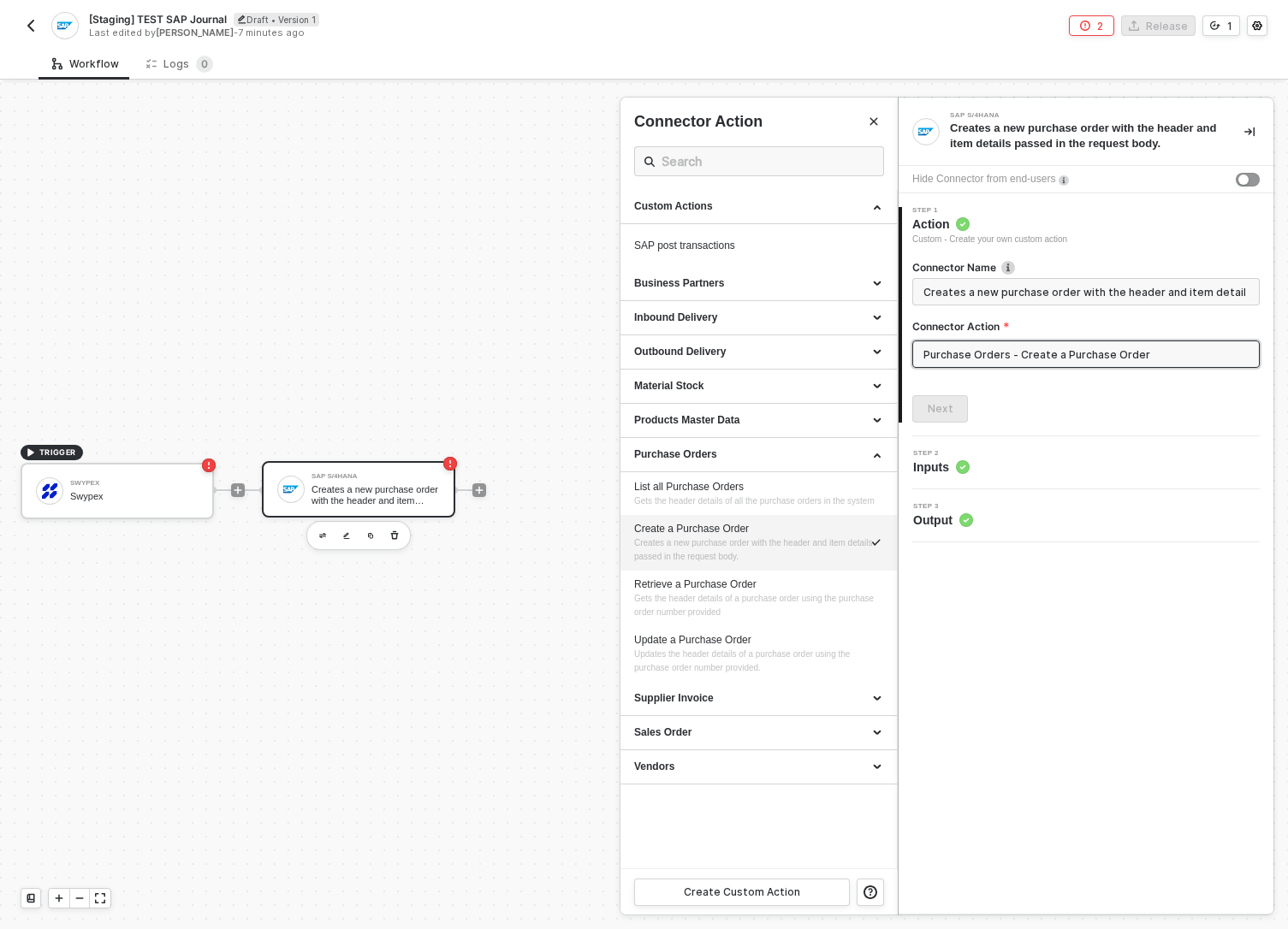
click at [1026, 355] on input "Purchase Orders - Create a Purchase Order" at bounding box center [1086, 354] width 347 height 27
click at [768, 616] on span "Gets the header details of a purchase order using the purchase order number pro…" at bounding box center [755, 605] width 242 height 23
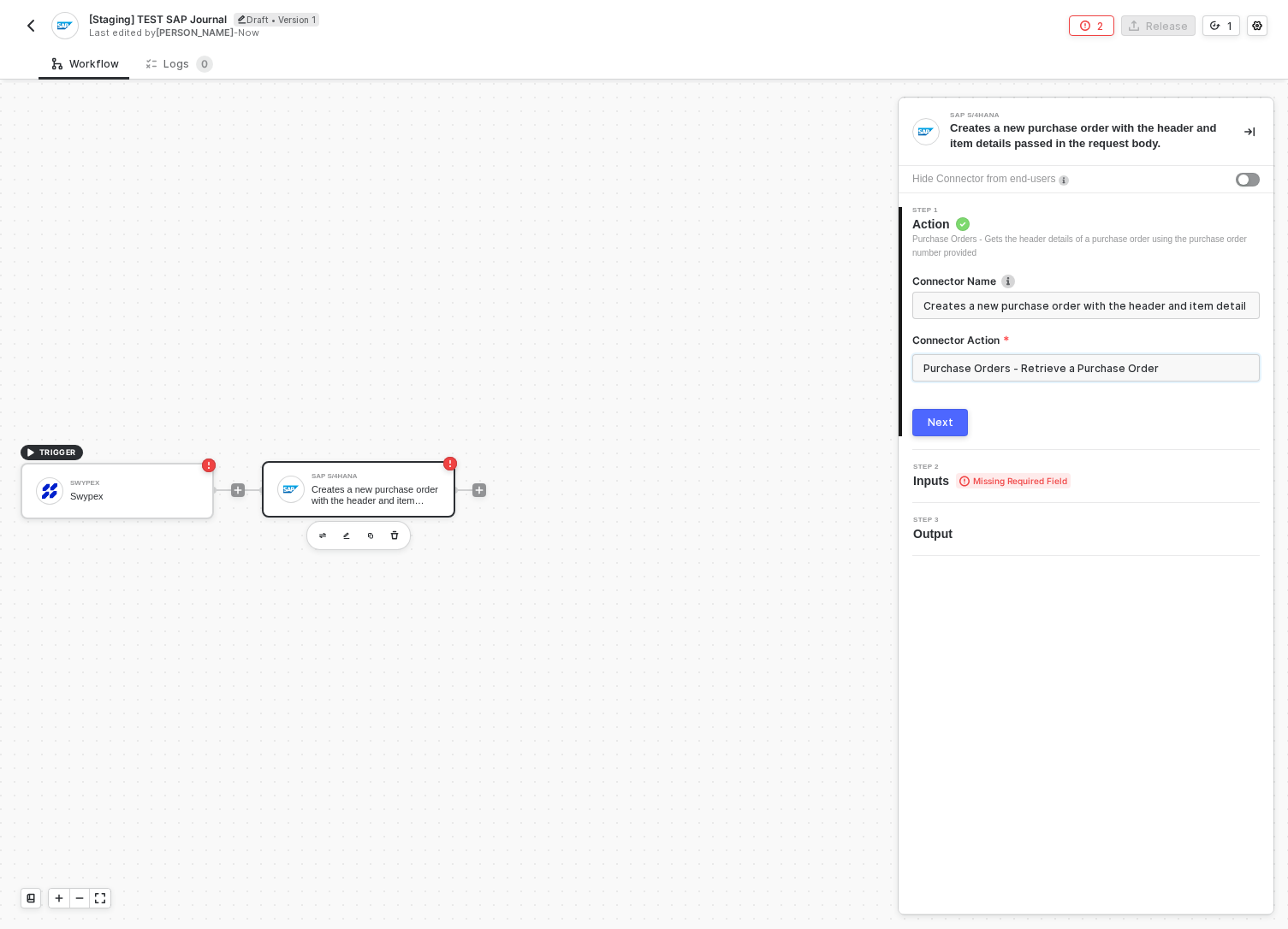
click at [953, 367] on input "Purchase Orders - Retrieve a Purchase Order" at bounding box center [1086, 368] width 347 height 27
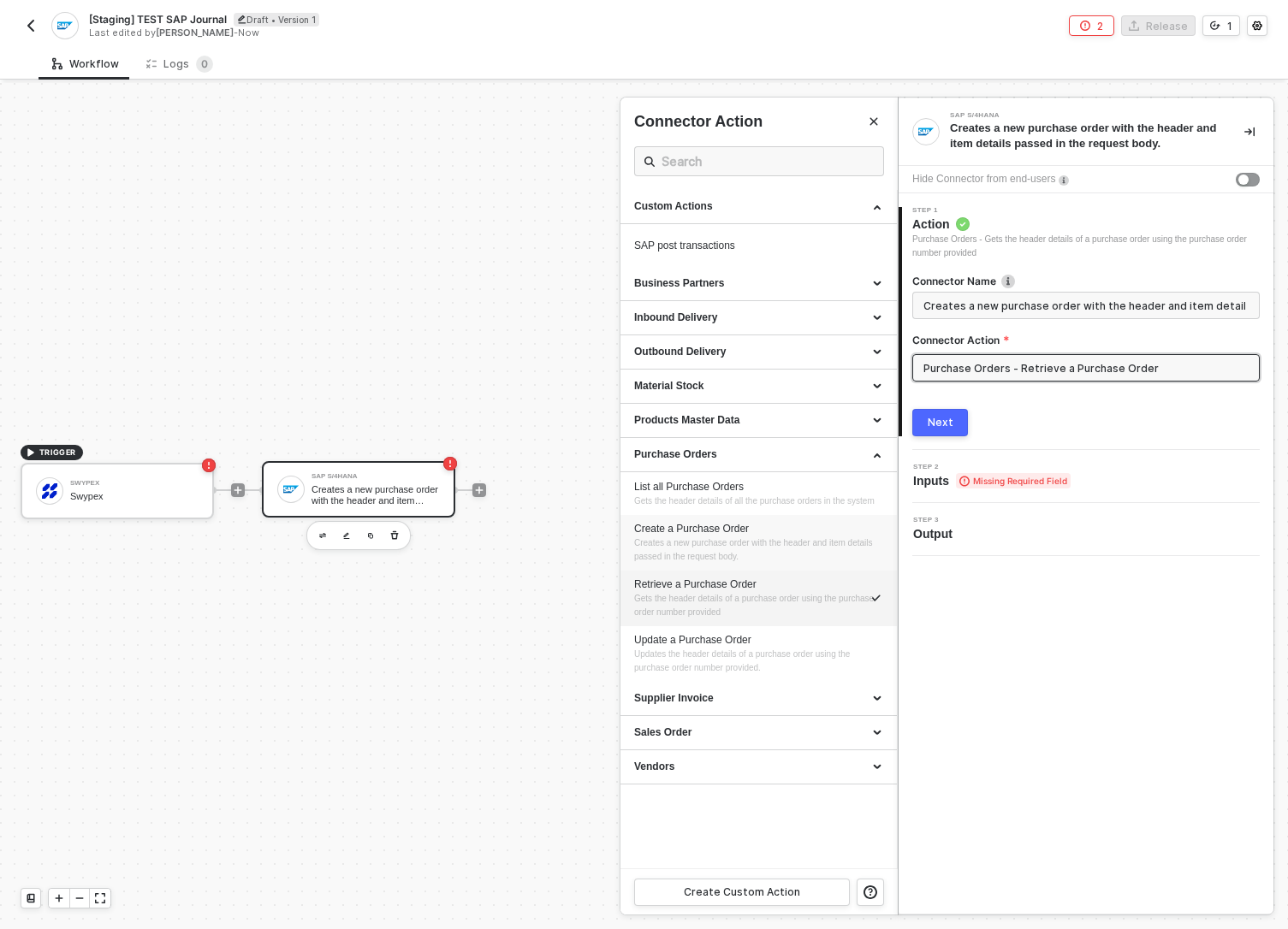
click at [767, 555] on span "Creates a new purchase order with the header and item details passed in the req…" at bounding box center [754, 549] width 240 height 23
type input "Purchase Orders - Create a Purchase Order"
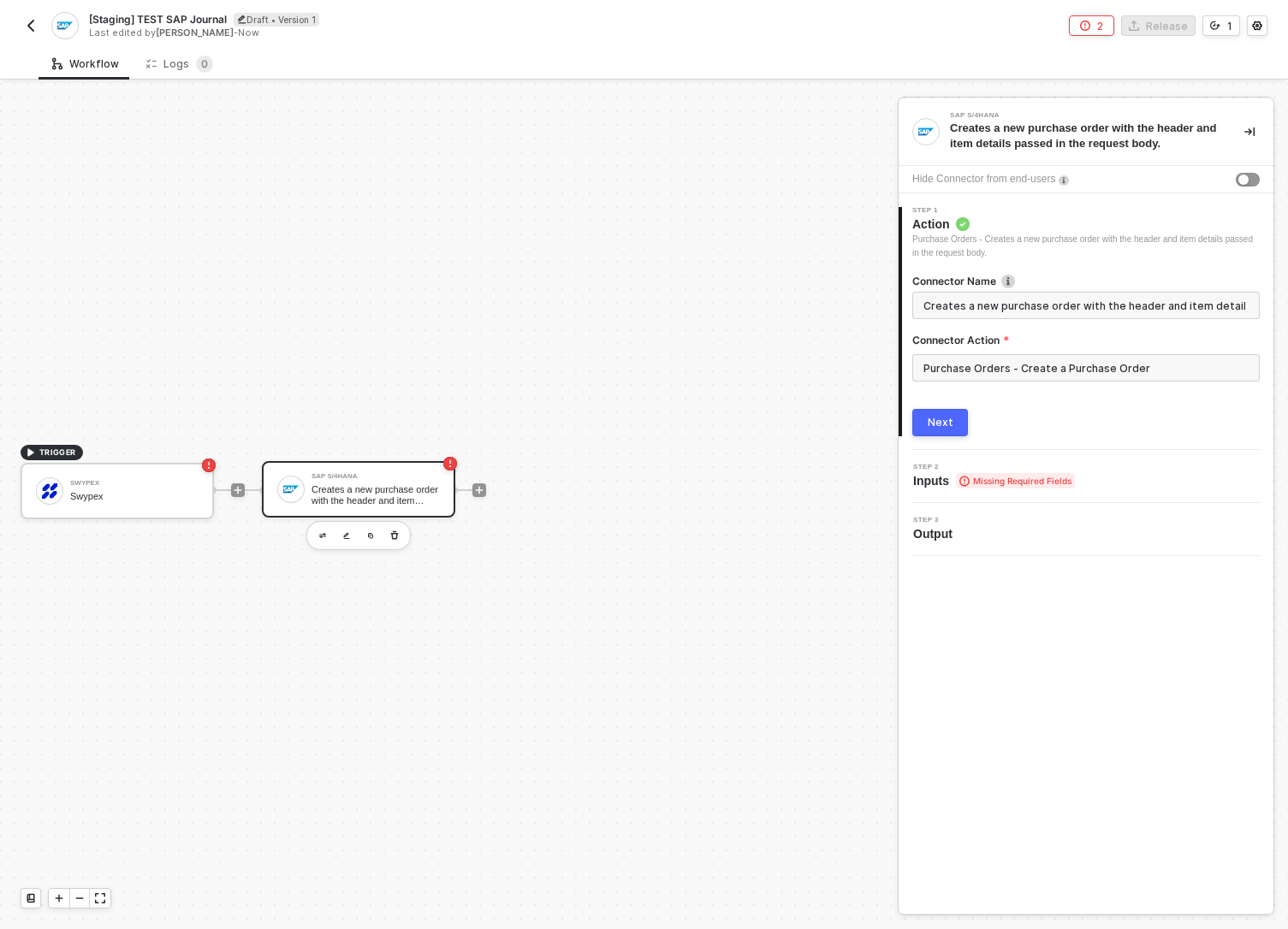
click at [964, 426] on button "Next" at bounding box center [940, 423] width 56 height 27
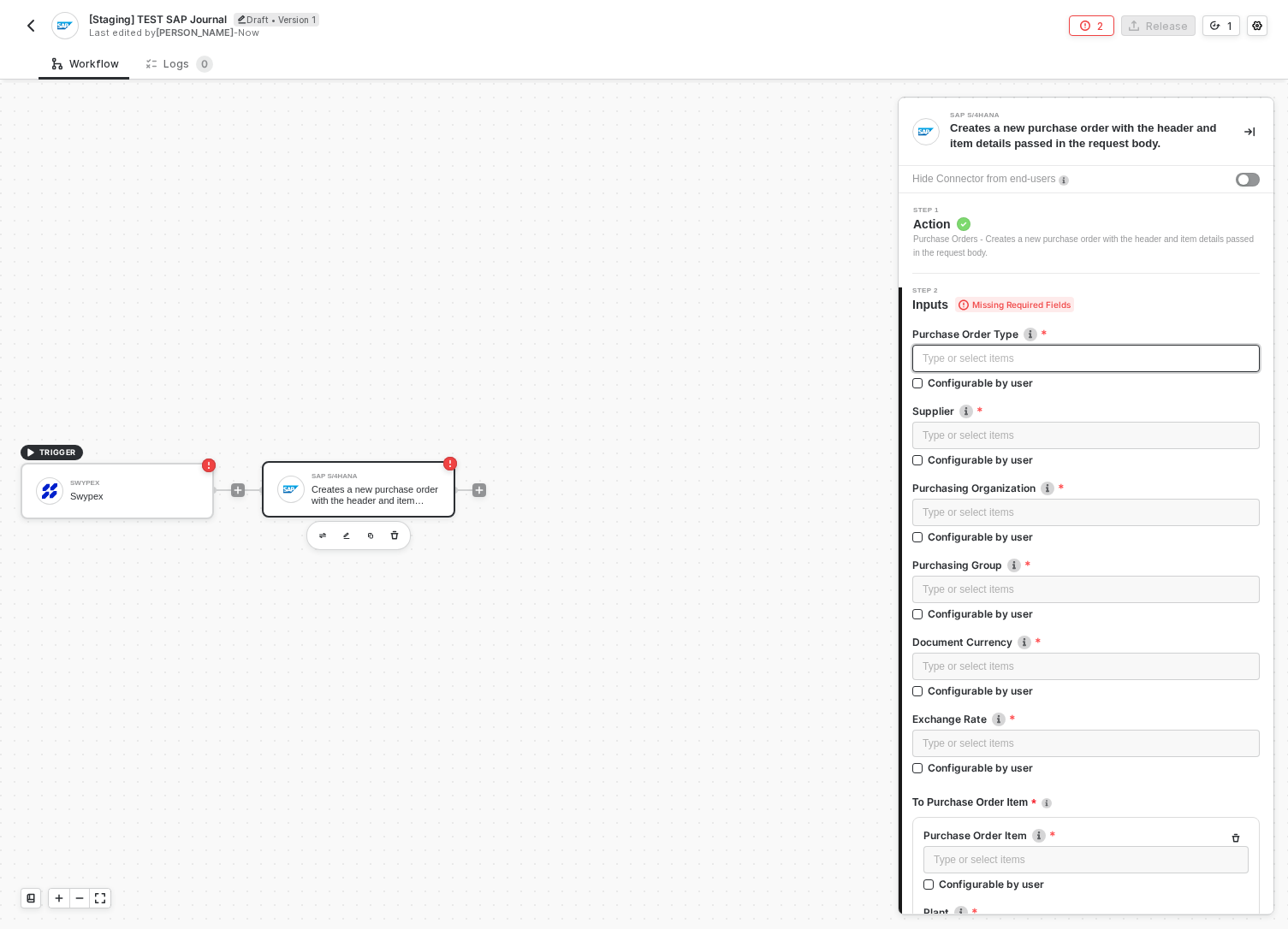
click at [994, 360] on div "Type or select items ﻿" at bounding box center [1086, 358] width 327 height 16
click at [916, 379] on input "Configurable by user" at bounding box center [918, 384] width 12 height 12
checkbox input "true"
click at [918, 459] on input "Configurable by user" at bounding box center [918, 463] width 12 height 12
checkbox input "true"
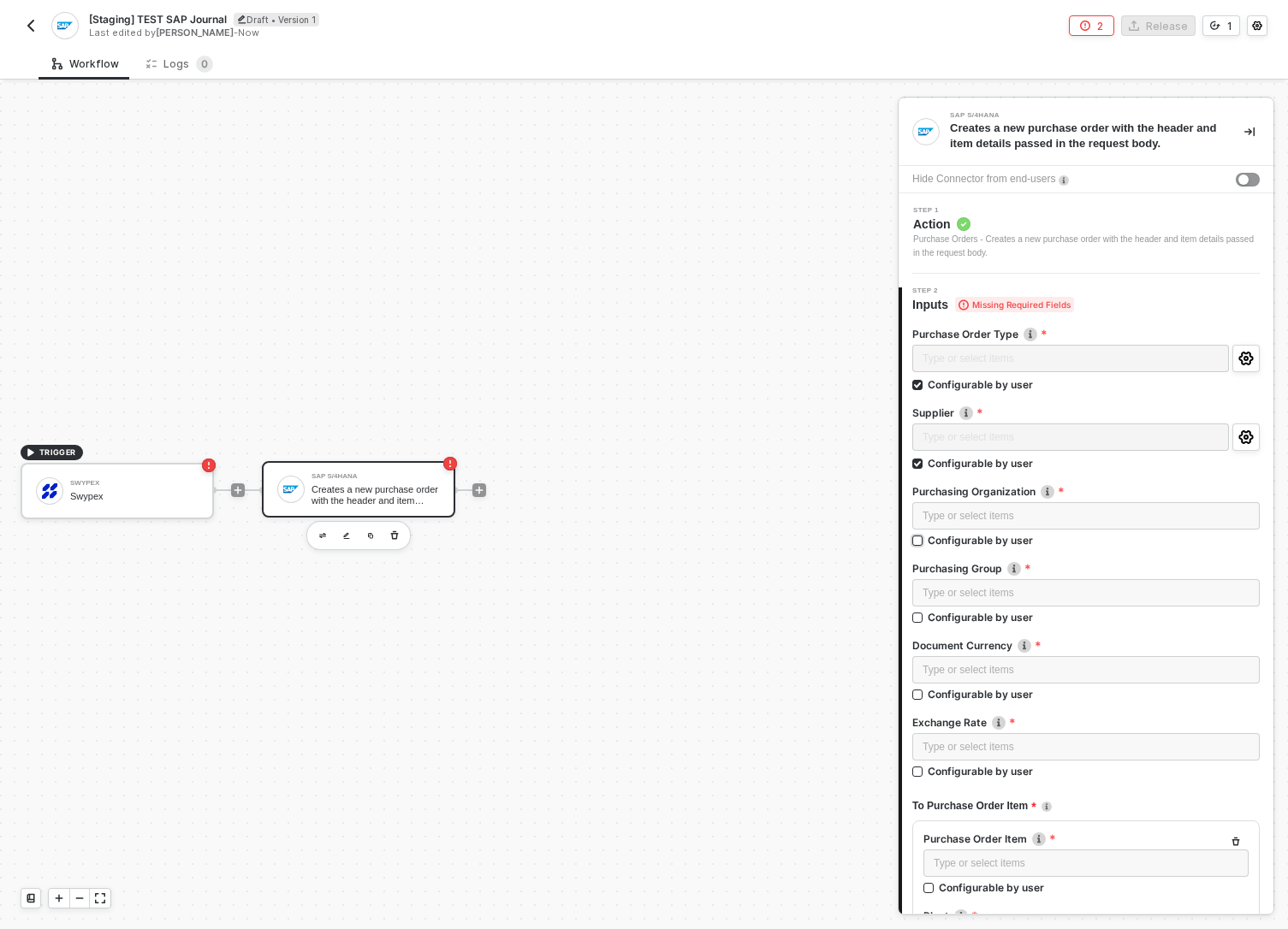
click at [917, 546] on input "Configurable by user" at bounding box center [918, 541] width 12 height 12
checkbox input "true"
click at [916, 619] on input "Configurable by user" at bounding box center [918, 620] width 12 height 12
checkbox input "true"
click at [916, 696] on input "Configurable by user" at bounding box center [918, 699] width 12 height 12
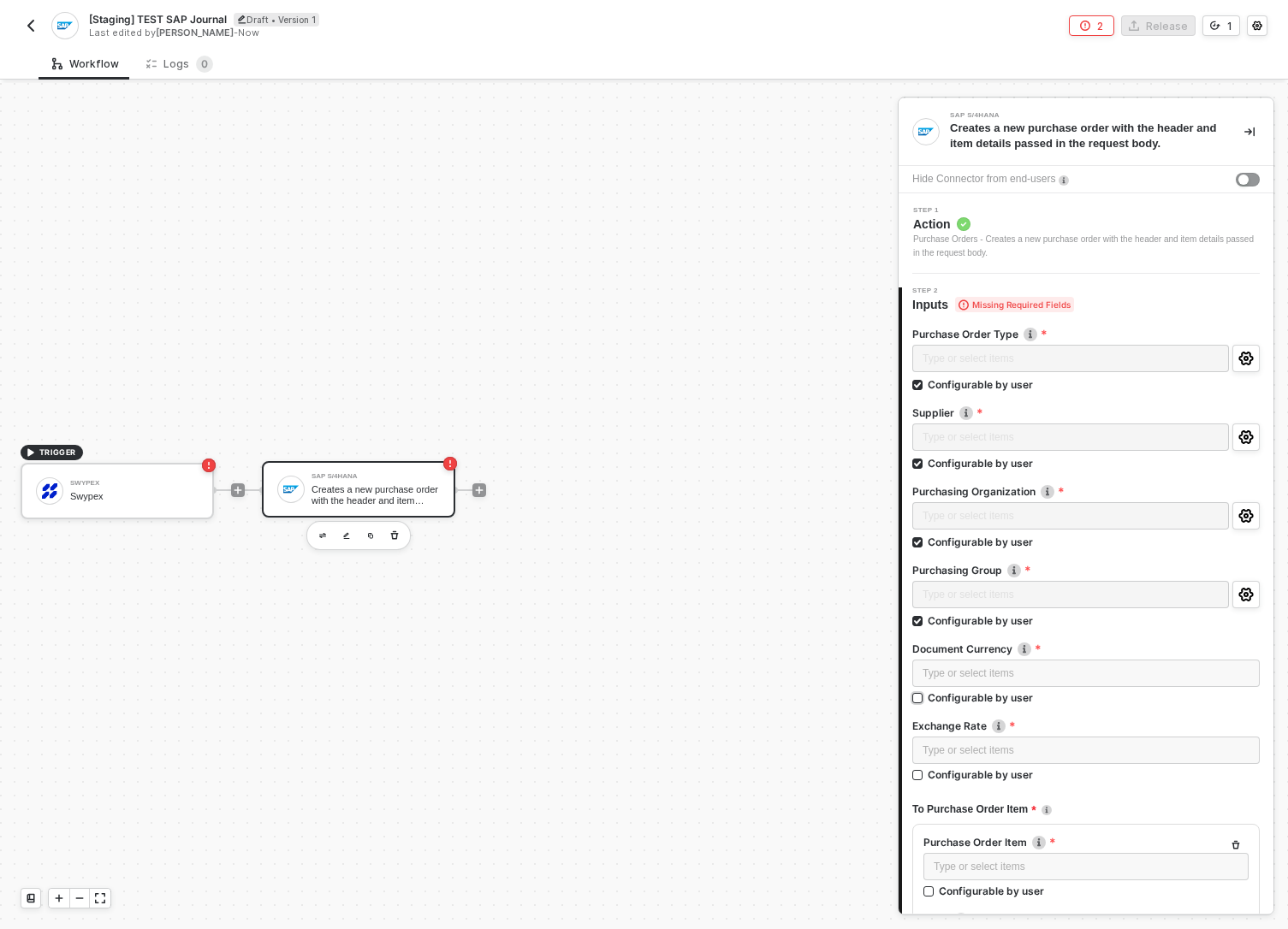
checkbox input "true"
click at [918, 778] on input "Configurable by user" at bounding box center [918, 778] width 12 height 12
checkbox input "true"
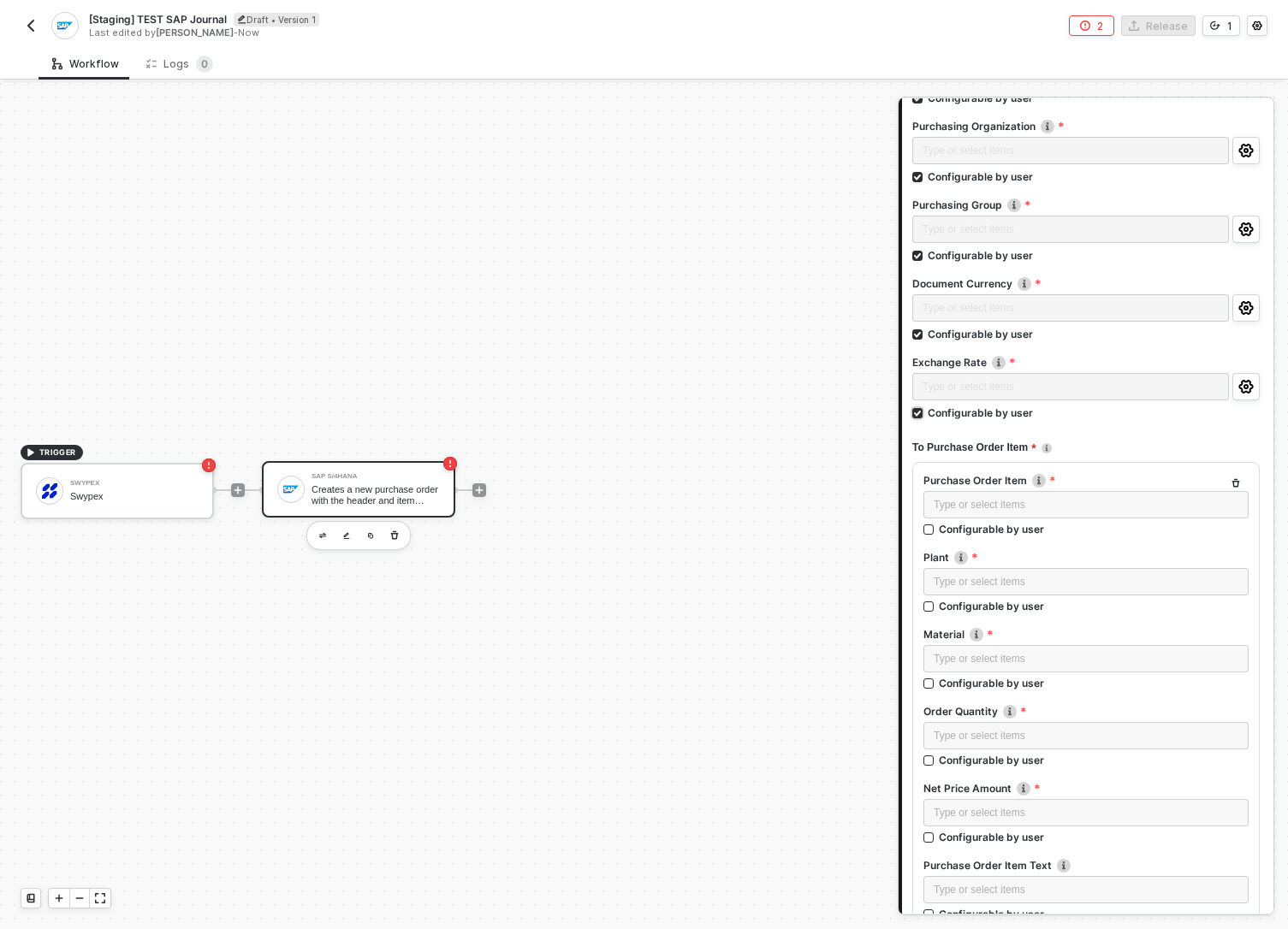
scroll to position [374, 0]
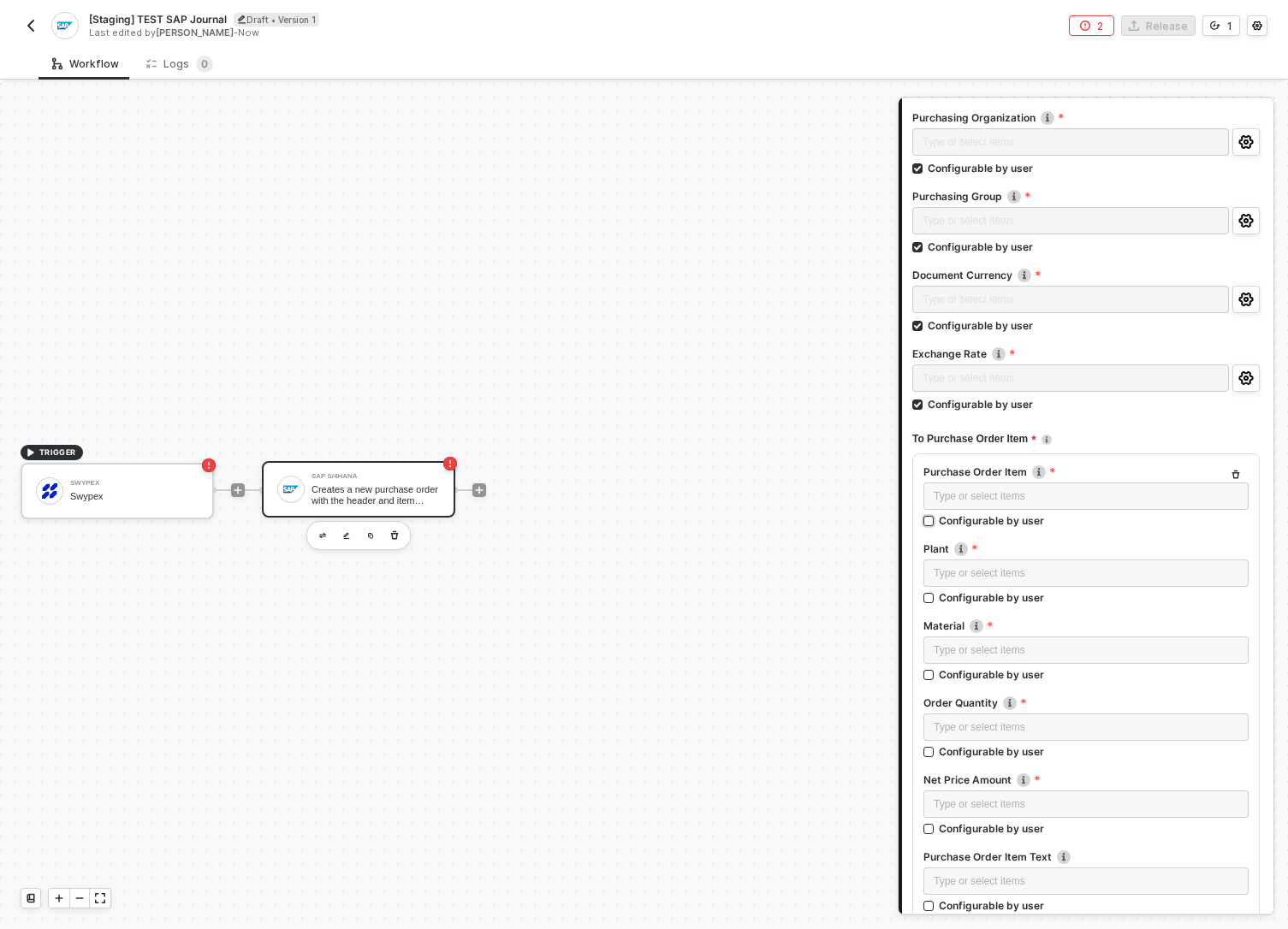
click at [933, 518] on input "Configurable by user" at bounding box center [929, 522] width 12 height 12
checkbox input "true"
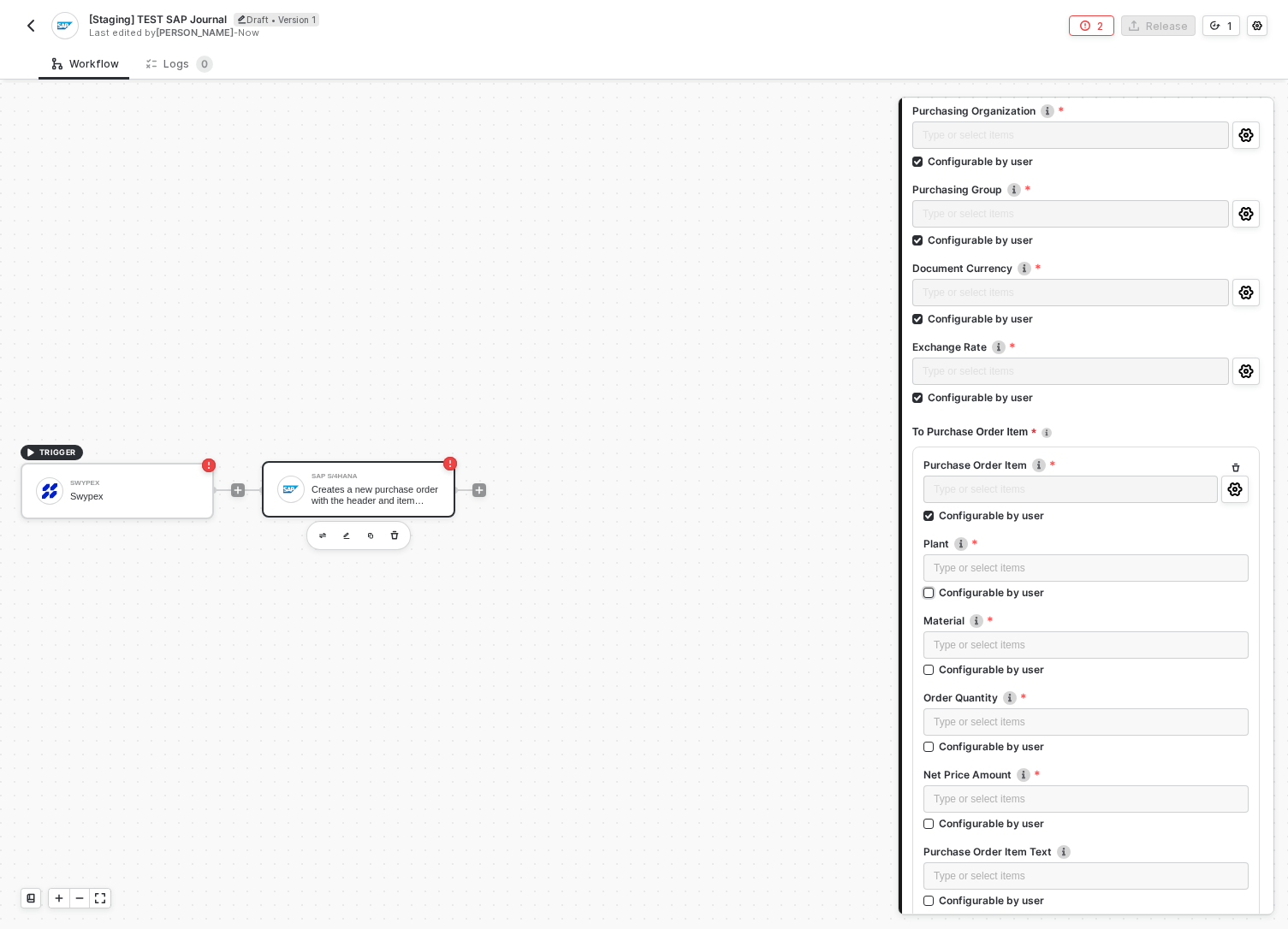
click at [926, 595] on input "Configurable by user" at bounding box center [929, 594] width 12 height 12
checkbox input "true"
click at [924, 675] on input "Configurable by user" at bounding box center [929, 672] width 12 height 12
checkbox input "true"
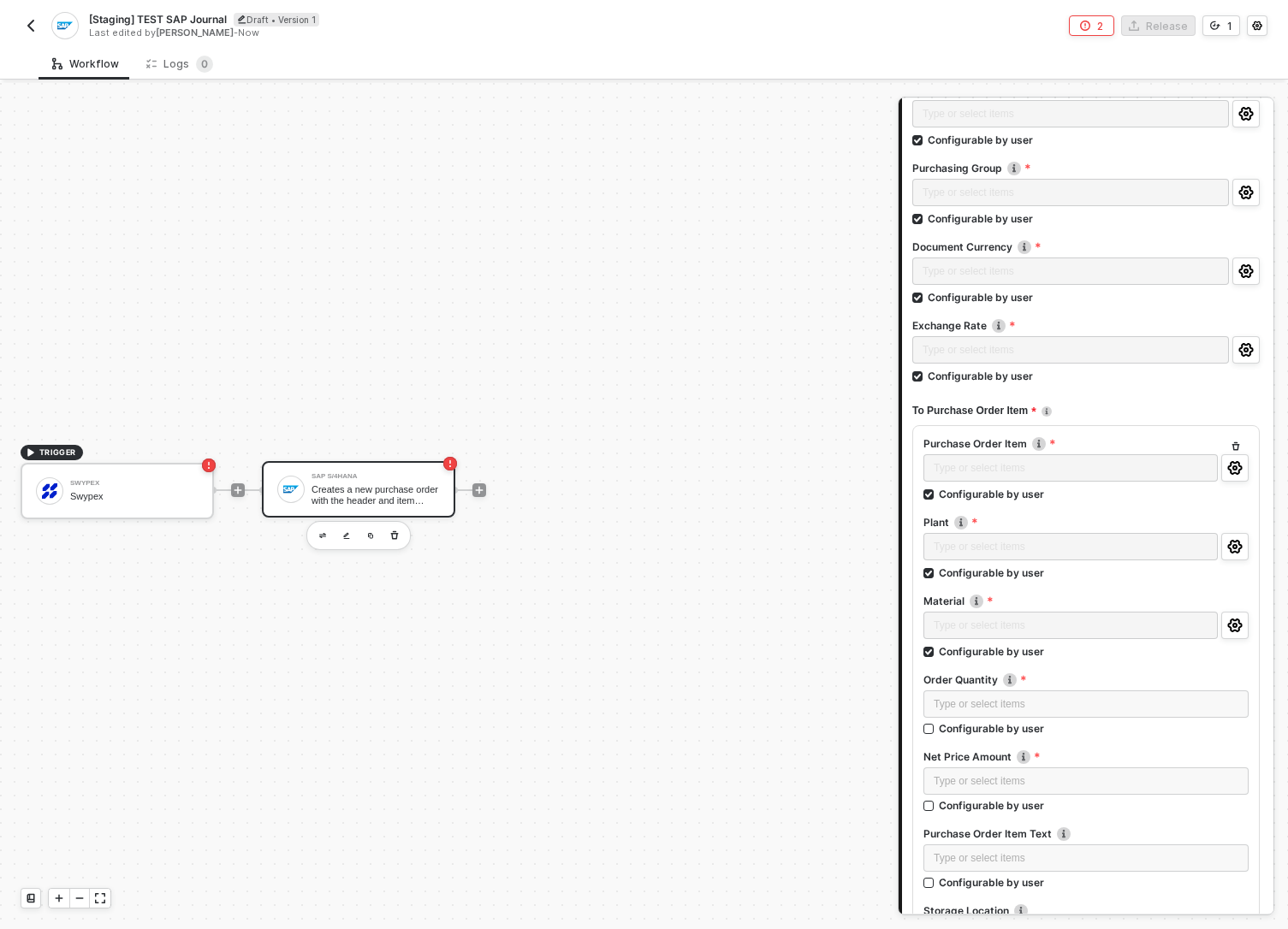
scroll to position [401, 0]
click at [926, 732] on input "Configurable by user" at bounding box center [929, 731] width 12 height 12
checkbox input "true"
click at [928, 808] on input "Configurable by user" at bounding box center [929, 809] width 12 height 12
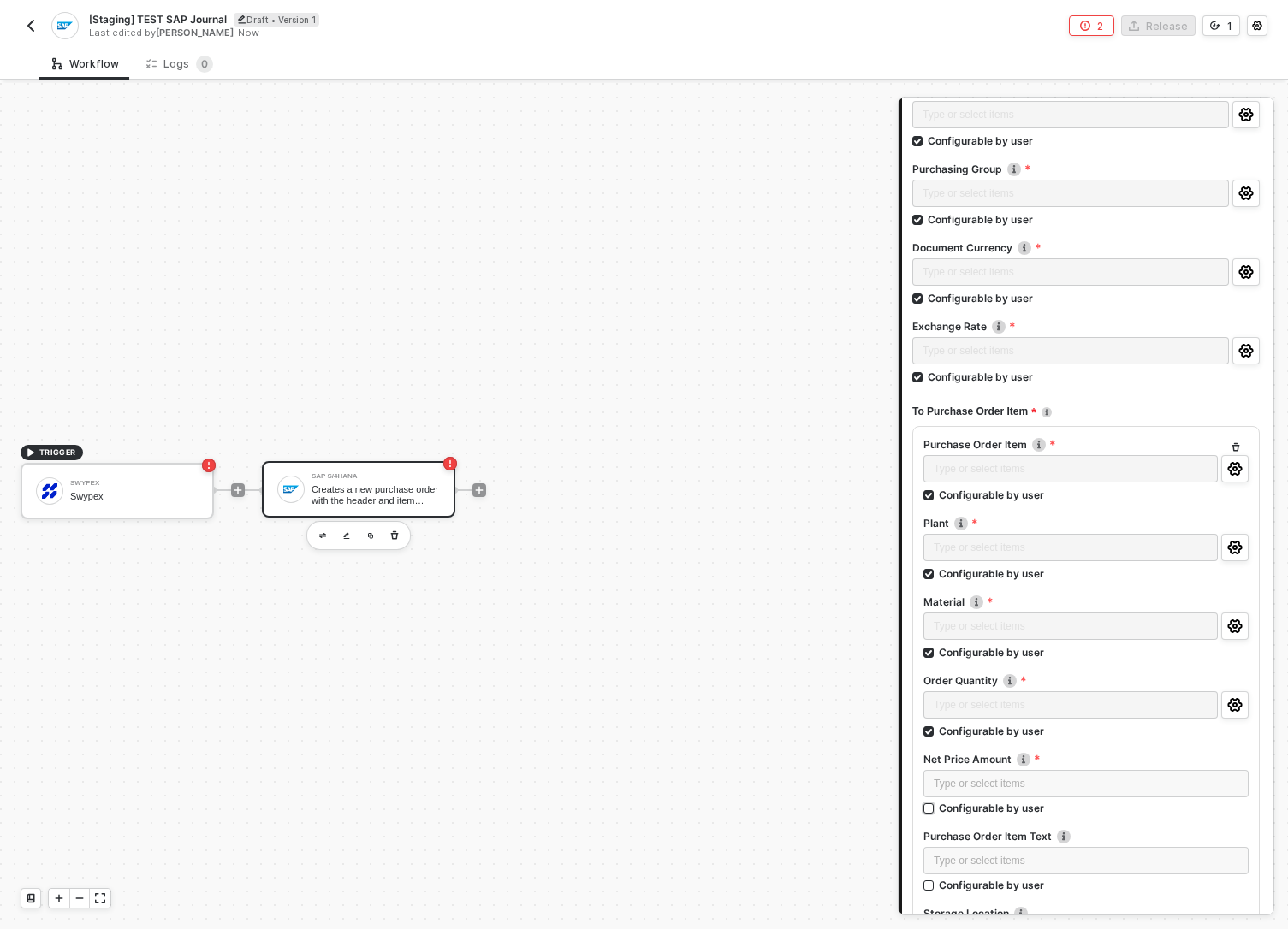
checkbox input "true"
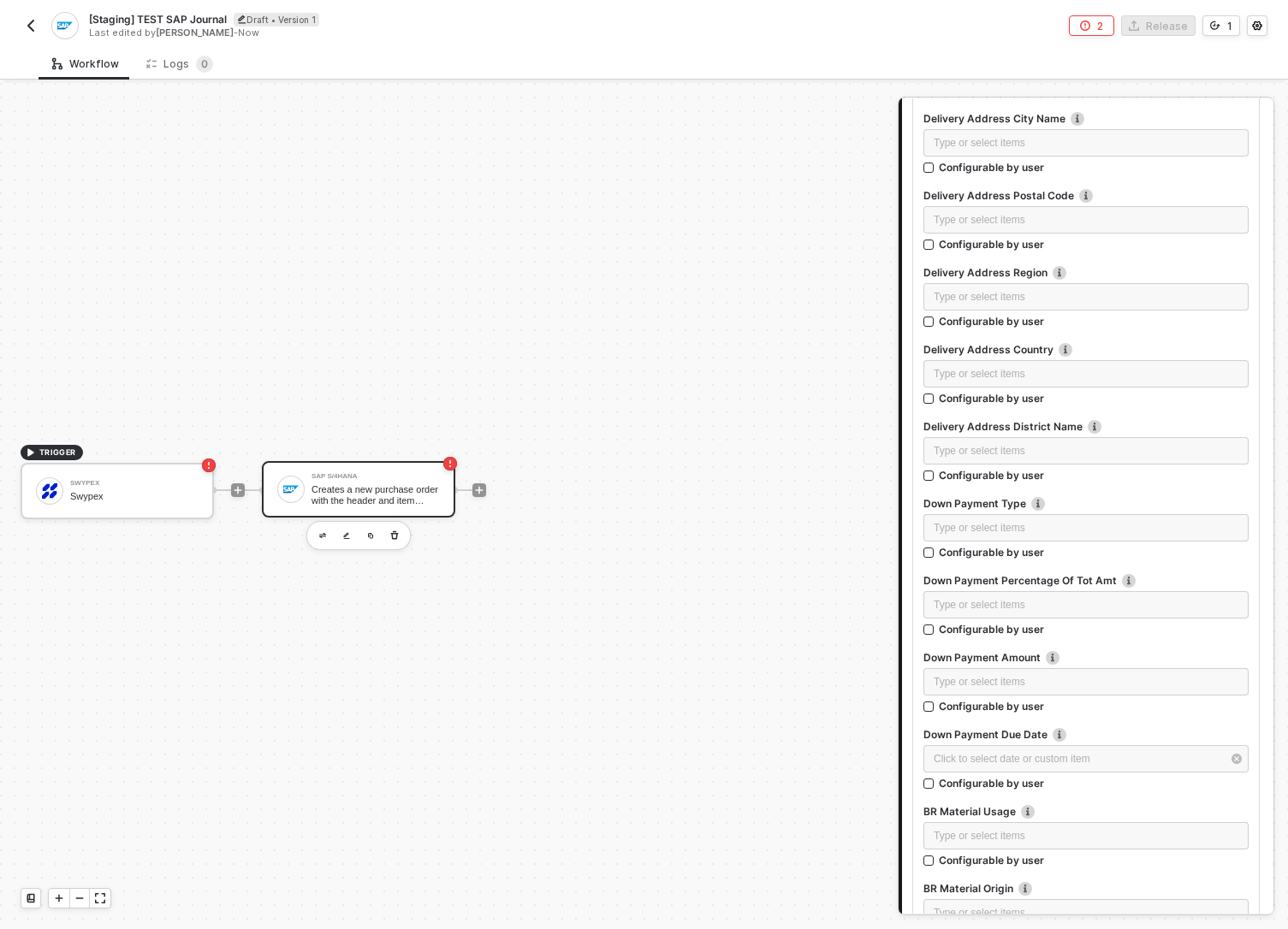
scroll to position [6908, 0]
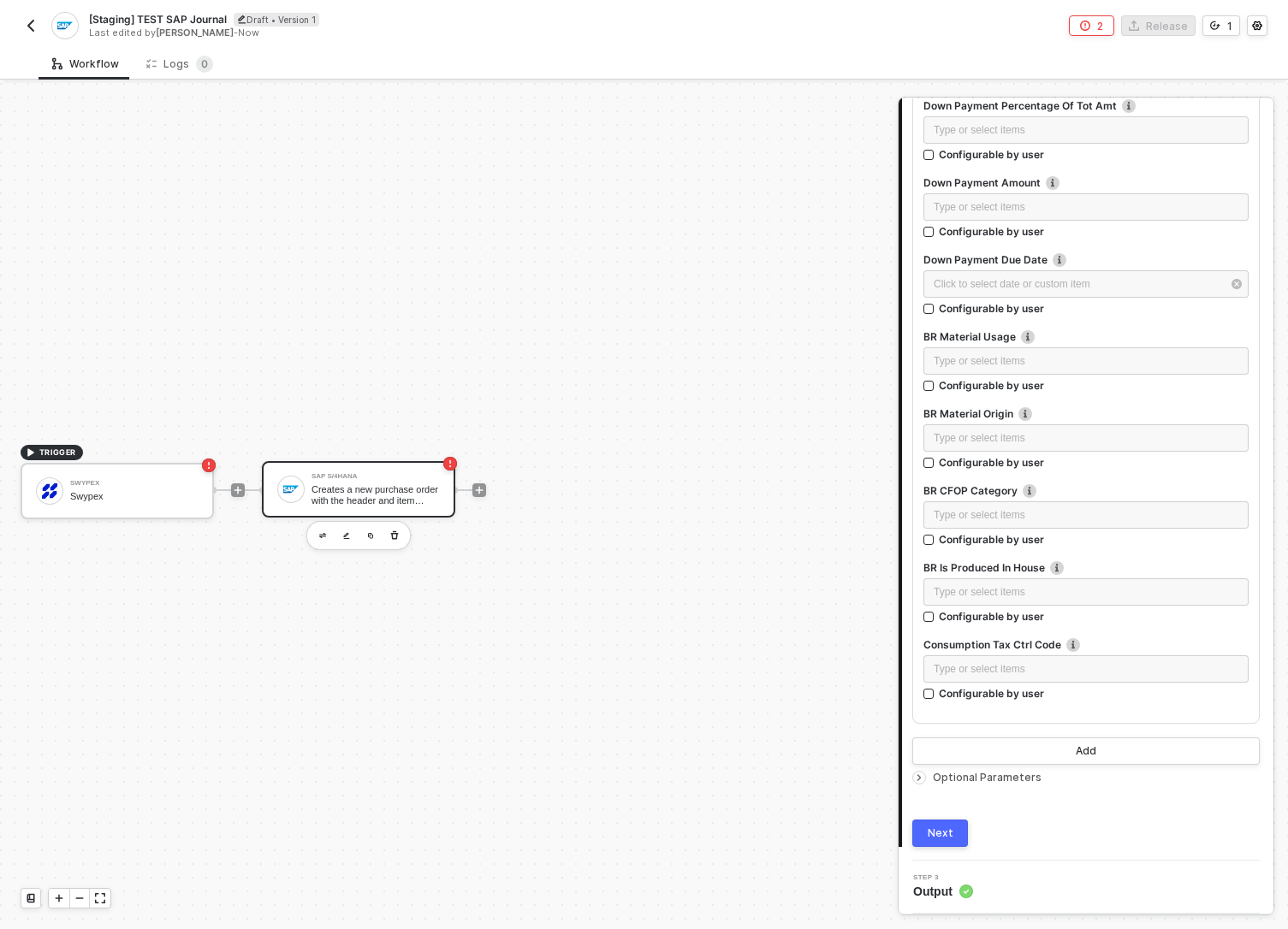
click at [944, 839] on div "Next" at bounding box center [941, 833] width 26 height 14
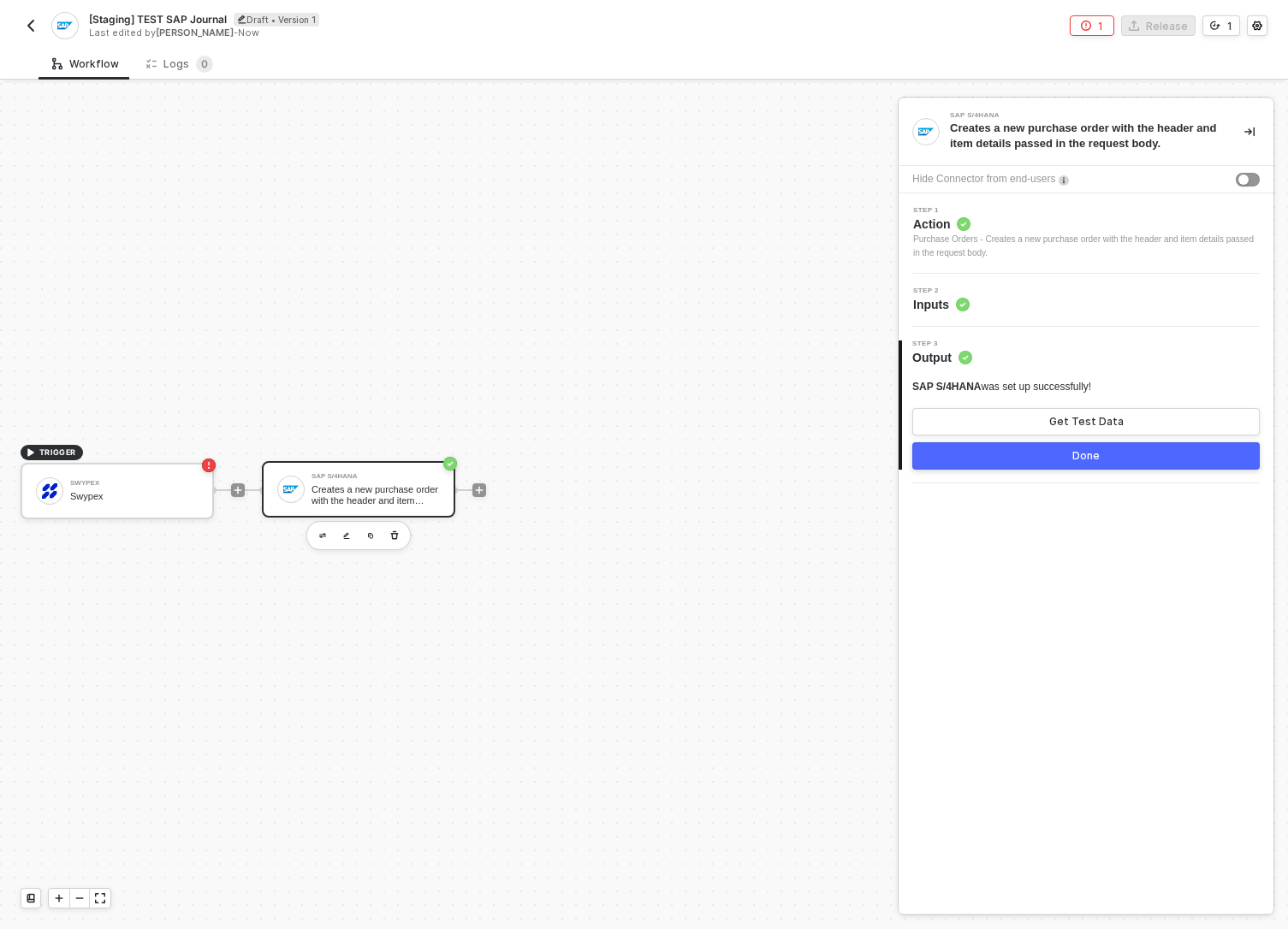
scroll to position [0, 0]
click at [1031, 421] on button "Get Test Data" at bounding box center [1086, 422] width 347 height 27
click at [1095, 26] on button "1" at bounding box center [1092, 26] width 45 height 21
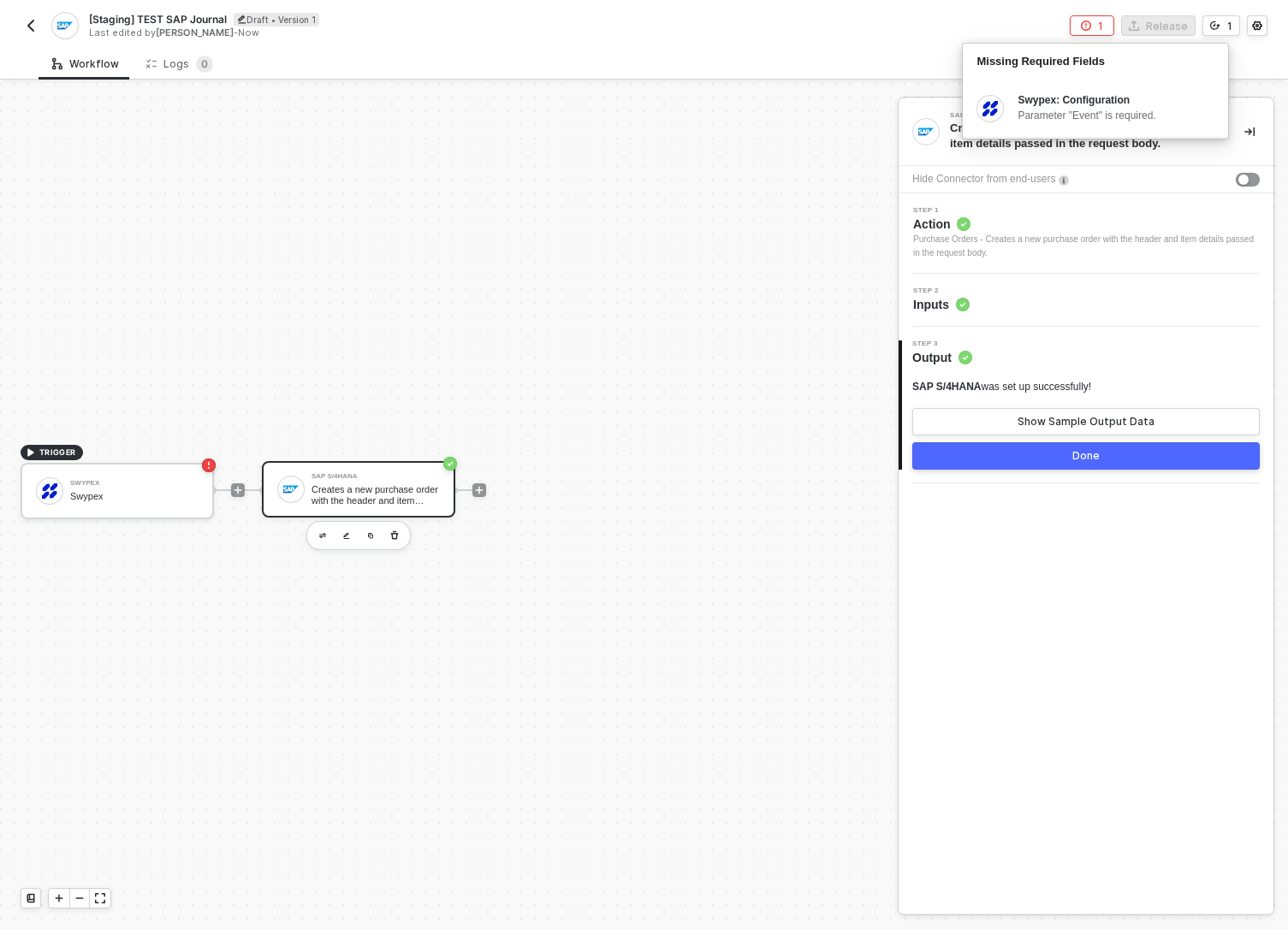
click at [978, 358] on div "Step 3 Output" at bounding box center [1088, 353] width 371 height 26
click at [959, 296] on span "Inputs" at bounding box center [941, 305] width 56 height 17
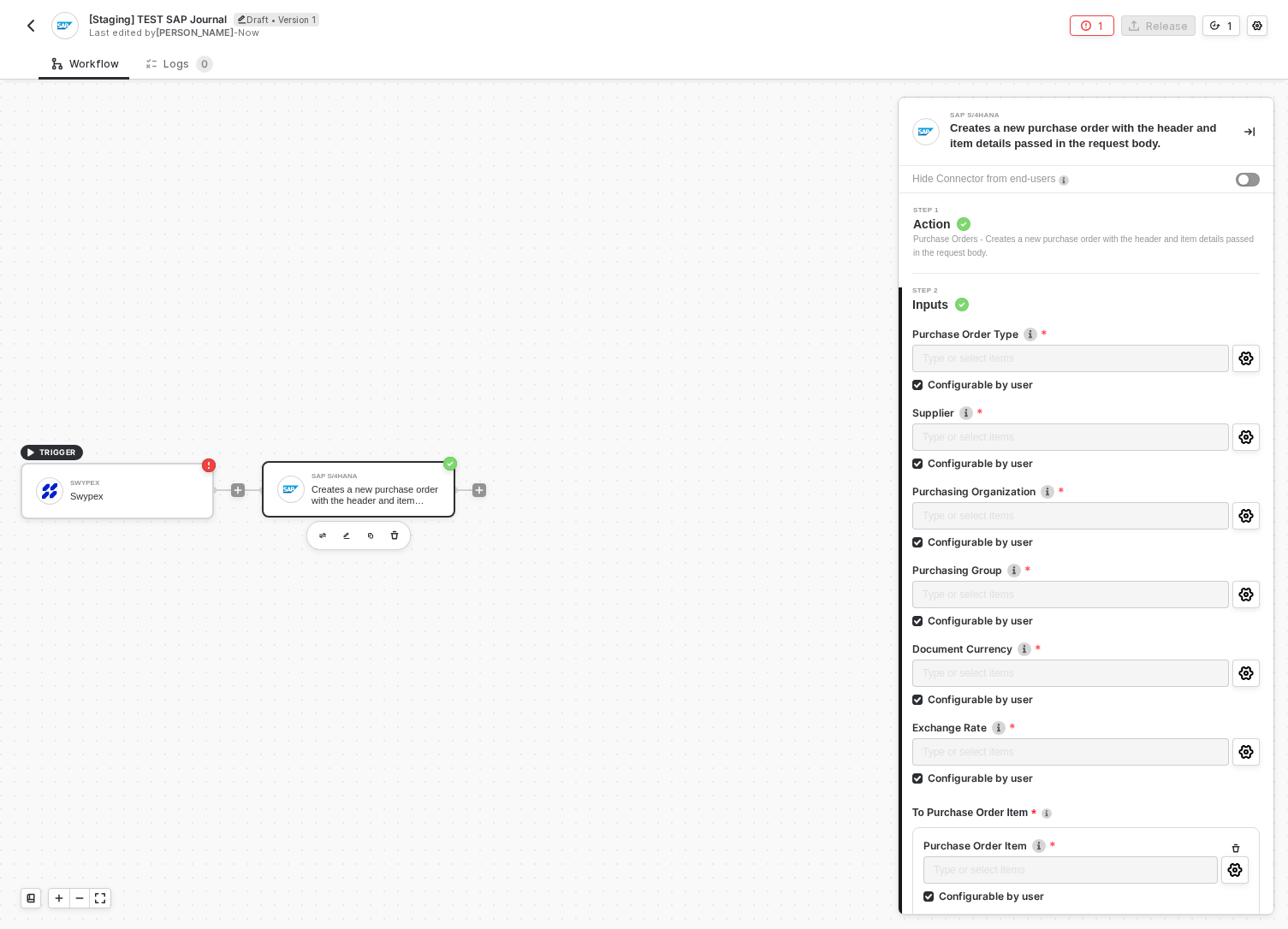
click at [925, 306] on span "Inputs" at bounding box center [941, 305] width 56 height 17
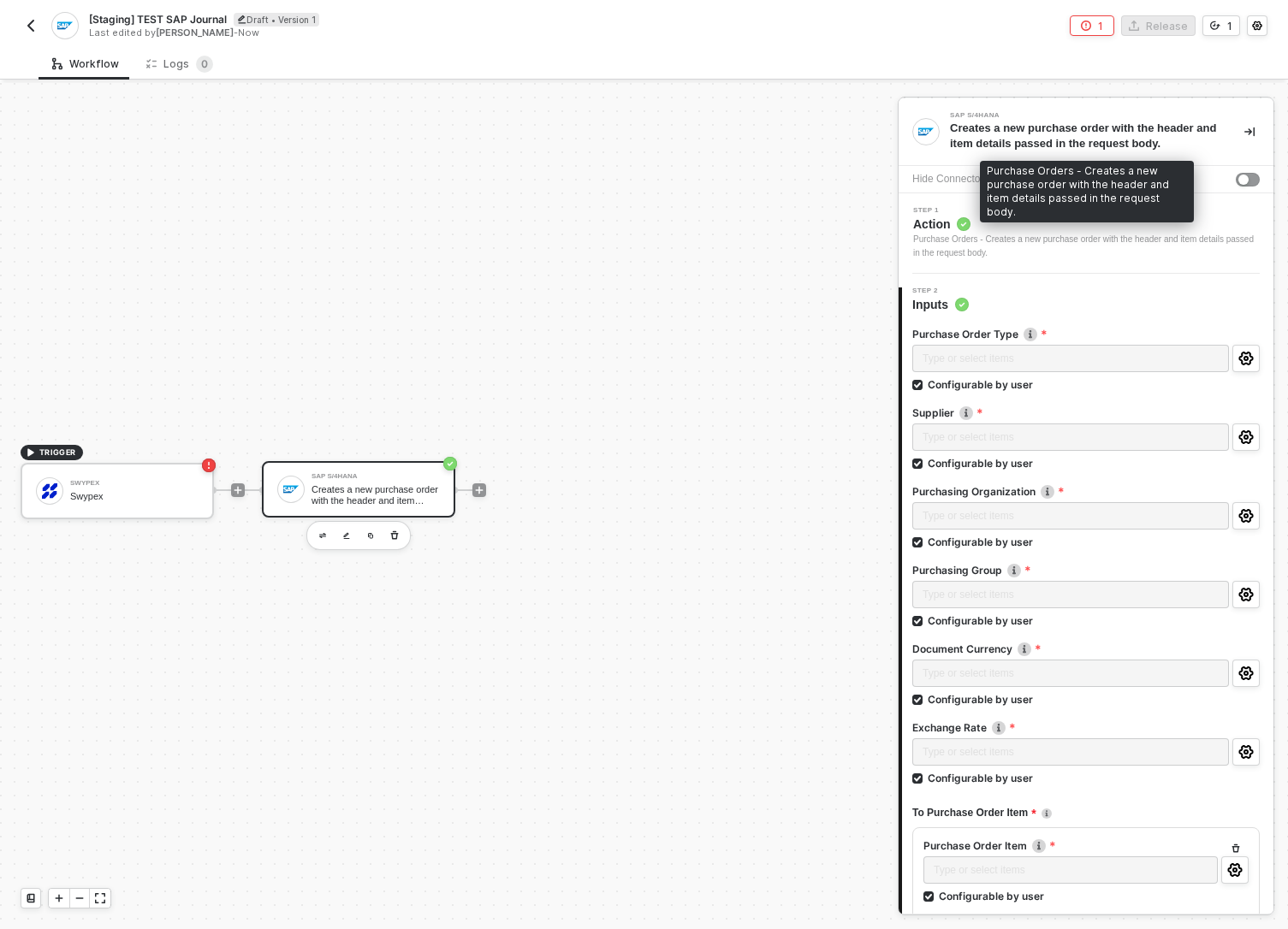
click at [962, 243] on div "Purchase Orders - Creates a new purchase order with the header and item details…" at bounding box center [1086, 246] width 347 height 27
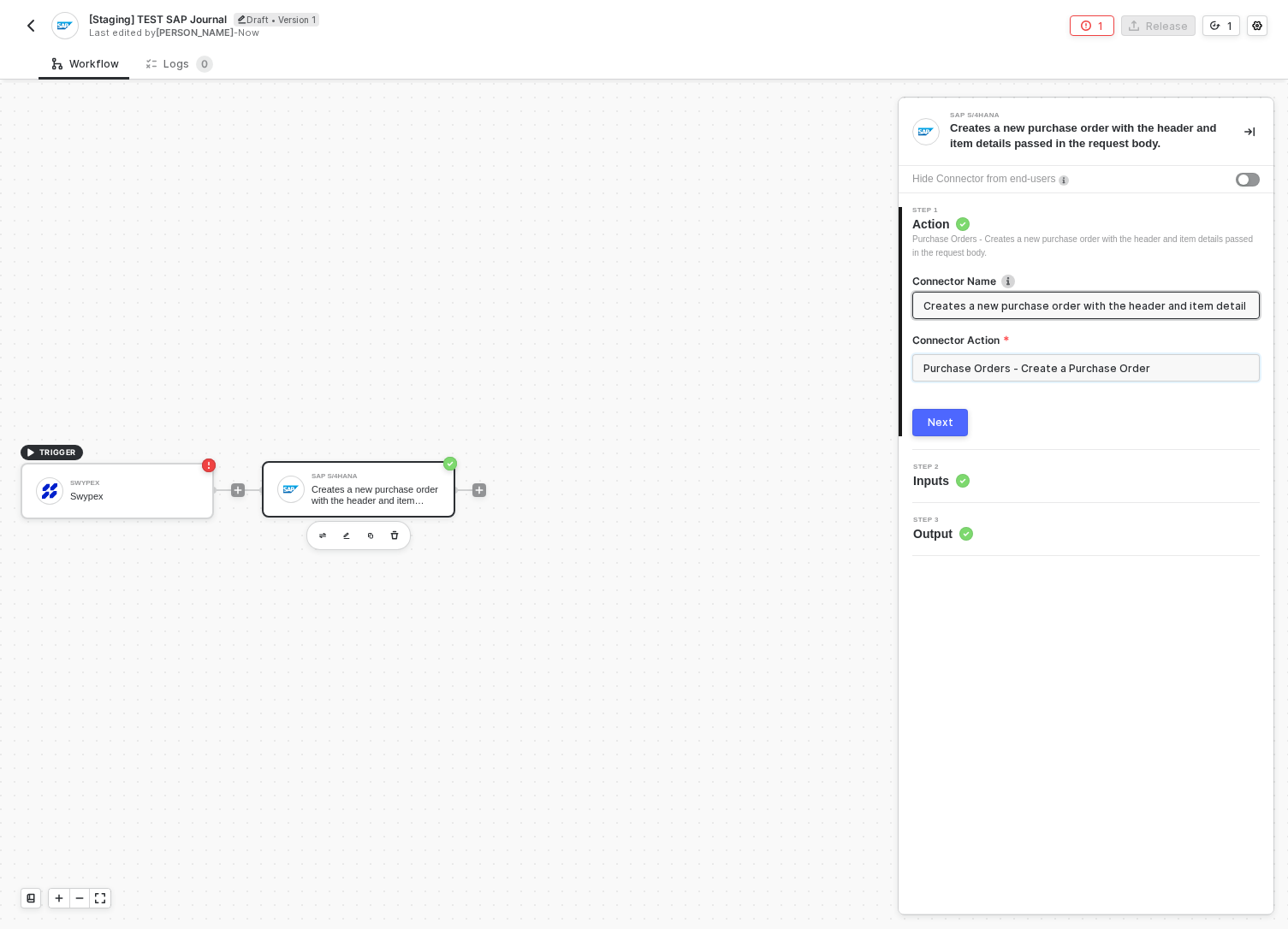
click at [955, 374] on input "Purchase Orders - Create a Purchase Order" at bounding box center [1086, 368] width 347 height 27
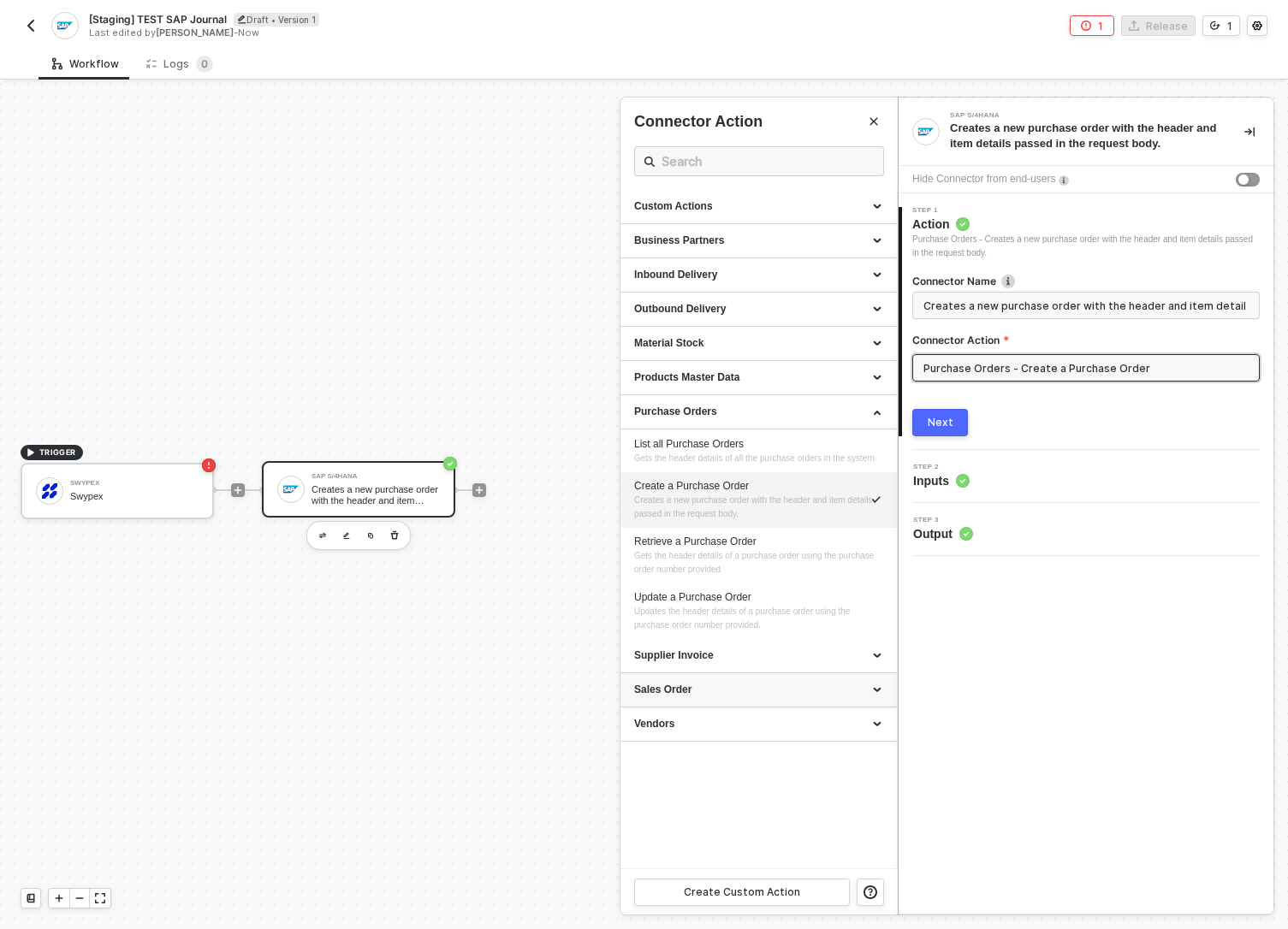
click at [693, 697] on div "Sales Order" at bounding box center [758, 689] width 249 height 15
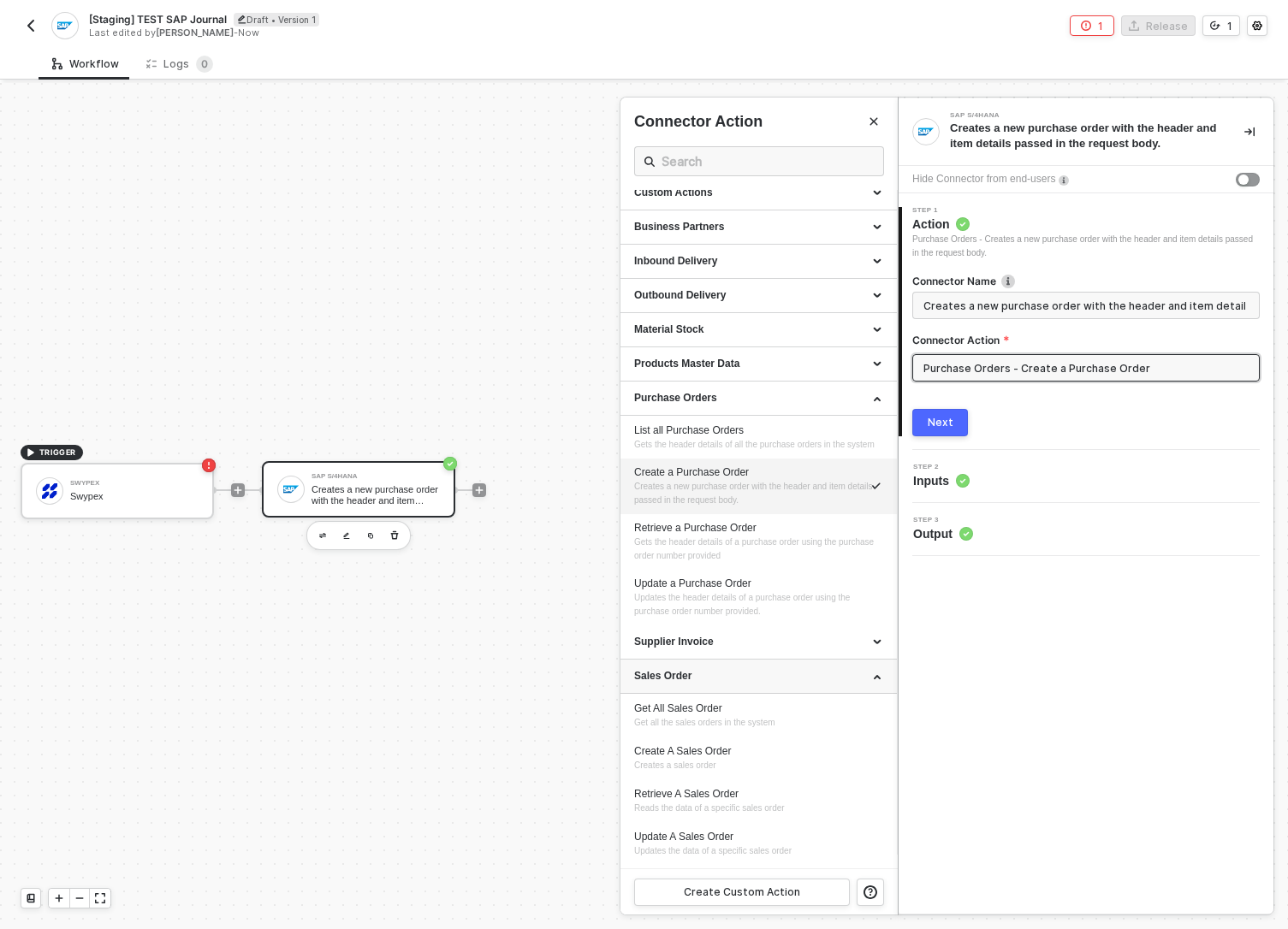
scroll to position [8, 0]
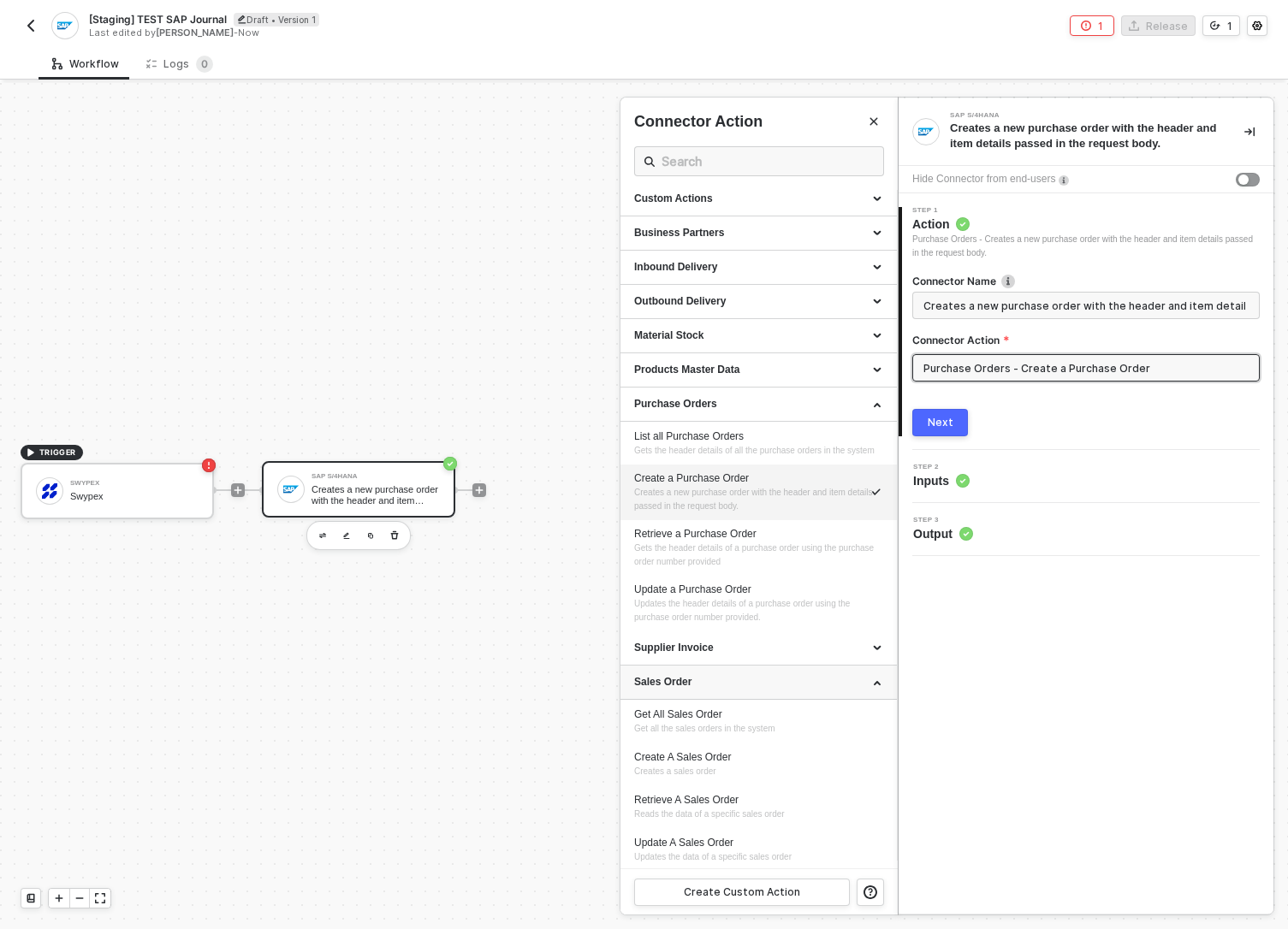
click at [693, 700] on div "Sales Order" at bounding box center [758, 683] width 276 height 34
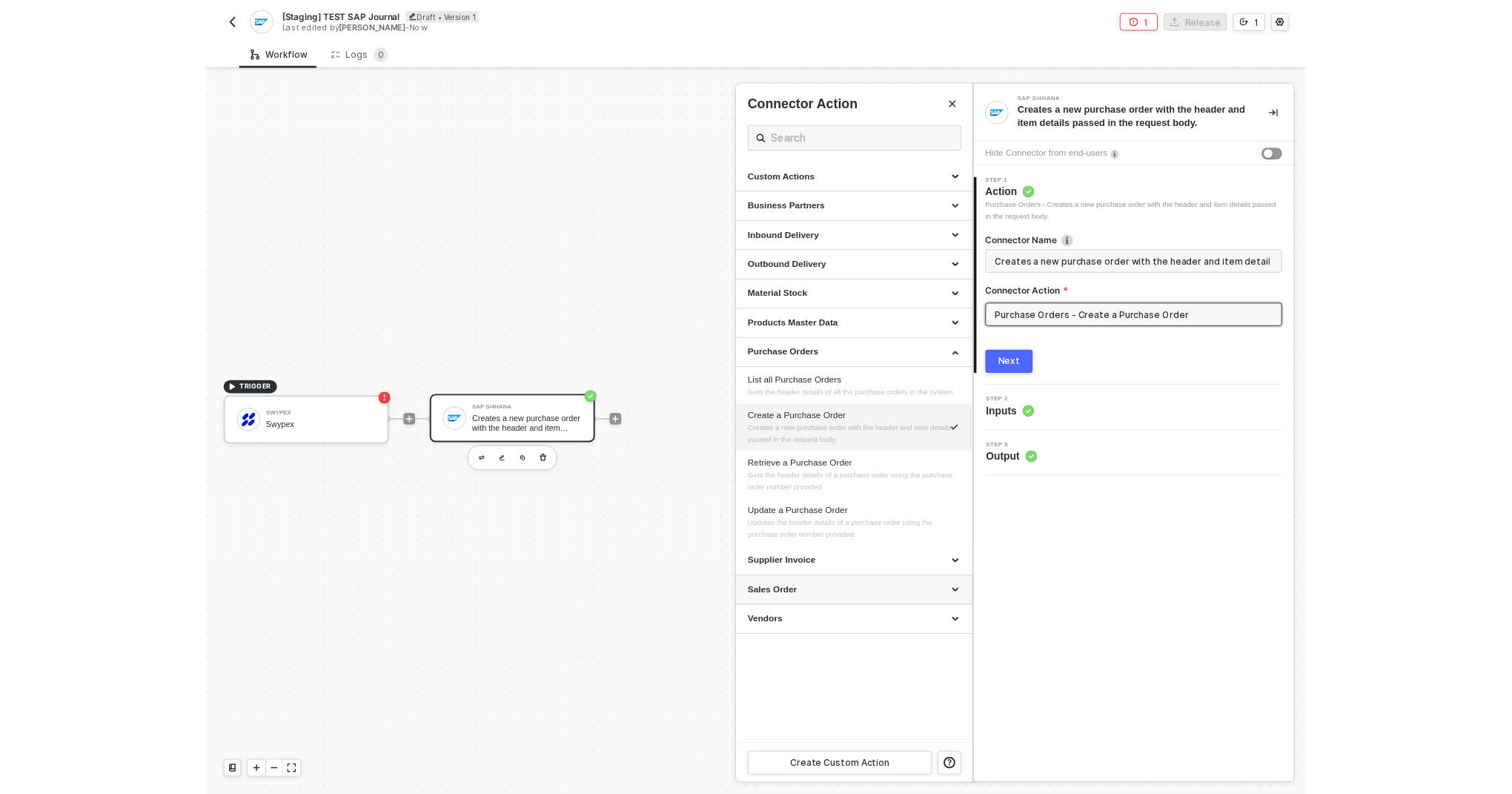
scroll to position [0, 0]
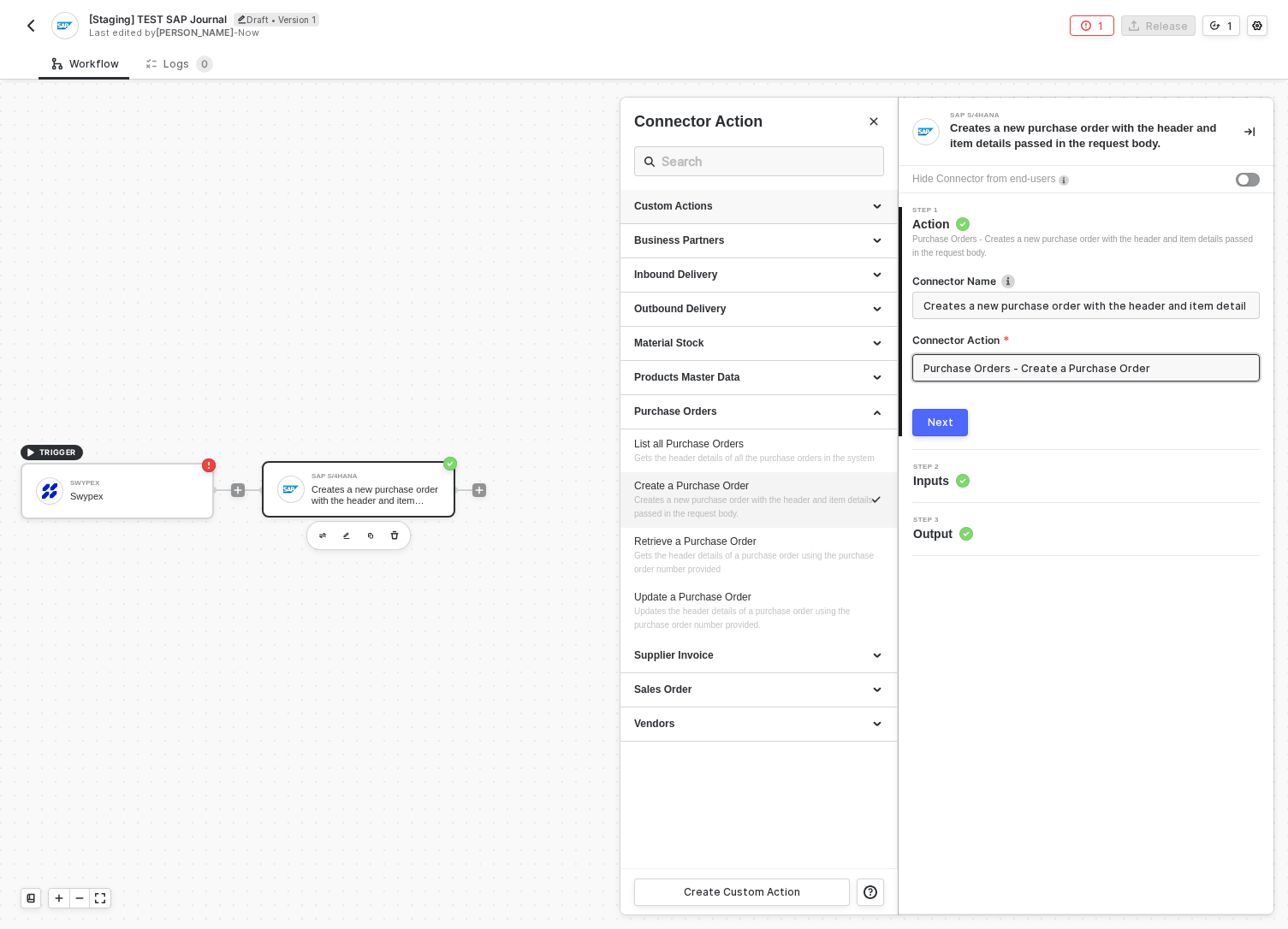
click at [767, 213] on div "Custom Actions" at bounding box center [758, 206] width 249 height 15
